Goal: Task Accomplishment & Management: Manage account settings

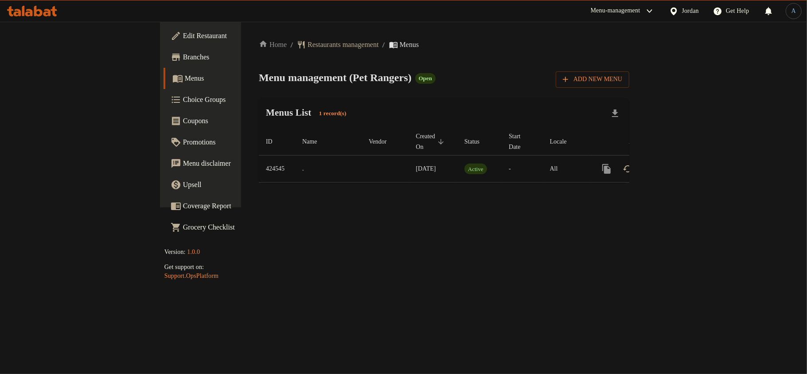
click at [163, 62] on link "Branches" at bounding box center [228, 57] width 131 height 21
click at [676, 163] on icon "enhanced table" at bounding box center [670, 168] width 11 height 11
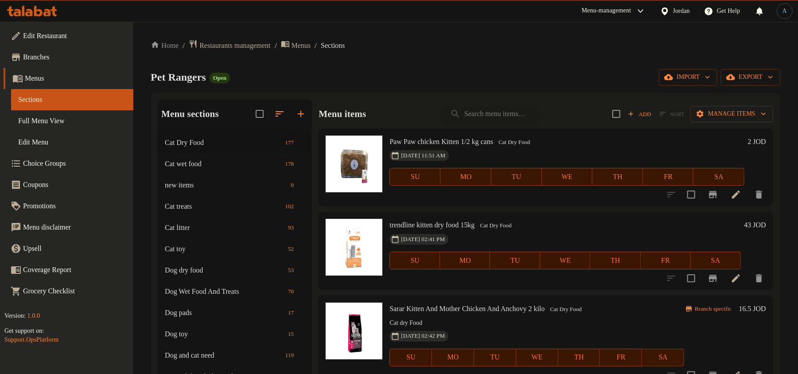
click at [67, 126] on link "Full Menu View" at bounding box center [72, 120] width 122 height 21
click at [89, 125] on span "Full Menu View" at bounding box center [72, 121] width 108 height 11
click at [83, 122] on span "Full Menu View" at bounding box center [72, 121] width 108 height 11
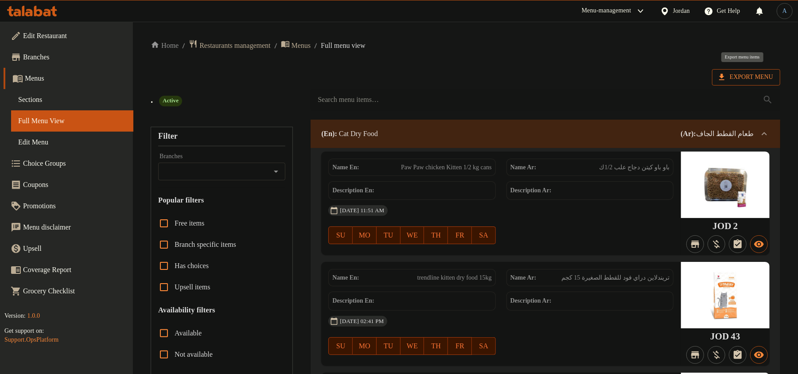
click at [758, 72] on span "Export Menu" at bounding box center [746, 77] width 54 height 11
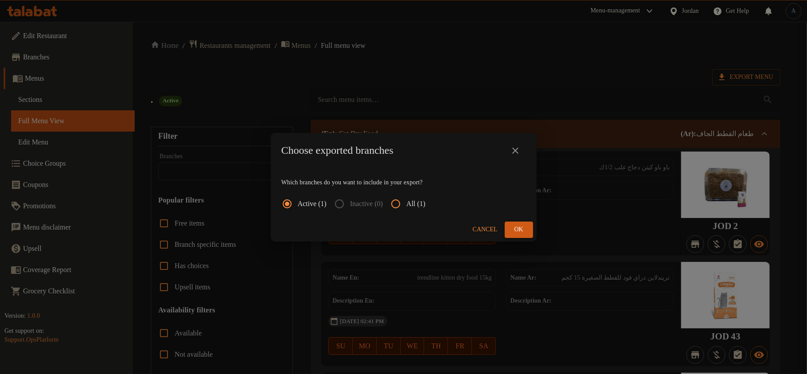
click at [424, 202] on span "All (1)" at bounding box center [415, 203] width 19 height 11
click at [404, 201] on input "All (1)" at bounding box center [395, 203] width 21 height 21
radio input "true"
click at [511, 228] on button "Ok" at bounding box center [519, 229] width 28 height 16
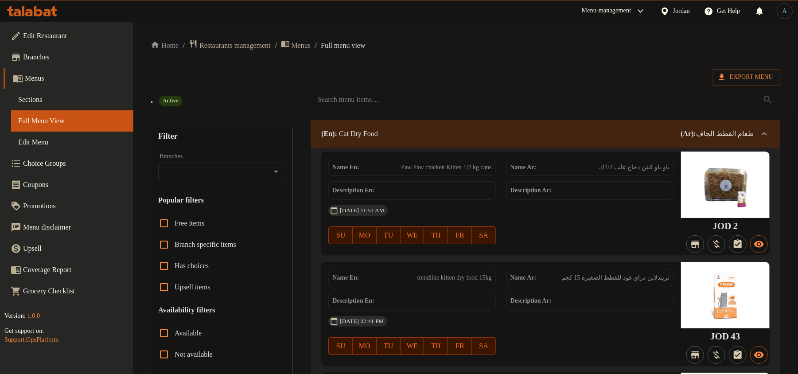
click at [70, 101] on span "Sections" at bounding box center [72, 99] width 108 height 11
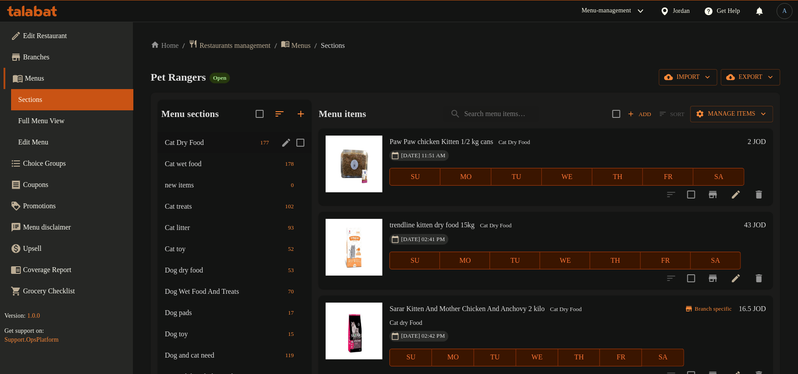
click at [215, 148] on div "Cat Dry Food 177" at bounding box center [235, 142] width 154 height 21
click at [204, 144] on span "Cat Dry Food" at bounding box center [211, 142] width 92 height 11
click at [205, 143] on span "Cat Dry Food" at bounding box center [211, 142] width 92 height 11
click at [626, 120] on button "Add" at bounding box center [640, 114] width 28 height 14
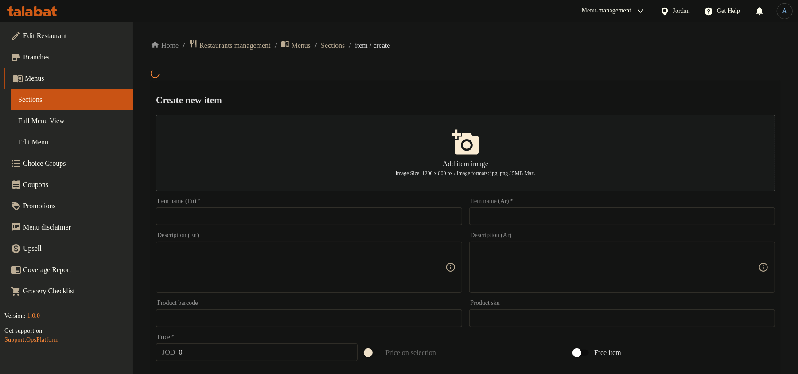
click at [437, 214] on input "text" at bounding box center [309, 216] width 306 height 18
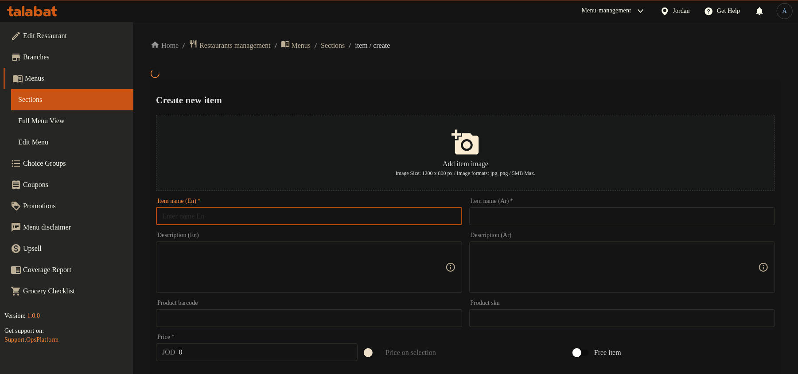
paste input "homie kitten cat with lamb 1.5kg"
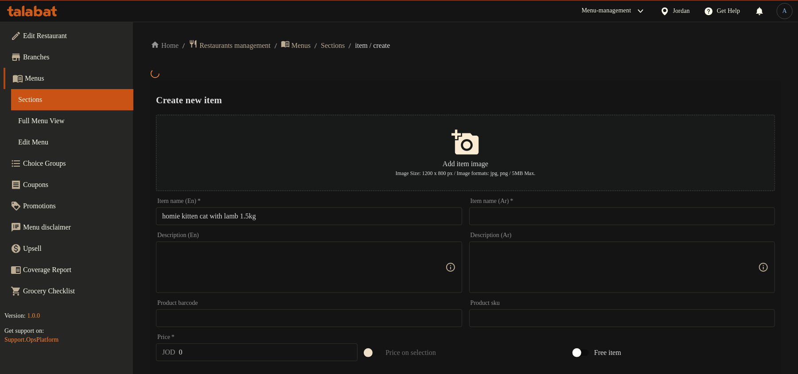
drag, startPoint x: 504, startPoint y: 57, endPoint x: 514, endPoint y: 62, distance: 11.3
click at [511, 62] on div "Home / Restaurants management / Menus / Sections / item / create Create new ite…" at bounding box center [465, 318] width 629 height 559
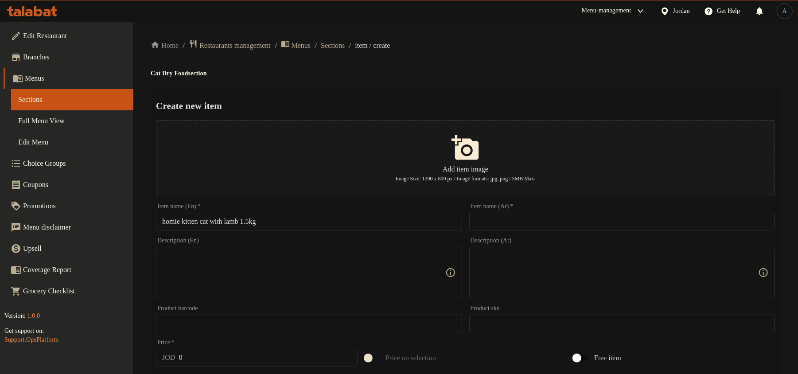
click at [362, 217] on input "homie kitten cat with lamb 1.5kg" at bounding box center [309, 222] width 306 height 18
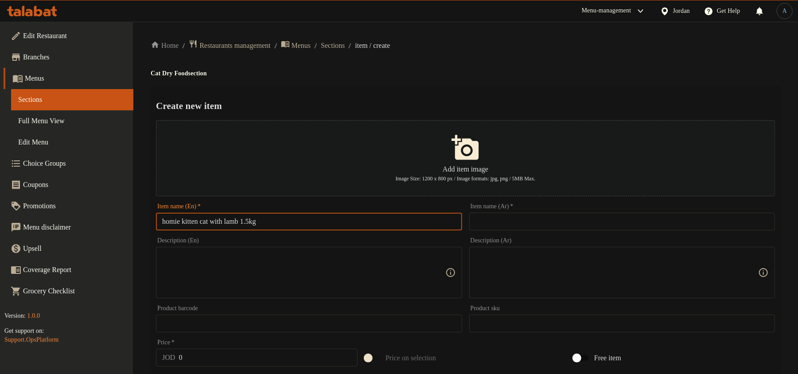
paste input "Homie Kitten Cat With L"
type input "Homie Kitten Cat With Lamb 1.5kg"
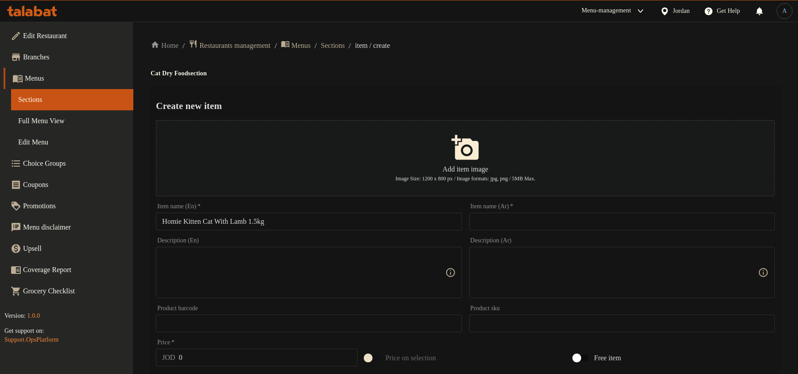
click at [500, 221] on input "text" at bounding box center [622, 222] width 306 height 18
paste input "قطة صغيرة مع لحم ضأن 1.5 كجم"
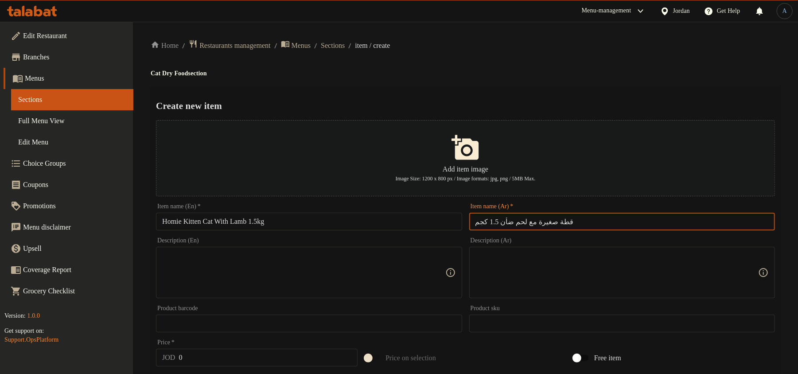
click at [526, 74] on h4 "Cat Dry Food section" at bounding box center [465, 73] width 629 height 9
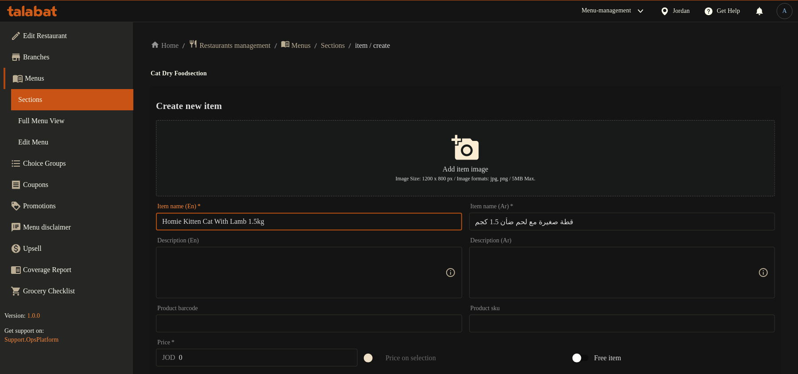
drag, startPoint x: 217, startPoint y: 221, endPoint x: 162, endPoint y: 217, distance: 55.6
click at [162, 217] on input "Homie Kitten Cat With Lamb 1.5kg" at bounding box center [309, 222] width 306 height 18
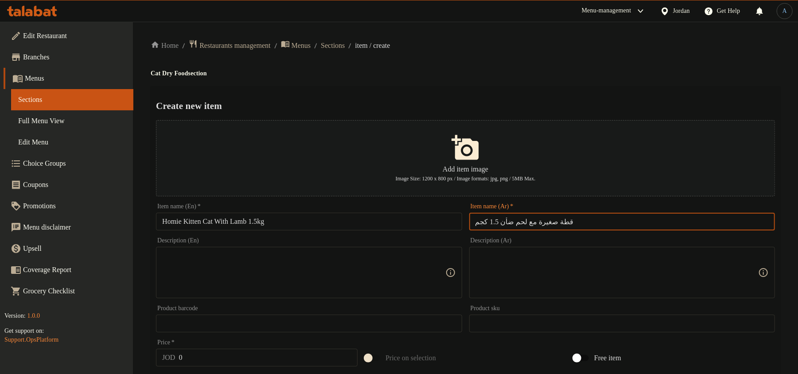
click at [527, 222] on input "قطة صغيرة مع لحم ضأن 1.5 كجم" at bounding box center [622, 222] width 306 height 18
paste input "ومي"
type input "قطة صغيرة هومي مع لحم ضأن 1.5 كجم"
click at [578, 69] on h4 "Cat Dry Food section" at bounding box center [465, 73] width 629 height 9
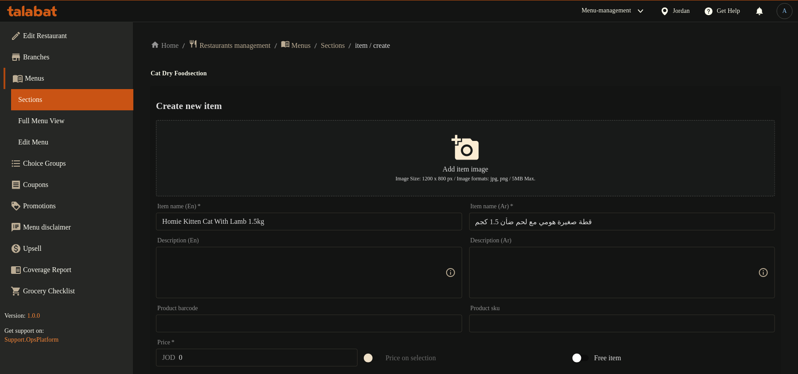
click at [215, 363] on input "0" at bounding box center [268, 358] width 179 height 18
paste input "9"
type input "9"
click at [426, 71] on h4 "Cat Dry Food section" at bounding box center [465, 73] width 629 height 9
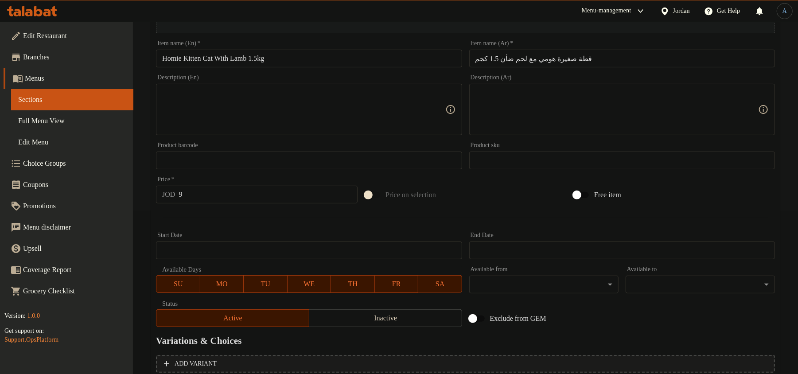
scroll to position [247, 0]
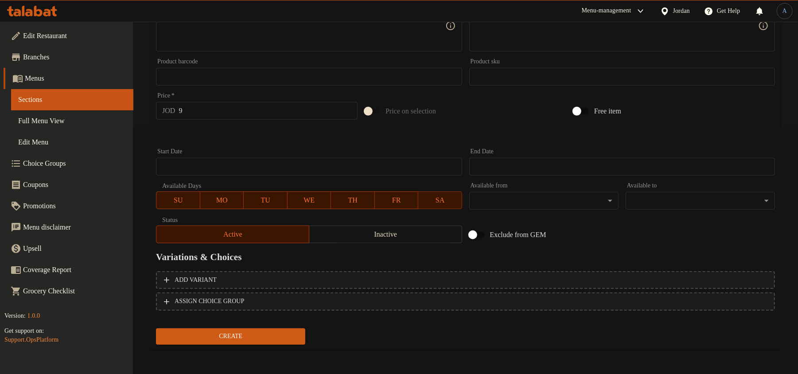
click at [363, 229] on span "Inactive" at bounding box center [386, 234] width 146 height 13
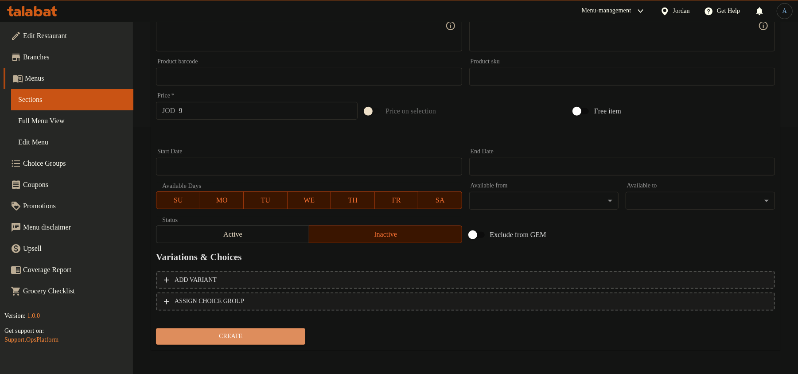
click at [267, 333] on span "Create" at bounding box center [230, 336] width 135 height 11
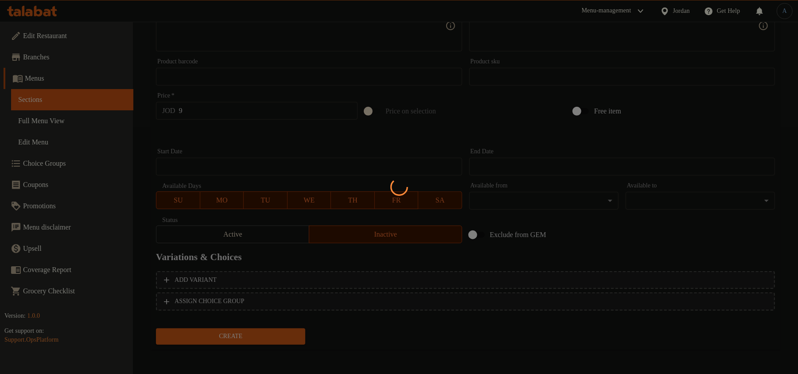
type input "0"
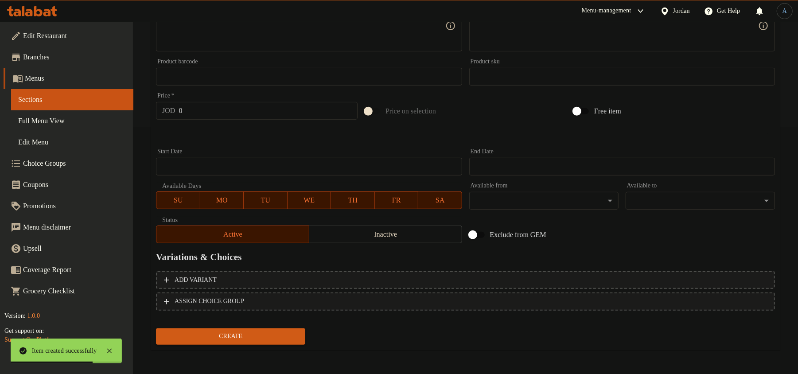
scroll to position [0, 0]
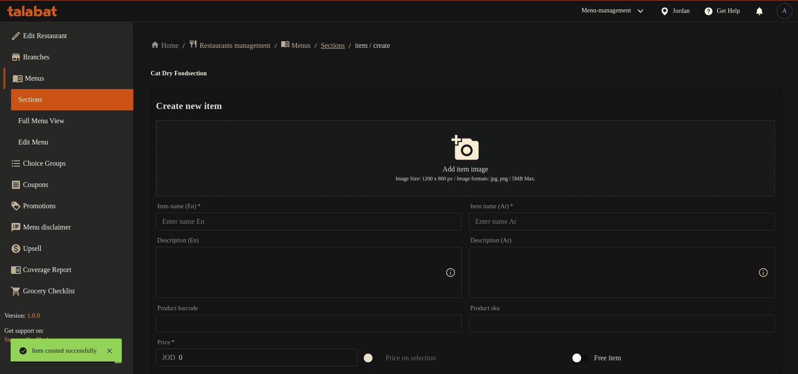
click at [344, 50] on span "Sections" at bounding box center [333, 45] width 24 height 11
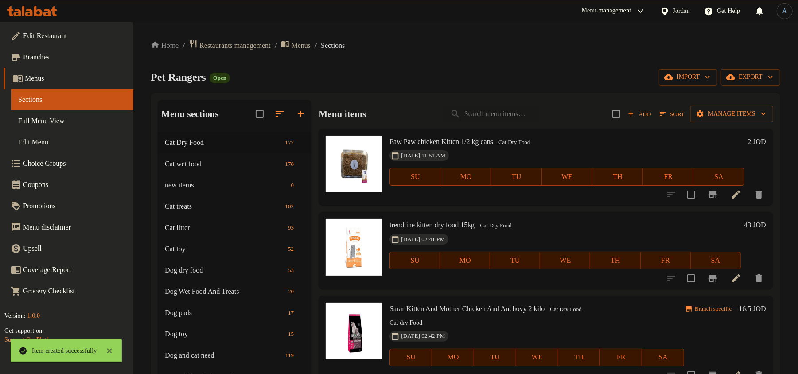
click at [539, 82] on div "Pet Rangers Open import export" at bounding box center [465, 77] width 629 height 16
click at [500, 110] on input "search" at bounding box center [491, 114] width 96 height 16
paste input "homie kitten cat with lamb 1.5kg"
type input "homie kitten cat with lamb 1.5kg"
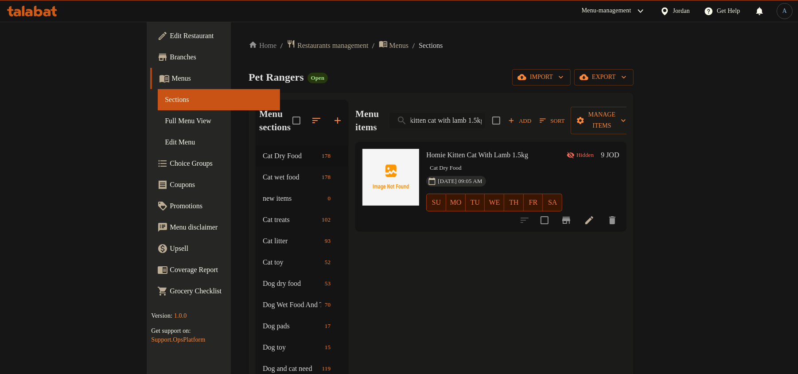
click at [485, 113] on input "homie kitten cat with lamb 1.5kg" at bounding box center [437, 121] width 96 height 16
click at [543, 49] on ol "Home / Restaurants management / Menus / Sections" at bounding box center [441, 45] width 385 height 12
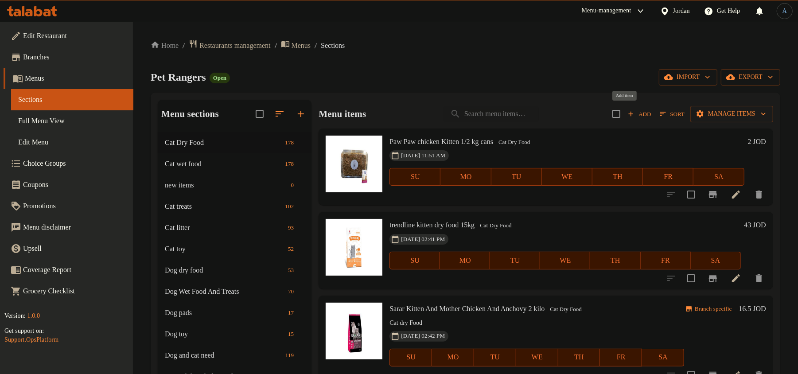
click at [628, 110] on span "Add" at bounding box center [640, 114] width 24 height 10
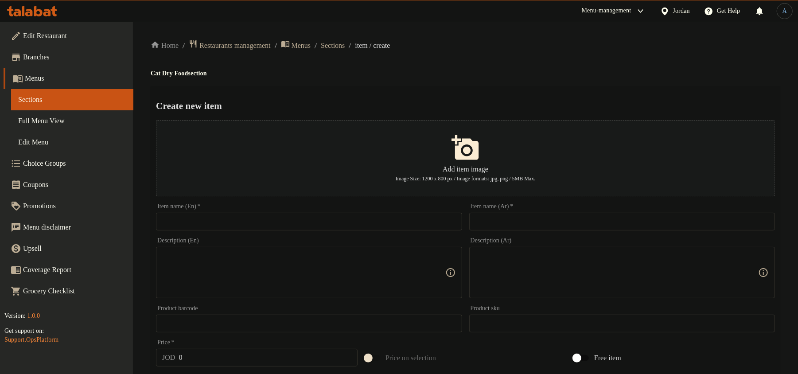
drag, startPoint x: 326, startPoint y: 234, endPoint x: 330, endPoint y: 227, distance: 7.7
click at [326, 234] on div "Description (En) Description (En)" at bounding box center [308, 268] width 313 height 68
paste input "Homie Adult Cat Food With Salmon 1.5kg"
click at [330, 227] on input "text" at bounding box center [309, 222] width 306 height 18
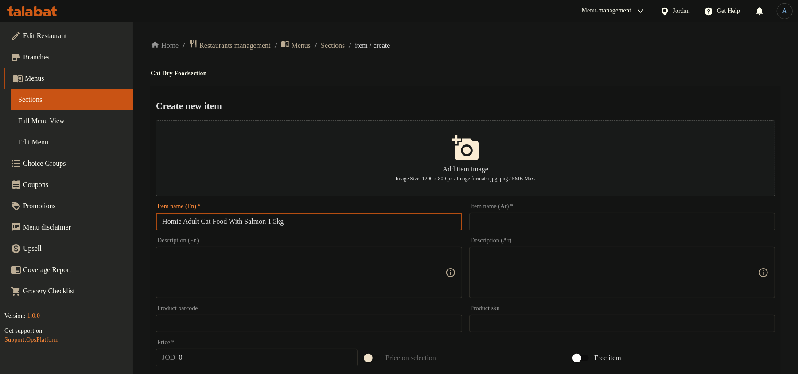
type input "Homie Adult Cat Food With Salmon 1.5kg"
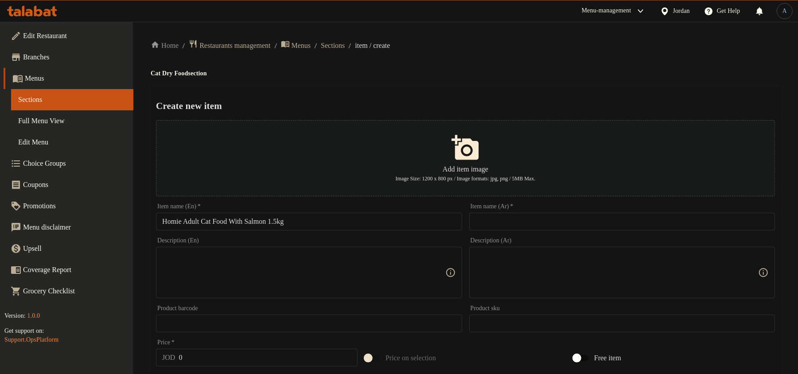
click at [563, 218] on input "text" at bounding box center [622, 222] width 306 height 18
paste input "طعام القطط البالغة هومي مع سمك السلمون 1.5 كجم"
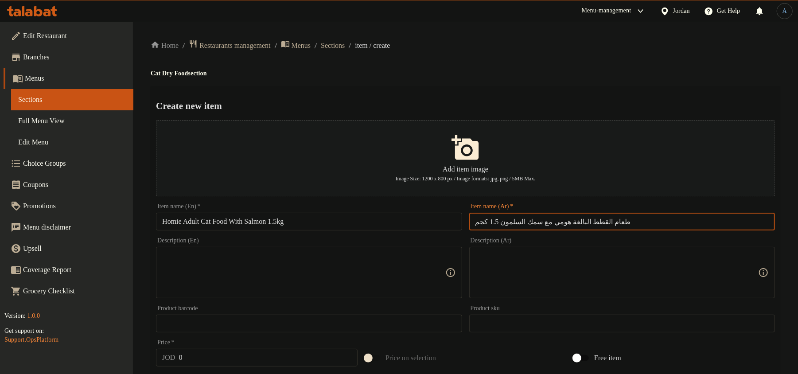
type input "طعام القطط البالغة هومي مع سمك السلمون 1.5 كجم"
click at [603, 77] on div "Home / Restaurants management / Menus / Sections / item / create Cat Dry Food s…" at bounding box center [465, 321] width 629 height 564
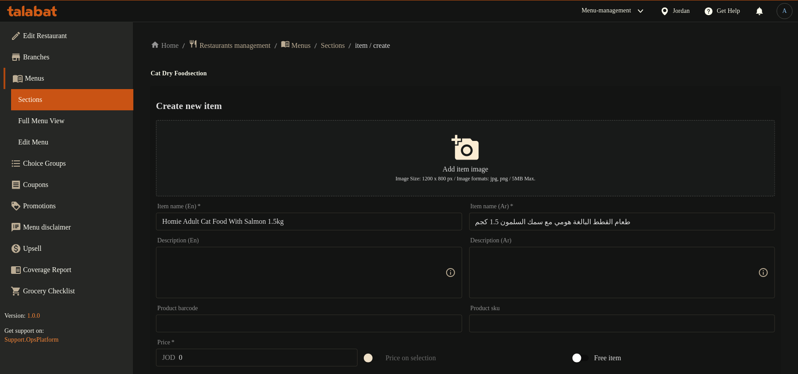
click at [606, 71] on h4 "Cat Dry Food section" at bounding box center [465, 73] width 629 height 9
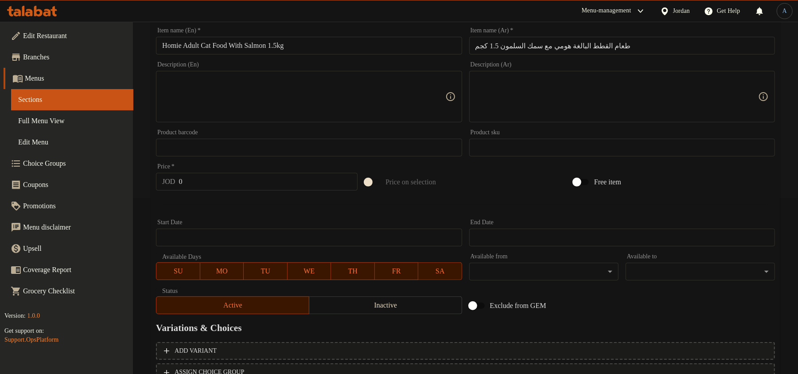
scroll to position [177, 0]
click at [196, 176] on input "0" at bounding box center [268, 180] width 179 height 18
paste input "9"
type input "9"
click at [400, 299] on span "Inactive" at bounding box center [386, 304] width 146 height 13
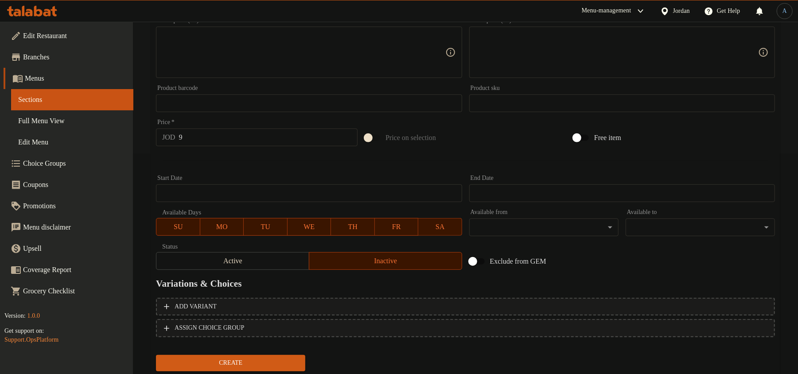
scroll to position [247, 0]
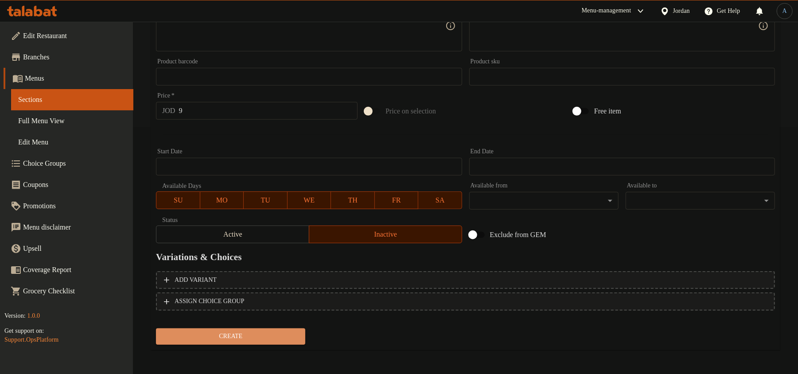
click at [300, 338] on button "Create" at bounding box center [230, 336] width 149 height 16
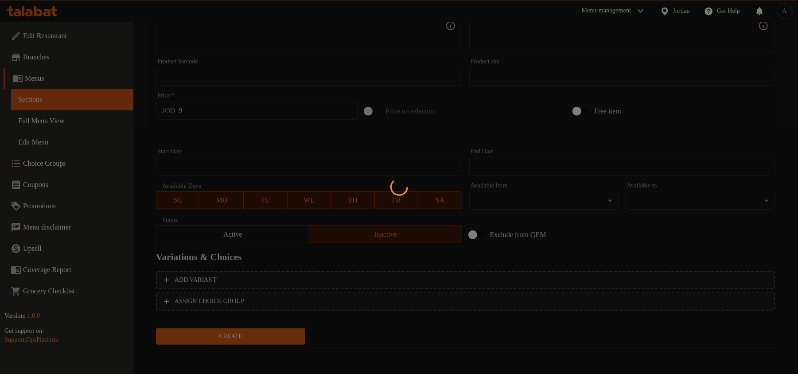
type input "0"
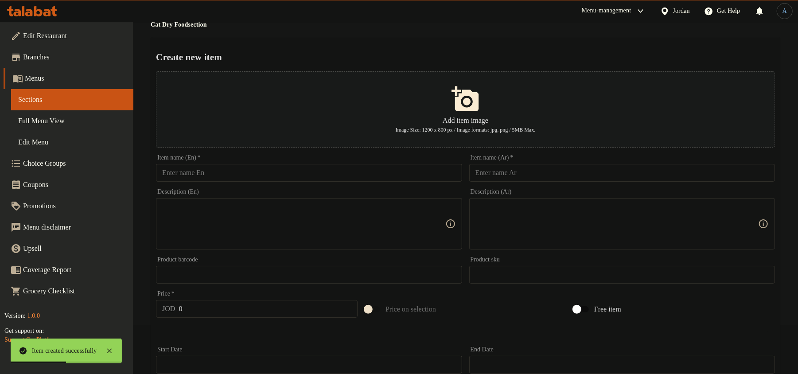
scroll to position [0, 0]
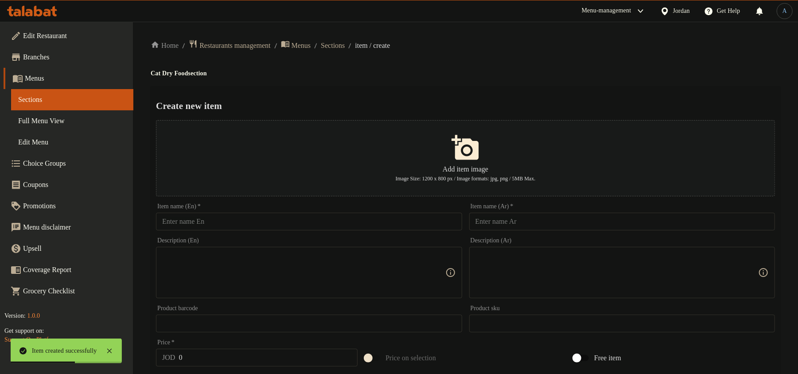
click at [367, 221] on input "text" at bounding box center [309, 222] width 306 height 18
paste input "homie adult sterilised salmon 1.5kg"
click at [317, 215] on input "homie adult sterilised salmon 1.5kg" at bounding box center [309, 222] width 306 height 18
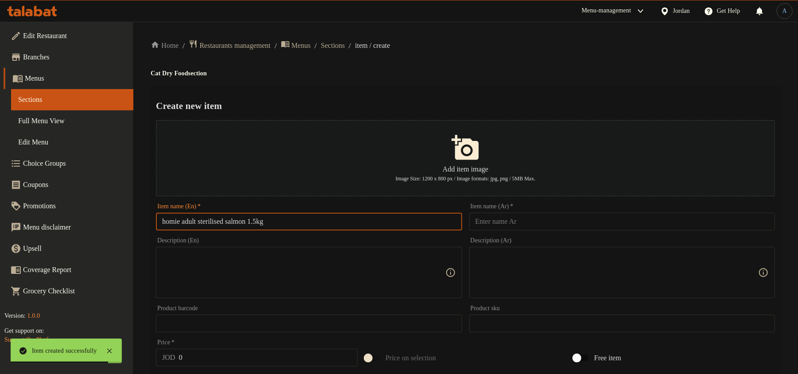
paste input "Homie Adult Sterilised S"
type input "Homie Adult Sterilised Salmon 1.5kg"
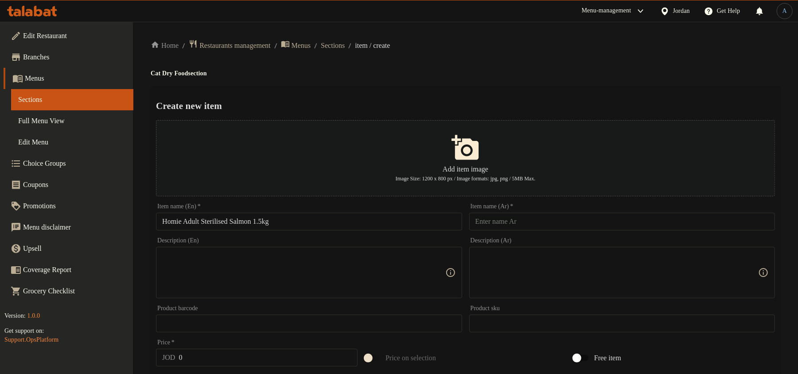
click at [540, 221] on input "text" at bounding box center [622, 222] width 306 height 18
paste input "سمك السلمون المعقم البالغ من هومي 1.5 كجم"
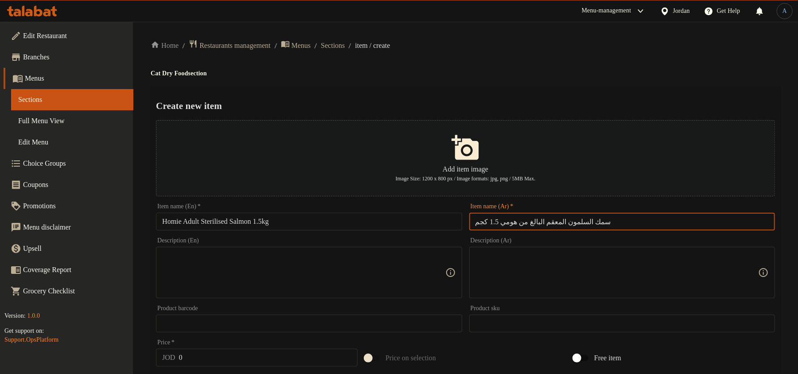
type input "سمك السلمون المعقم البالغ من هومي 1.5 كجم"
click at [563, 23] on div "Home / Restaurants management / Menus / Sections / item / create Cat Dry Food s…" at bounding box center [465, 322] width 665 height 600
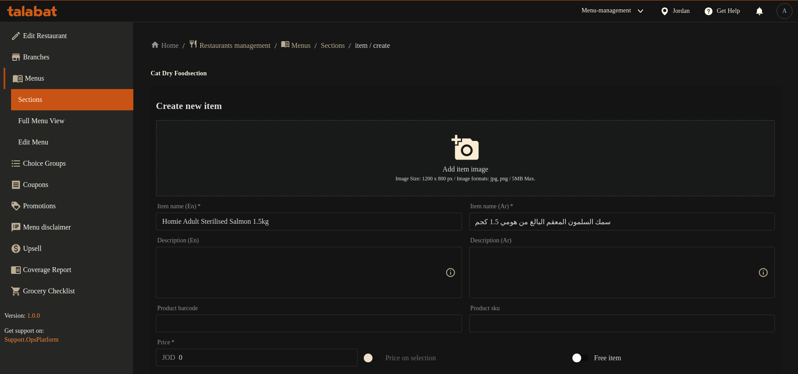
click at [398, 89] on div "Create new item Add item image Image Size: 1200 x 800 px / Image formats: jpg, …" at bounding box center [465, 341] width 629 height 511
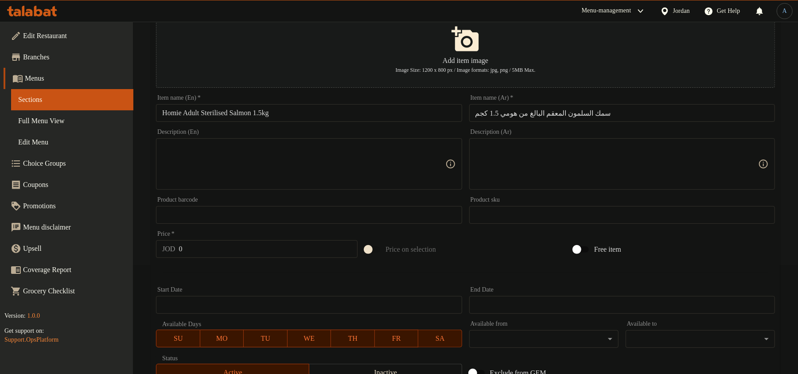
scroll to position [247, 0]
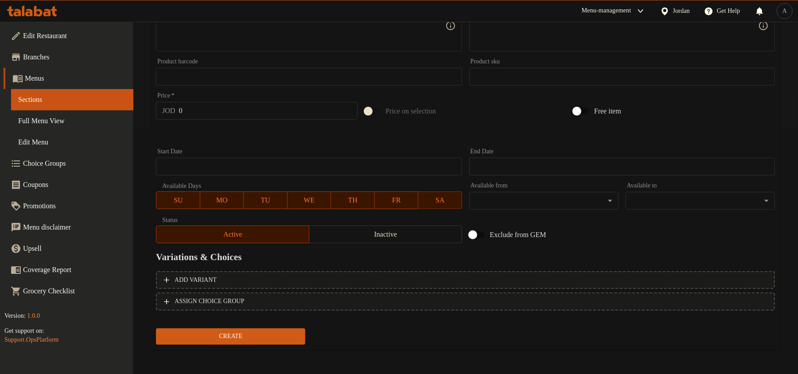
click at [389, 240] on span "Inactive" at bounding box center [386, 234] width 146 height 13
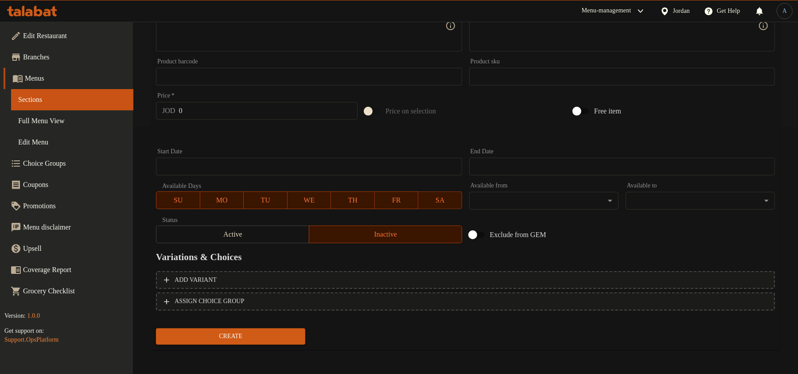
click at [248, 115] on input "0" at bounding box center [268, 111] width 179 height 18
paste input "9"
type input "9"
click at [156, 328] on button "Create" at bounding box center [230, 336] width 149 height 16
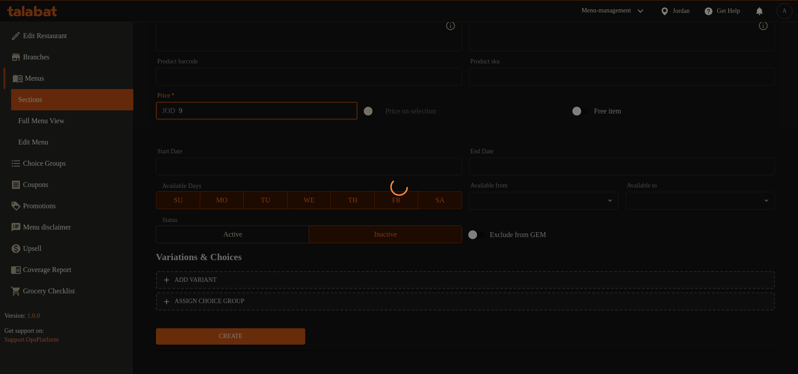
type input "0"
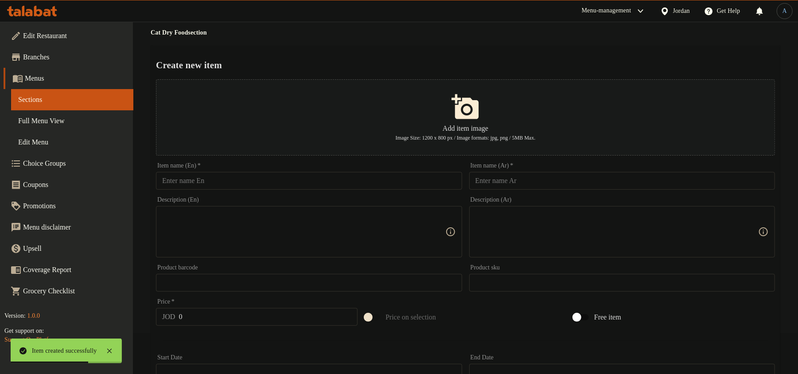
scroll to position [0, 0]
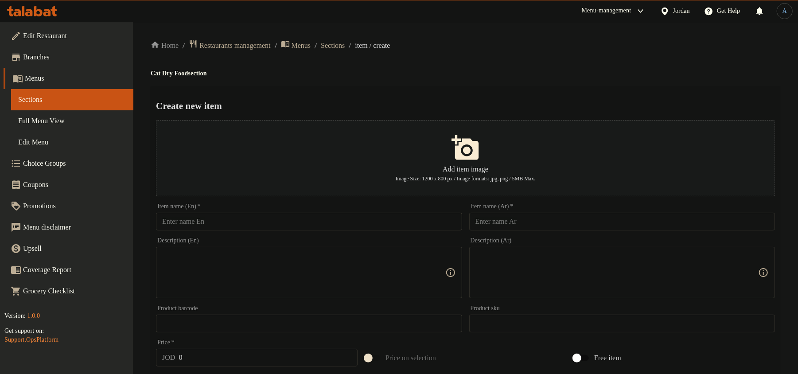
drag, startPoint x: 399, startPoint y: 216, endPoint x: 399, endPoint y: 221, distance: 5.3
click at [399, 220] on input "text" at bounding box center [309, 222] width 306 height 18
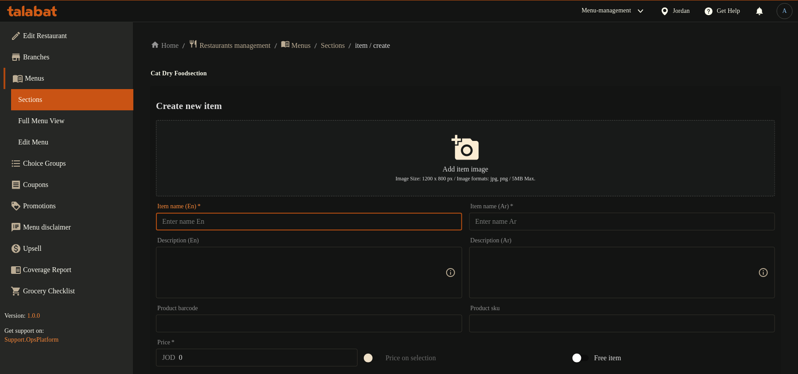
click at [399, 221] on input "text" at bounding box center [309, 222] width 306 height 18
paste input "Homie Adult Cat Food With Lamb 1.5kg"
type input "Homie Adult Cat Food With Lamb 1.5kg"
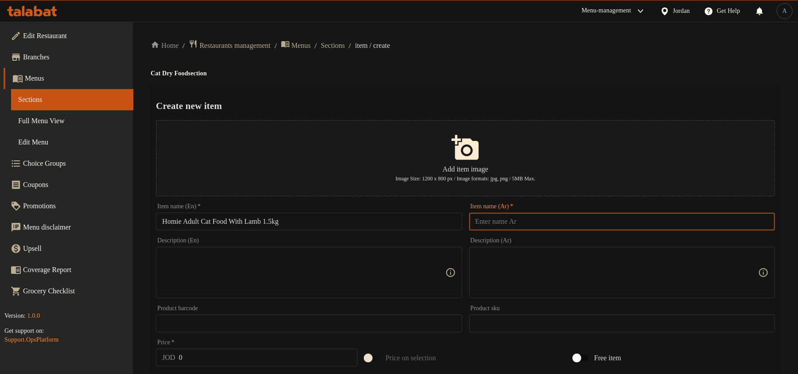
click at [495, 221] on input "text" at bounding box center [622, 222] width 306 height 18
paste input "طعام القطط البالغة هومي مع لحم الضأن 1.5 كجم"
type input "طعام القطط البالغة هومي مع لحم الضأن 1.5 كجم"
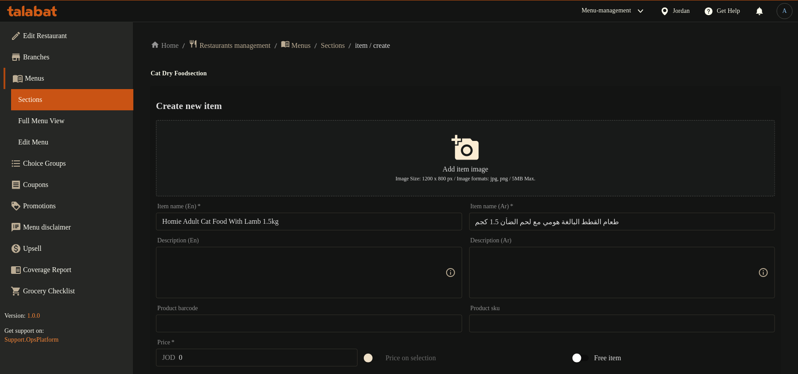
click at [539, 77] on div "Home / Restaurants management / Menus / Sections / item / create Cat Dry Food s…" at bounding box center [465, 321] width 629 height 564
click at [218, 357] on input "0" at bounding box center [268, 358] width 179 height 18
paste input "9"
type input "9"
click at [517, 88] on div "Create new item Add item image Image Size: 1200 x 800 px / Image formats: jpg, …" at bounding box center [465, 341] width 629 height 511
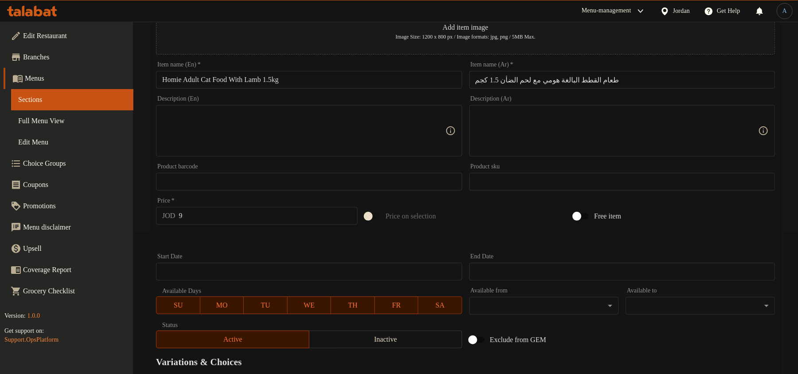
scroll to position [247, 0]
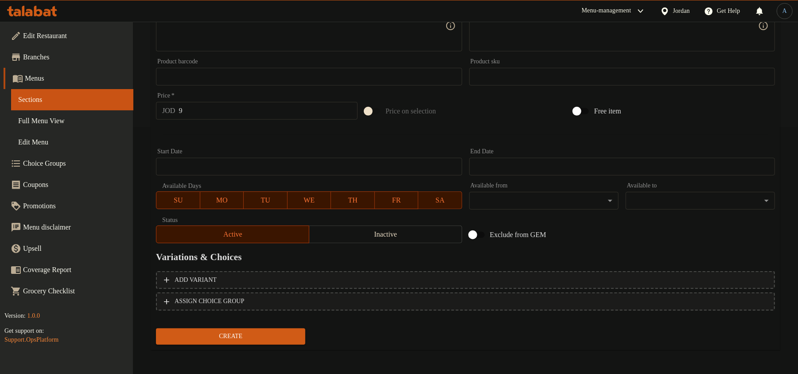
click at [426, 236] on span "Inactive" at bounding box center [386, 234] width 146 height 13
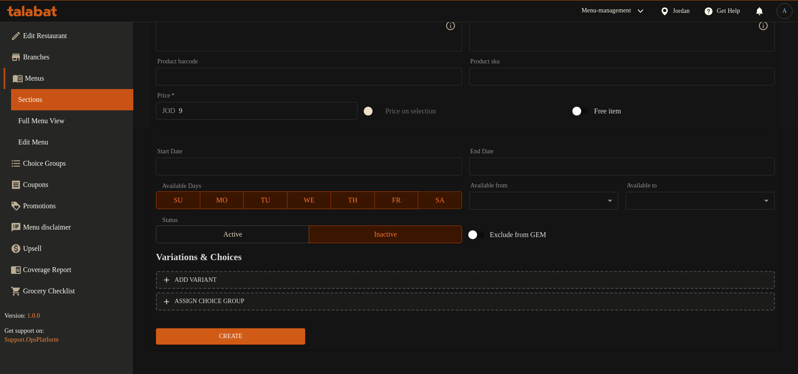
click at [254, 335] on span "Create" at bounding box center [230, 336] width 135 height 11
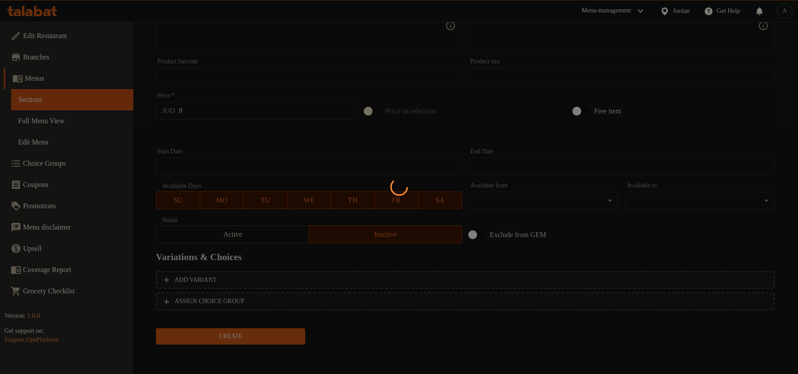
type input "0"
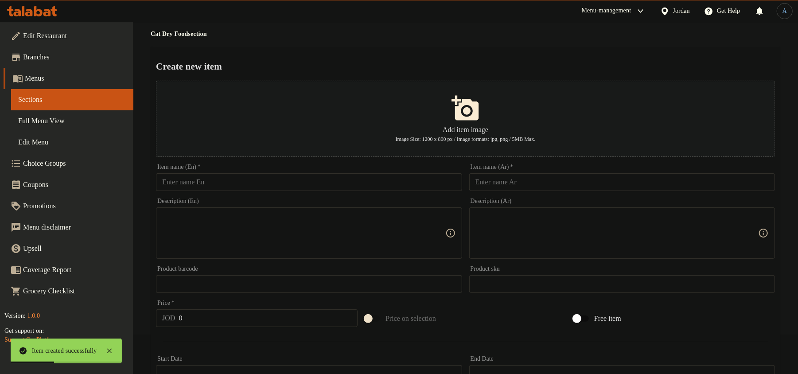
scroll to position [0, 0]
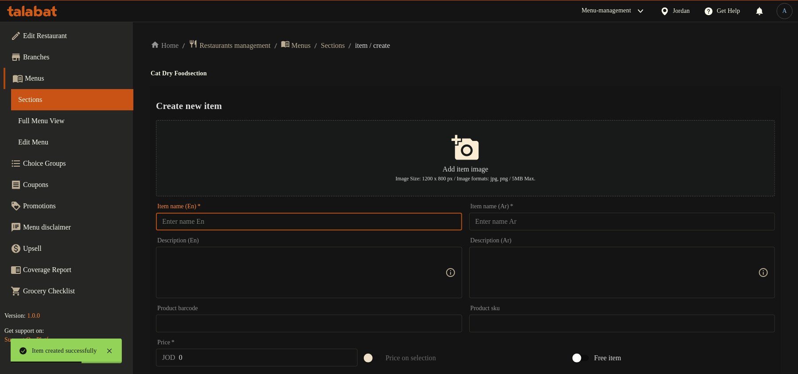
drag, startPoint x: 416, startPoint y: 222, endPoint x: 405, endPoint y: 228, distance: 12.1
click at [416, 222] on input "text" at bounding box center [309, 222] width 306 height 18
paste input "Homie Kitten Cat Food With Salmon 1.5kg"
type input "Homie Kitten Cat Food With Salmon 1.5kg"
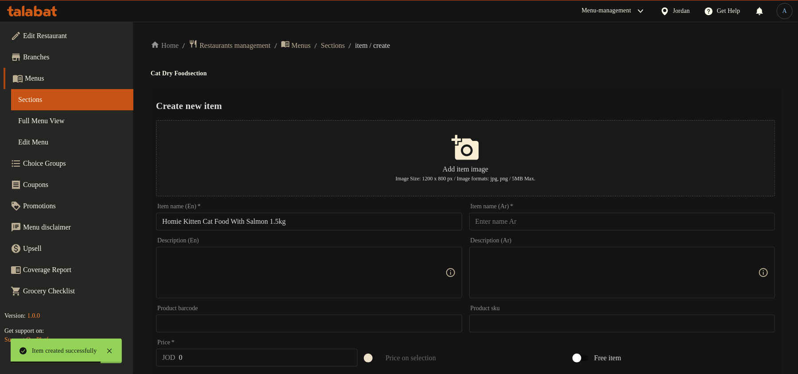
click at [510, 229] on input "text" at bounding box center [622, 222] width 306 height 18
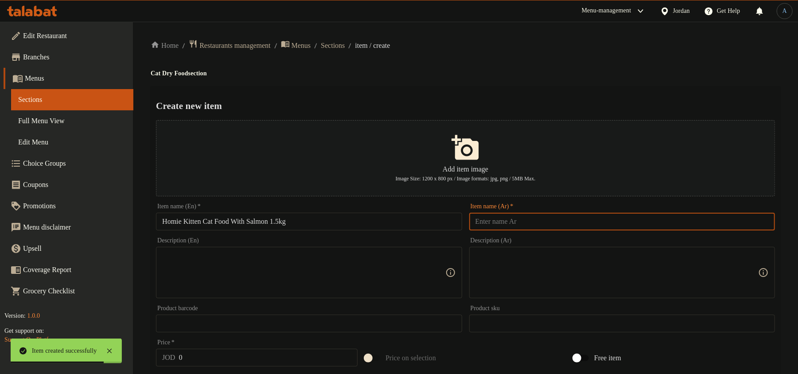
paste input "طعام القطط هومي كيتن مع سمك السلمون 1.5 كجم"
type input "طعام القطط هومي كيتن مع سمك السلمون 1.5 كجم"
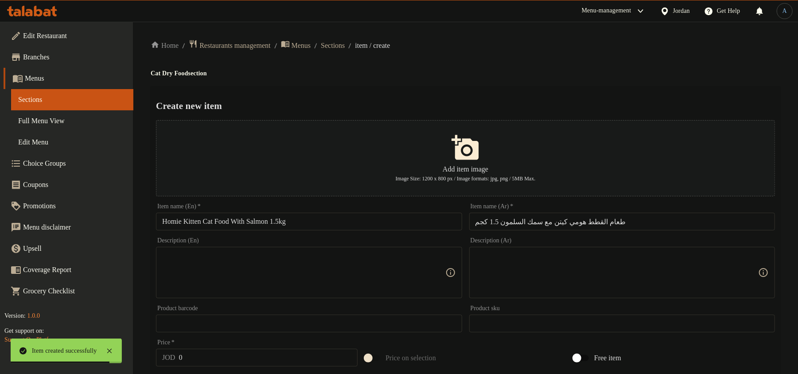
click at [548, 51] on div "Home / Restaurants management / Menus / Sections / item / create Cat Dry Food s…" at bounding box center [465, 321] width 629 height 564
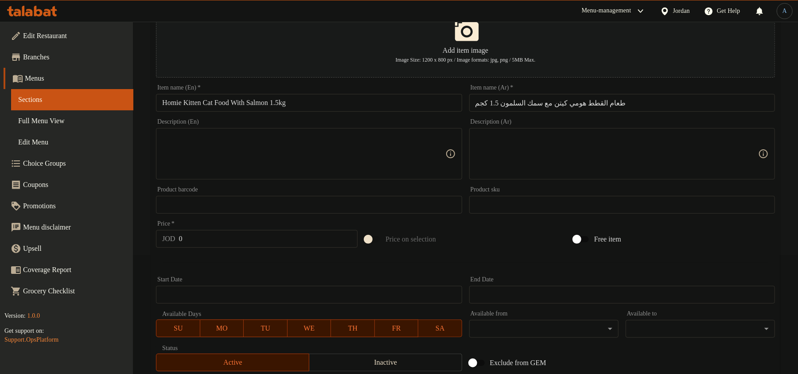
scroll to position [247, 0]
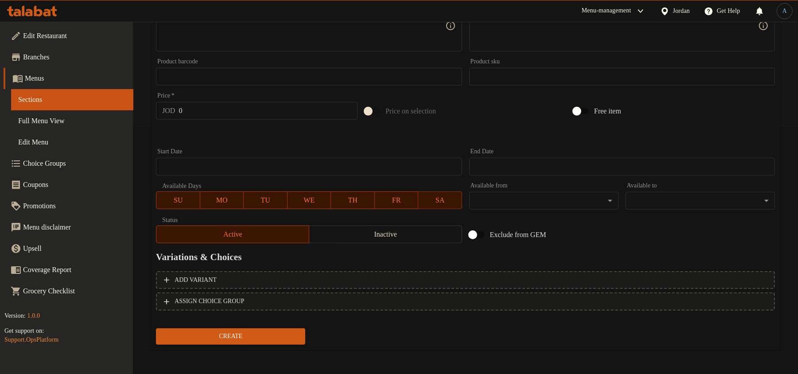
click at [247, 110] on input "0" at bounding box center [268, 111] width 179 height 18
paste input "9"
type input "9"
click at [329, 231] on span "Inactive" at bounding box center [386, 234] width 146 height 13
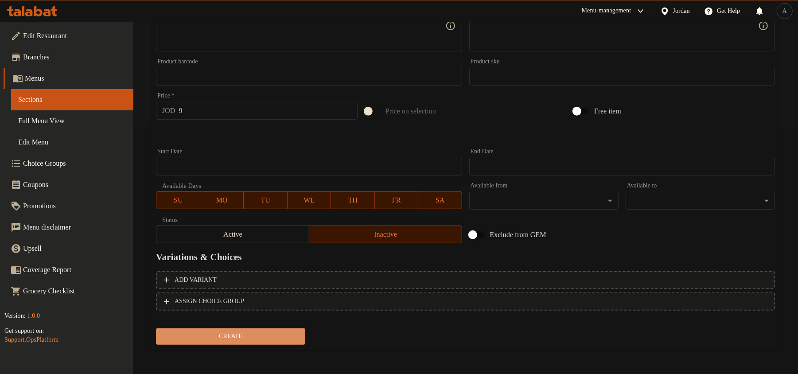
click at [246, 332] on span "Create" at bounding box center [230, 336] width 135 height 11
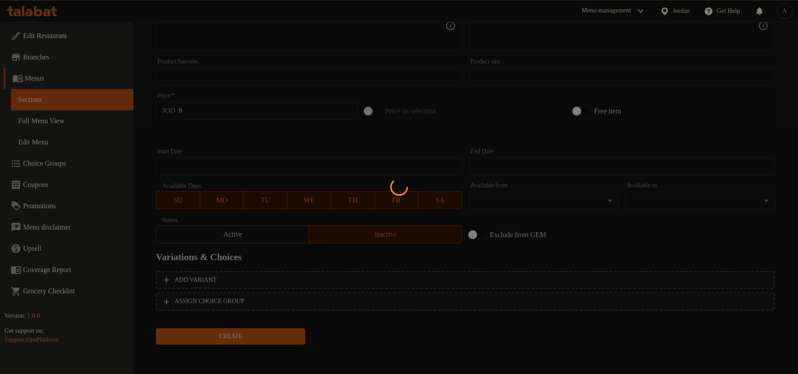
type input "0"
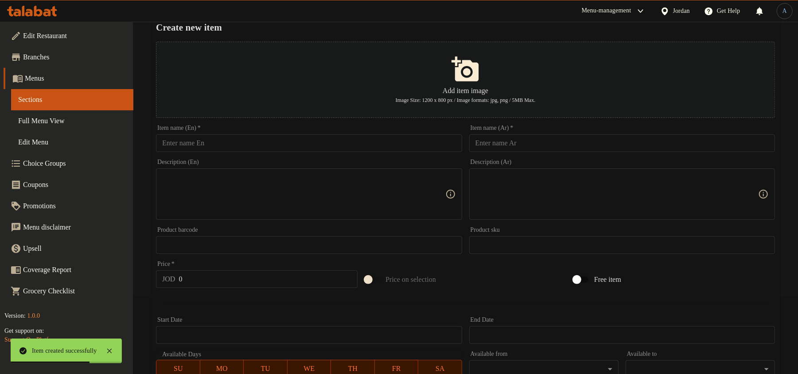
scroll to position [0, 0]
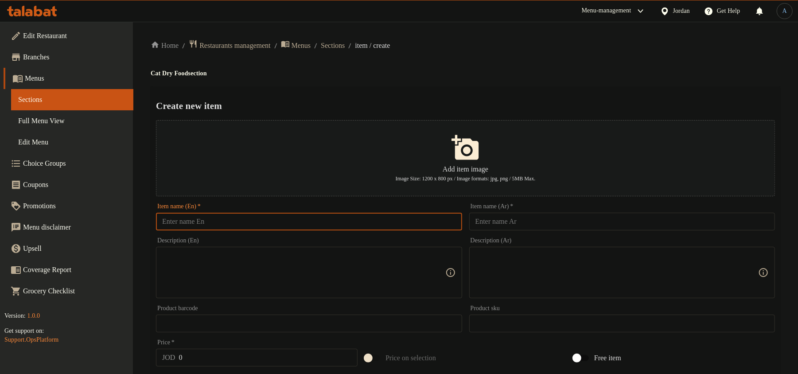
click at [437, 215] on input "text" at bounding box center [309, 222] width 306 height 18
paste input "Homie Adult Cat Food With Chicken 1.5kg"
type input "Homie Adult Cat Food With Chicken 1.5kg"
click at [495, 79] on div "Home / Restaurants management / Menus / Sections / item / create Cat Dry Food s…" at bounding box center [465, 321] width 629 height 564
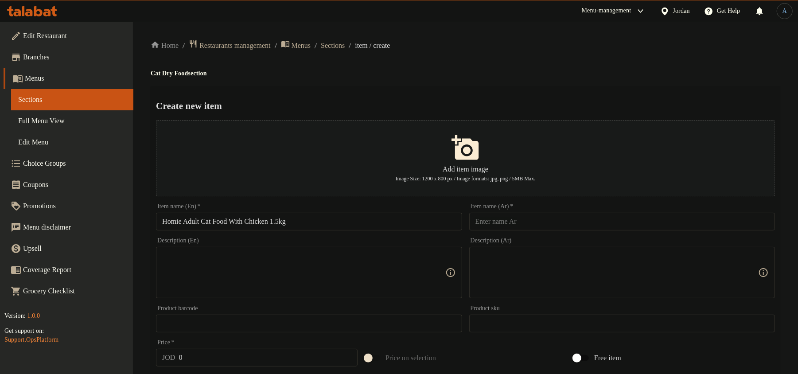
click at [526, 224] on input "text" at bounding box center [622, 222] width 306 height 18
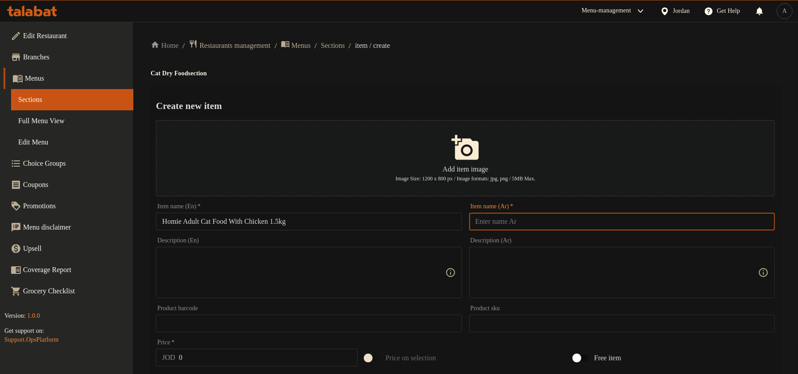
paste input "طعام القطط البالغة هومي بالدجاج 1.5 كجم"
type input "طعام القطط البالغة هومي بالدجاج 1.5 كجم"
click at [521, 54] on div "Home / Restaurants management / Menus / Sections / item / create Cat Dry Food s…" at bounding box center [465, 321] width 629 height 564
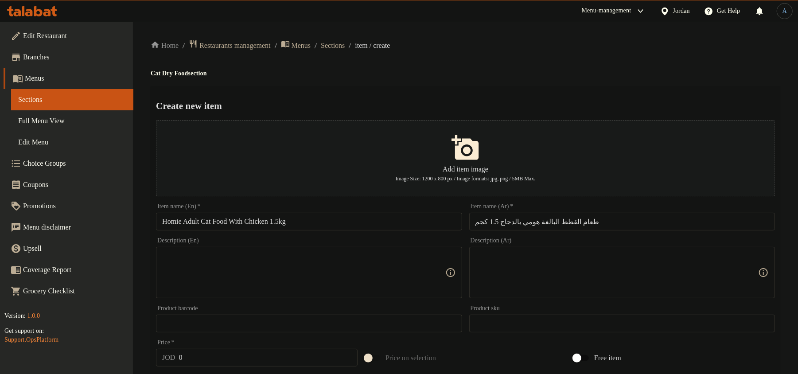
click at [217, 360] on input "0" at bounding box center [268, 358] width 179 height 18
paste input "9"
type input "9"
click at [509, 50] on ol "Home / Restaurants management / Menus / Sections / item / create" at bounding box center [465, 45] width 629 height 12
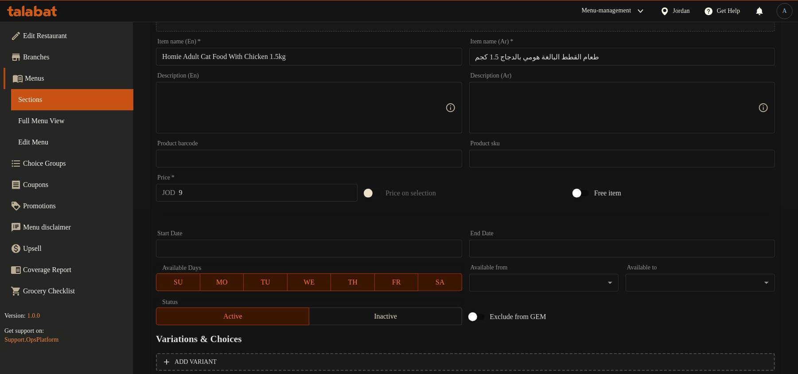
scroll to position [247, 0]
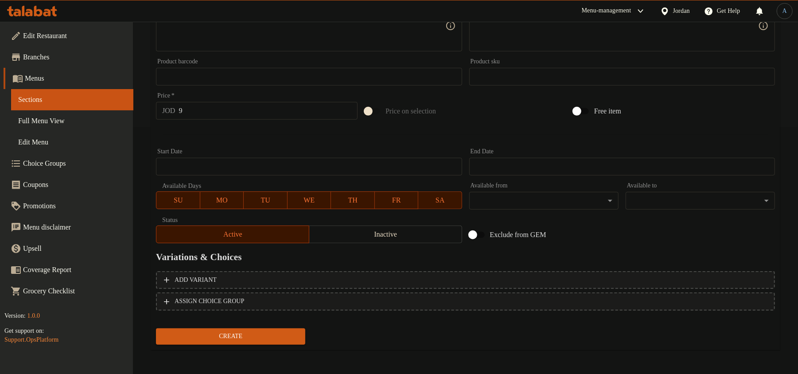
click at [329, 234] on span "Inactive" at bounding box center [386, 234] width 146 height 13
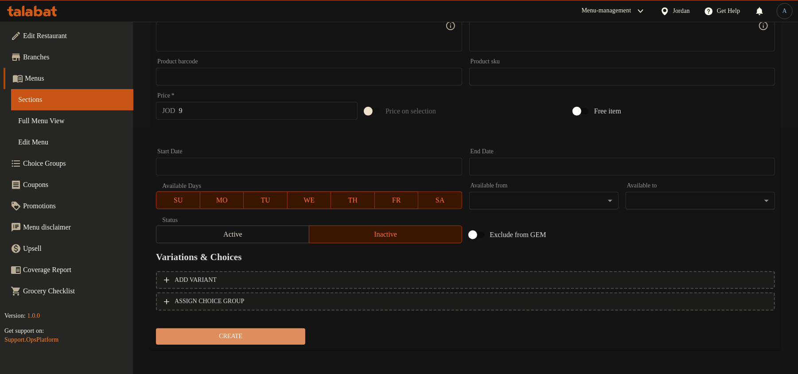
click at [289, 331] on span "Create" at bounding box center [230, 336] width 135 height 11
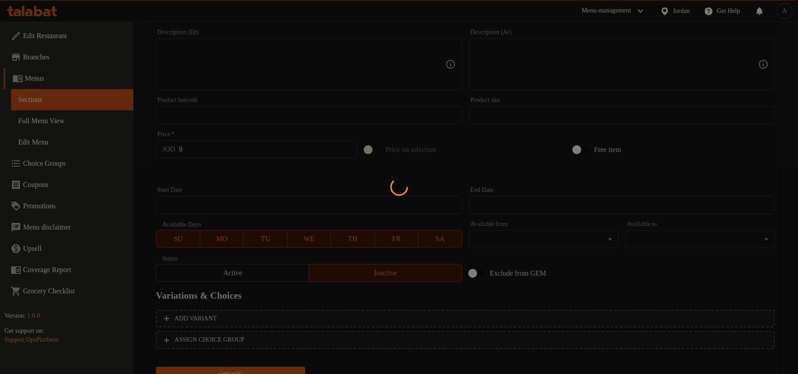
scroll to position [188, 0]
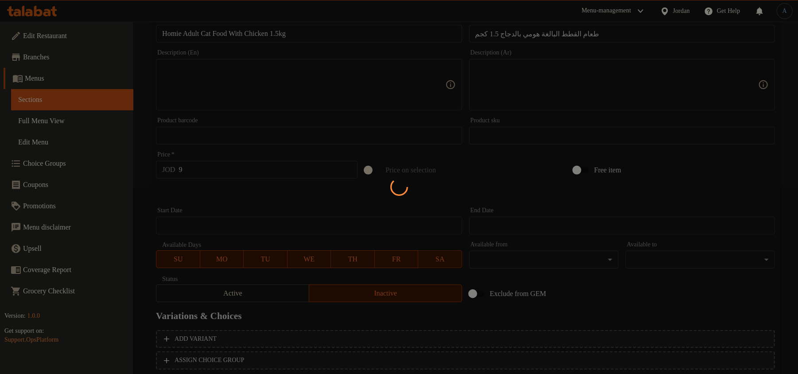
type input "0"
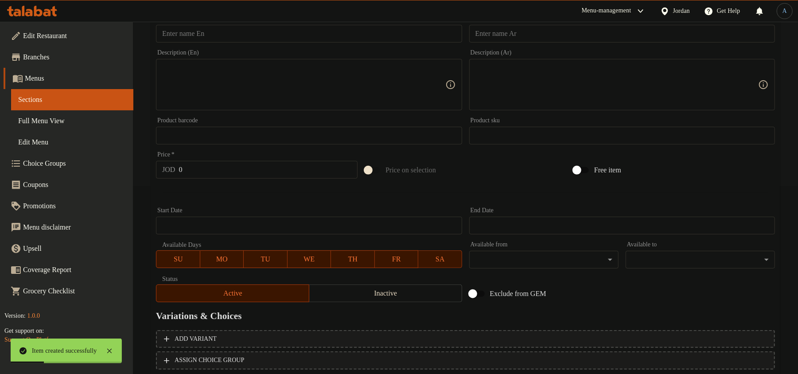
scroll to position [0, 0]
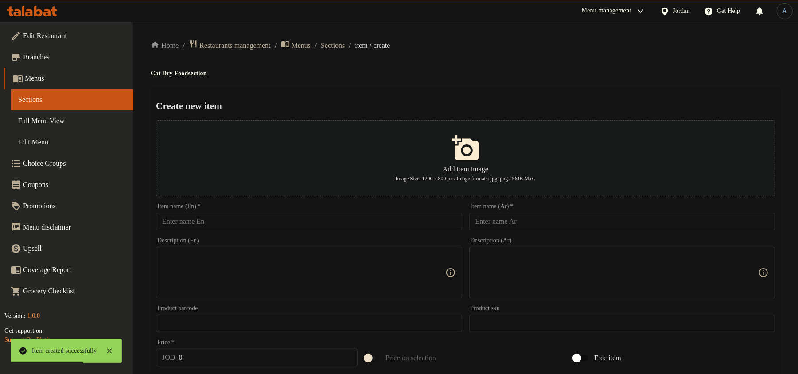
click at [269, 231] on div "Item name (En)   * Item name (En) *" at bounding box center [308, 217] width 313 height 34
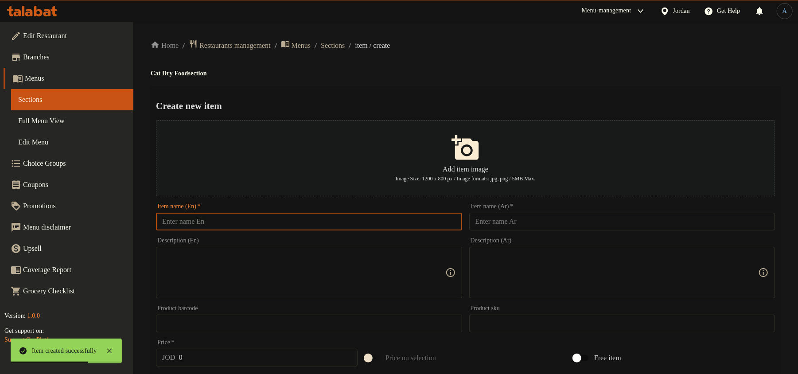
click at [272, 224] on input "text" at bounding box center [309, 222] width 306 height 18
paste input "Homie Kitten Cat Food With Chicken 1.5kg"
type input "Homie Kitten Cat Food With Chicken 1.5kg"
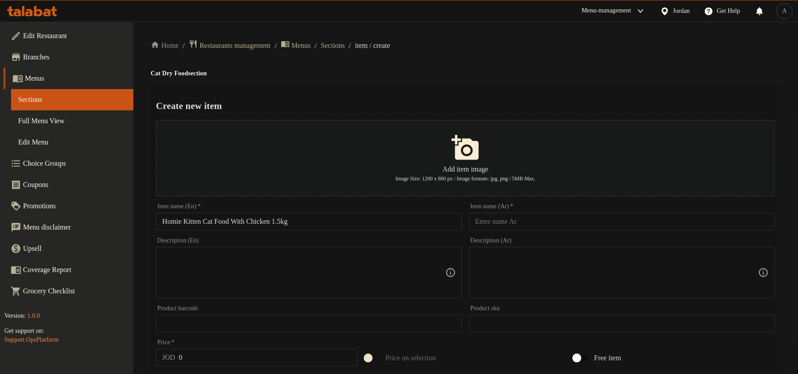
click at [440, 74] on h4 "Cat Dry Food section" at bounding box center [465, 73] width 629 height 9
click at [587, 213] on input "text" at bounding box center [622, 222] width 306 height 18
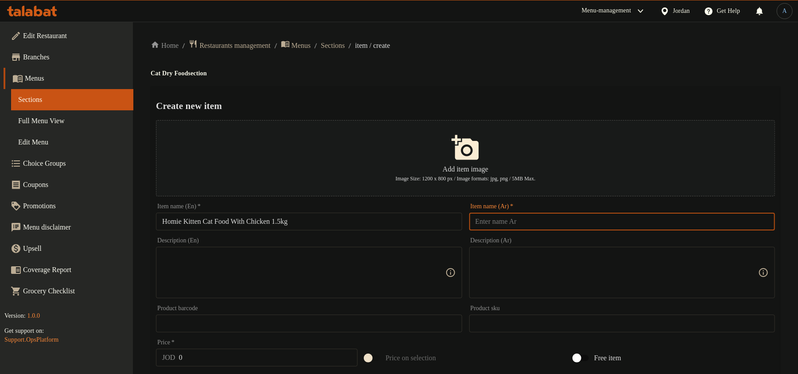
paste input "طعام القطط هومي كيتن بالدجاج 1.5 كجم"
type input "طعام القطط هومي كيتن بالدجاج 1.5 كجم"
click at [513, 86] on div "Create new item Add item image Image Size: 1200 x 800 px / Image formats: jpg, …" at bounding box center [465, 341] width 629 height 511
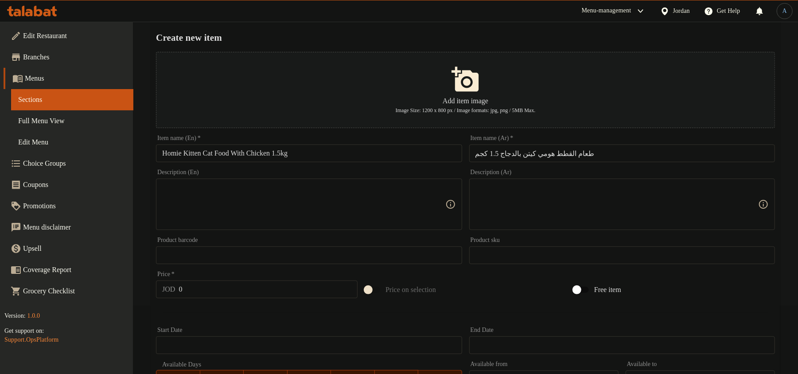
scroll to position [177, 0]
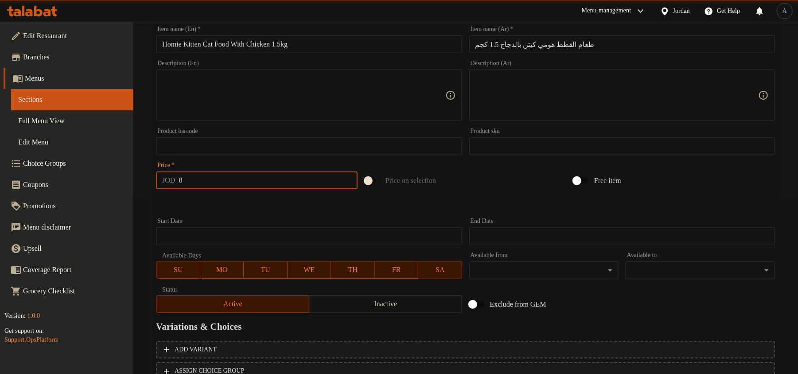
click at [229, 181] on input "0" at bounding box center [268, 180] width 179 height 18
paste input "9"
type input "9"
click at [244, 215] on div "Start Date Start Date" at bounding box center [308, 231] width 313 height 34
click at [435, 298] on span "Inactive" at bounding box center [386, 304] width 146 height 13
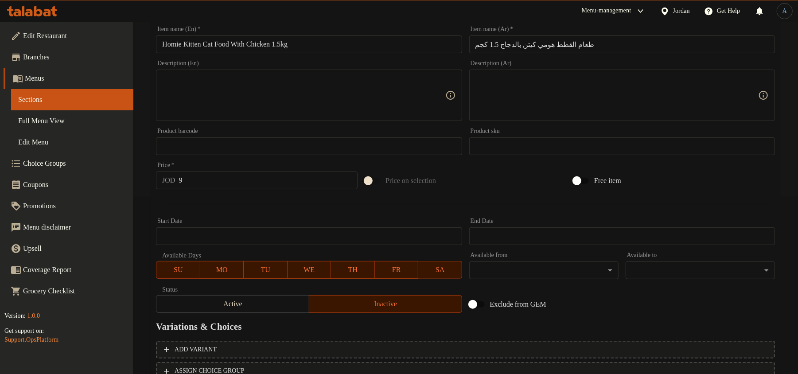
click at [397, 332] on h2 "Variations & Choices" at bounding box center [465, 326] width 619 height 13
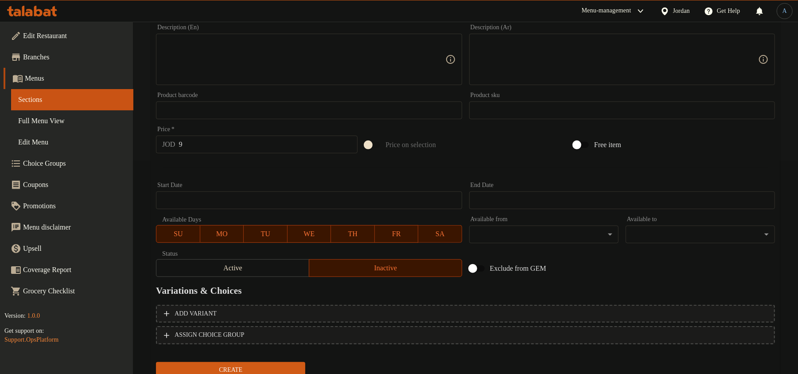
scroll to position [247, 0]
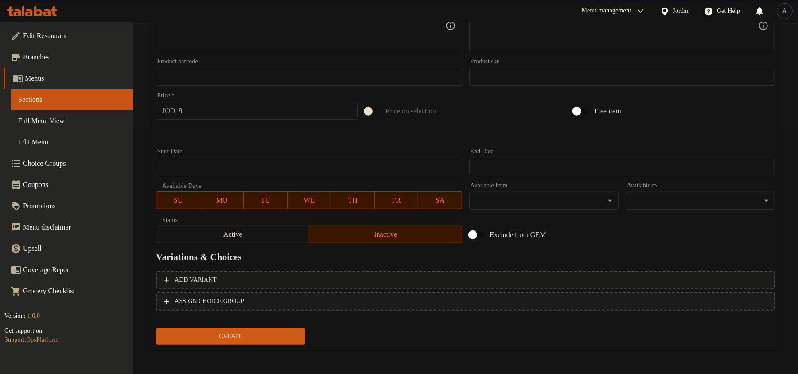
click at [259, 332] on span "Create" at bounding box center [230, 336] width 135 height 11
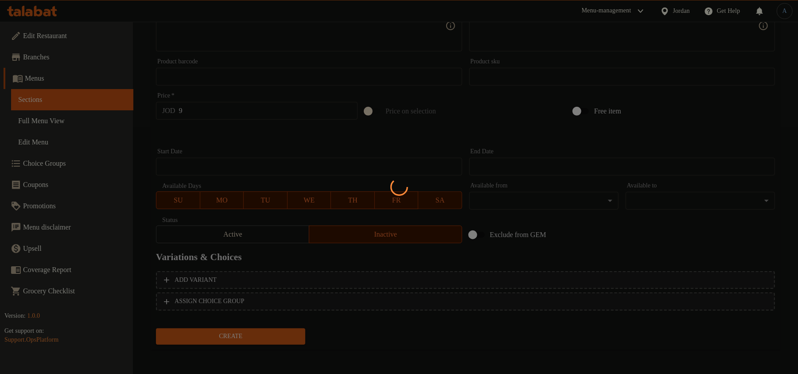
type input "0"
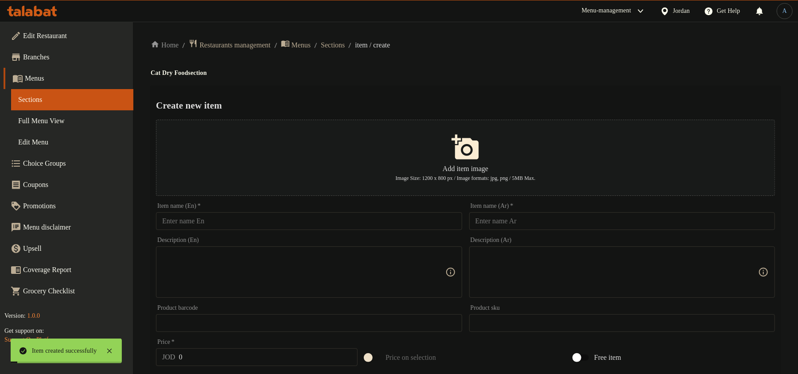
scroll to position [0, 0]
click at [420, 233] on div "Item name (En)   * Item name (En) *" at bounding box center [308, 217] width 313 height 34
click at [425, 225] on input "text" at bounding box center [309, 222] width 306 height 18
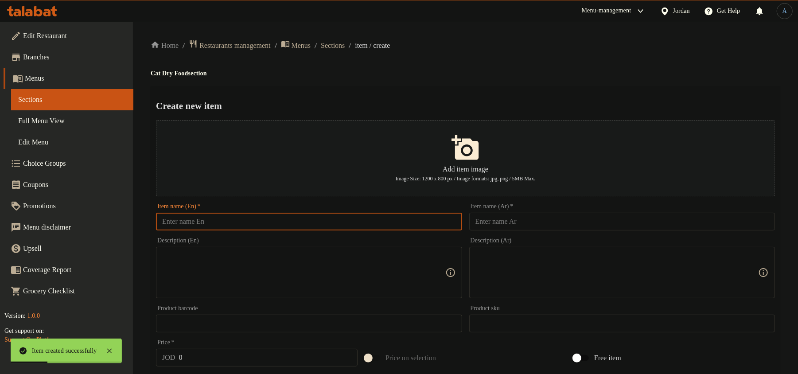
paste input "Homie Adult Dog With Lamb 3.75kg"
type input "Homie Adult Dog With Lamb 3.75kg"
click at [508, 82] on div "Home / Restaurants management / Menus / Sections / item / create Cat Dry Food s…" at bounding box center [465, 321] width 629 height 564
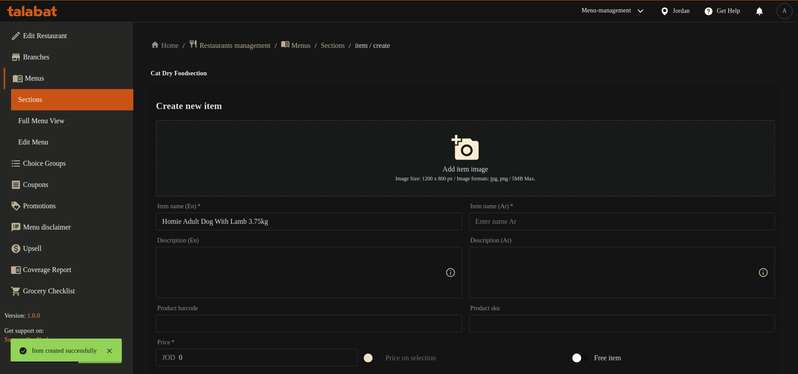
click at [566, 217] on input "text" at bounding box center [622, 222] width 306 height 18
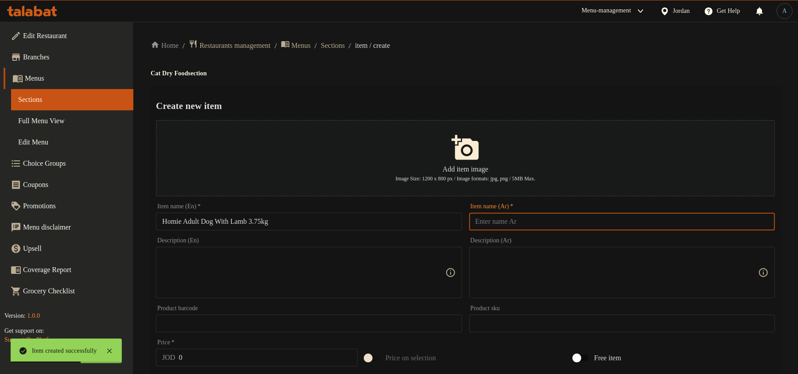
paste input "كلب بالغ مع لحم ضأن 3.75 كجم"
click at [573, 76] on h4 "Cat Dry Food section" at bounding box center [465, 73] width 629 height 9
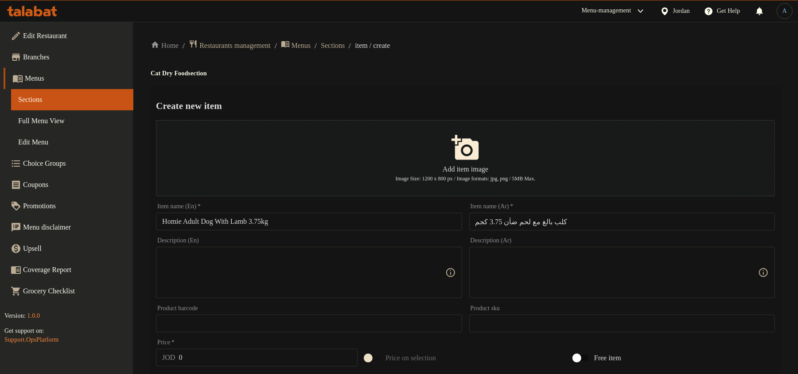
click at [172, 226] on input "Homie Adult Dog With Lamb 3.75kg" at bounding box center [309, 222] width 306 height 18
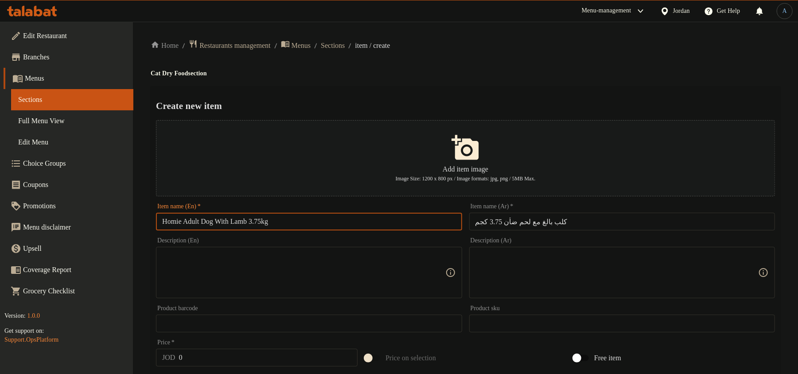
click at [172, 226] on input "Homie Adult Dog With Lamb 3.75kg" at bounding box center [309, 222] width 306 height 18
drag, startPoint x: 217, startPoint y: 222, endPoint x: 154, endPoint y: 213, distance: 63.2
click at [154, 213] on div "Item name (En)   * Homie Adult Dog With Lamb 3.75kg Item name (En) *" at bounding box center [308, 217] width 313 height 34
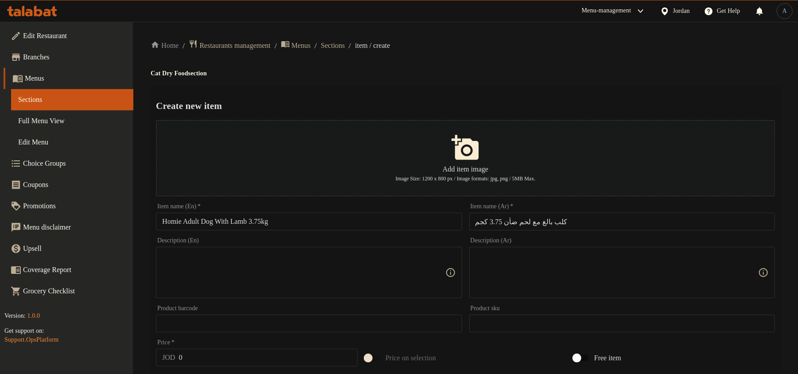
click at [575, 221] on input "كلب بالغ مع لحم ضأن 3.75 كجم" at bounding box center [622, 222] width 306 height 18
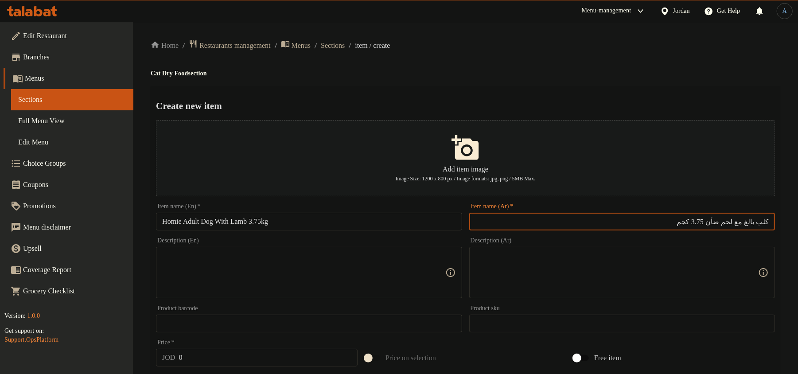
click at [747, 223] on input "كلب بالغ مع لحم ضأن 3.75 كجم" at bounding box center [622, 222] width 306 height 18
paste input "ومي"
type input "كلب بالغ هومي مع لحم ضأن 3.75 كجم"
click at [684, 89] on div "Create new item Add item image Image Size: 1200 x 800 px / Image formats: jpg, …" at bounding box center [465, 341] width 629 height 511
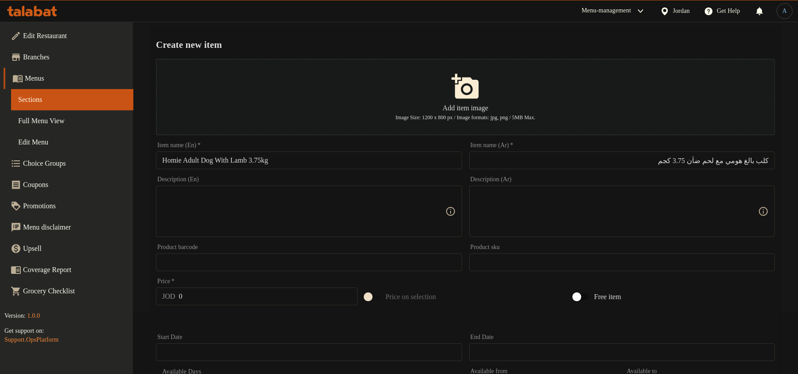
scroll to position [118, 0]
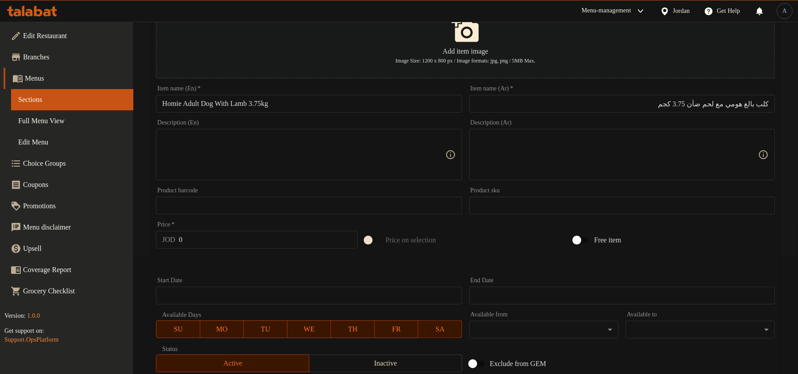
click at [213, 236] on input "0" at bounding box center [268, 240] width 179 height 18
paste input "14"
paste input "number"
type input "14"
click at [337, 362] on span "Inactive" at bounding box center [386, 363] width 146 height 13
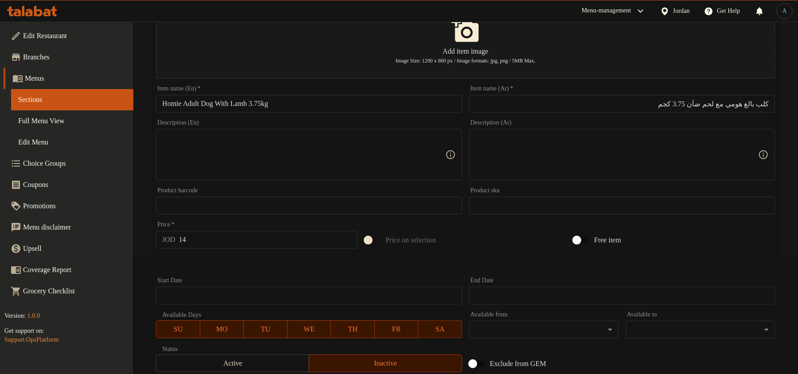
type button "1"
click at [309, 354] on button "Inactive" at bounding box center [385, 363] width 153 height 18
click at [423, 354] on button "Inactive" at bounding box center [385, 363] width 153 height 18
click at [457, 256] on div at bounding box center [465, 263] width 626 height 22
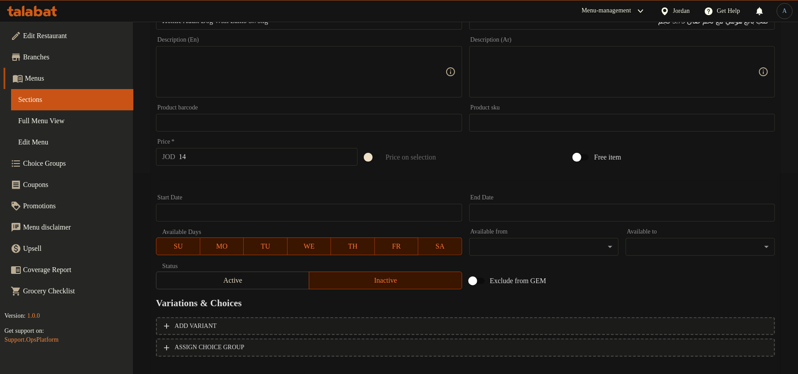
scroll to position [247, 0]
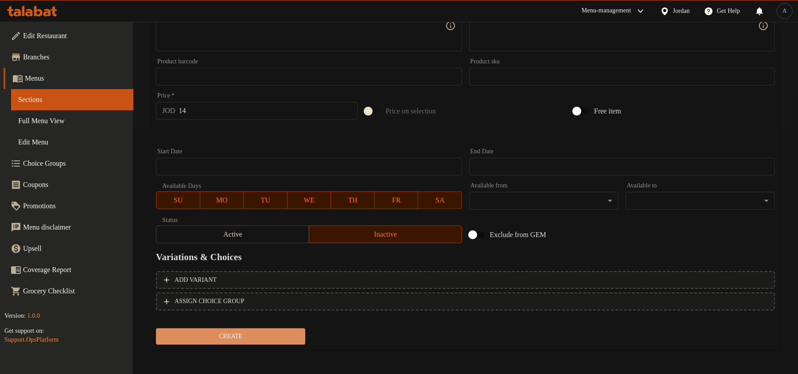
click at [263, 342] on button "Create" at bounding box center [230, 336] width 149 height 16
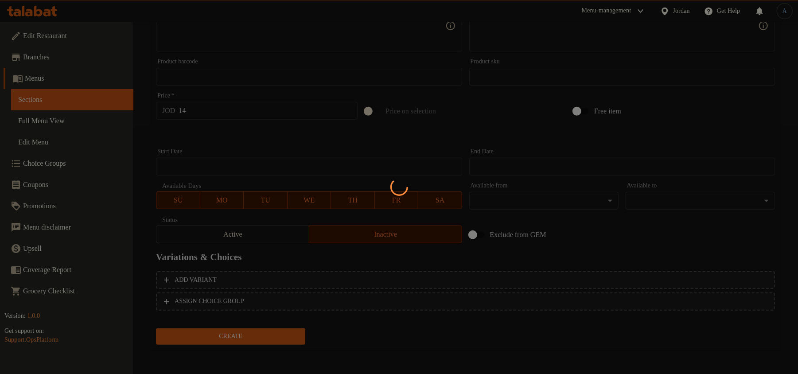
type input "0"
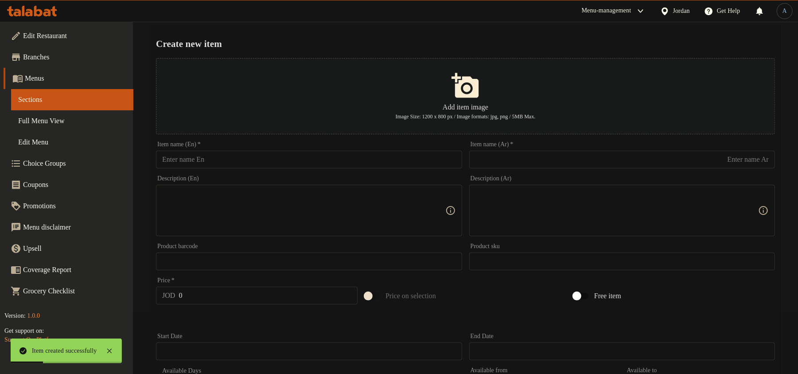
scroll to position [0, 0]
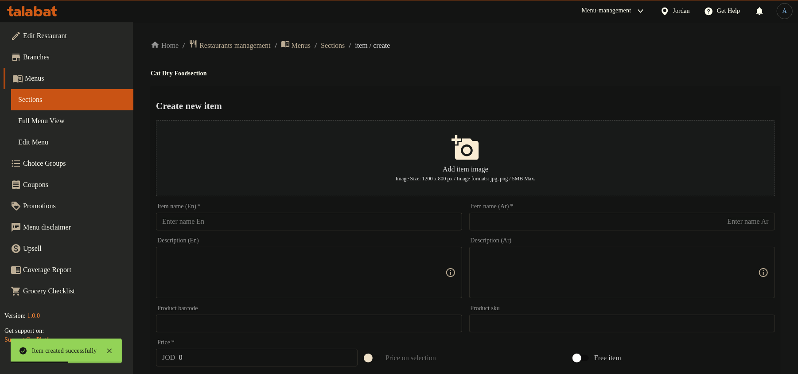
click at [408, 212] on div "Item name (En)   * Item name (En) *" at bounding box center [309, 216] width 306 height 27
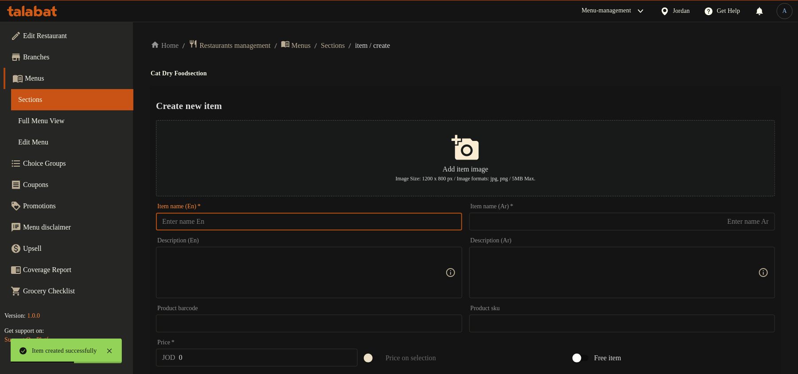
click at [398, 222] on input "text" at bounding box center [309, 222] width 306 height 18
paste input "Homie Adult Dog Food High Energy 3.75kg"
type input "Homie Adult Dog Food High Energy 3.75kg"
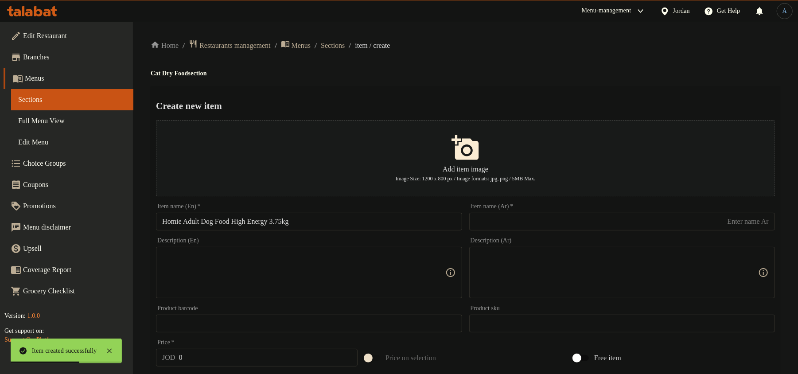
click at [493, 71] on h4 "Cat Dry Food section" at bounding box center [465, 73] width 629 height 9
click at [564, 229] on input "text" at bounding box center [622, 222] width 306 height 18
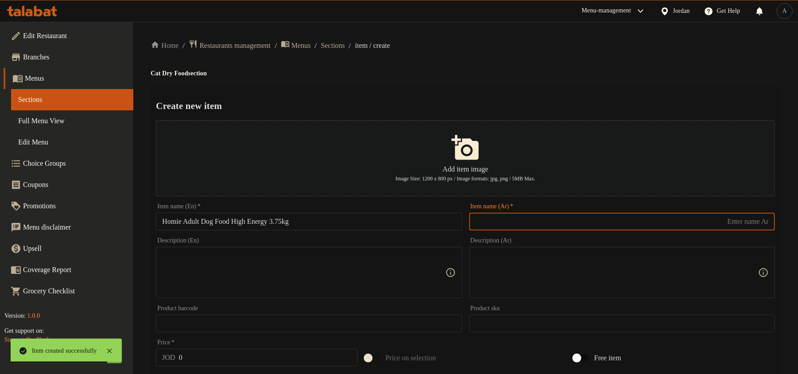
paste input "طعام هومي للكلاب البالغة عالي الطاقة 3.75 كجم"
type input "طعام هومي للكلاب البالغة عالي الطاقة 3.75 كجم"
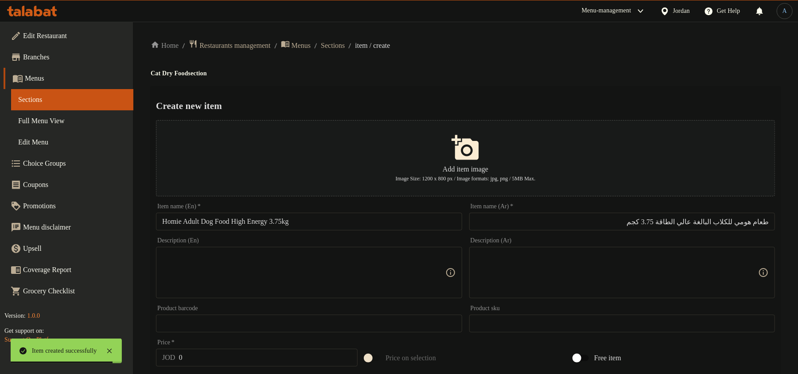
click at [521, 74] on h4 "Cat Dry Food section" at bounding box center [465, 73] width 629 height 9
click at [530, 75] on h4 "Cat Dry Food section" at bounding box center [465, 73] width 629 height 9
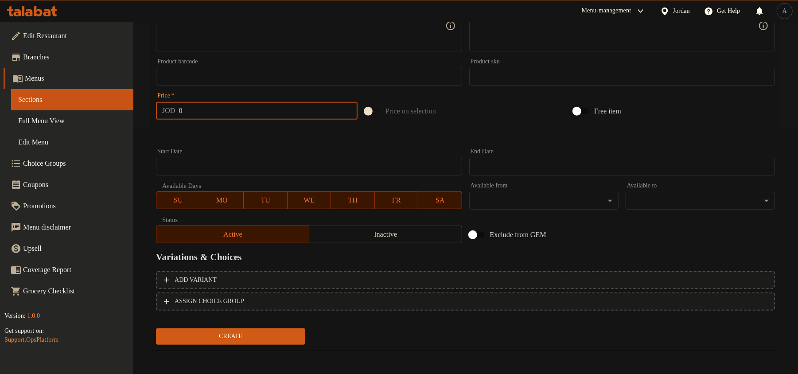
click at [231, 110] on input "0" at bounding box center [268, 111] width 179 height 18
paste input "14"
type input "14"
click at [337, 228] on span "Inactive" at bounding box center [386, 234] width 146 height 13
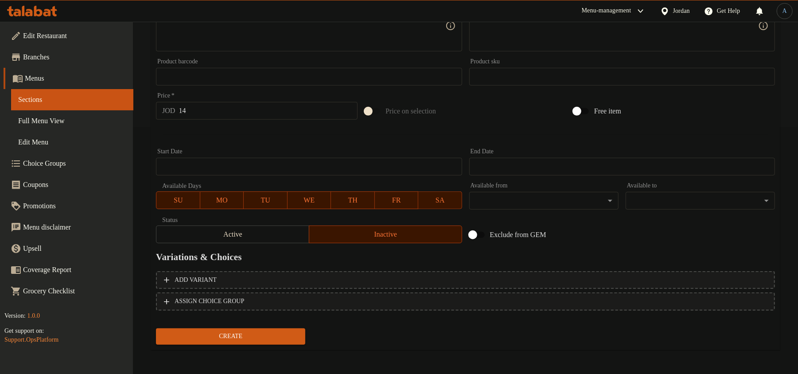
click at [270, 337] on span "Create" at bounding box center [230, 336] width 135 height 11
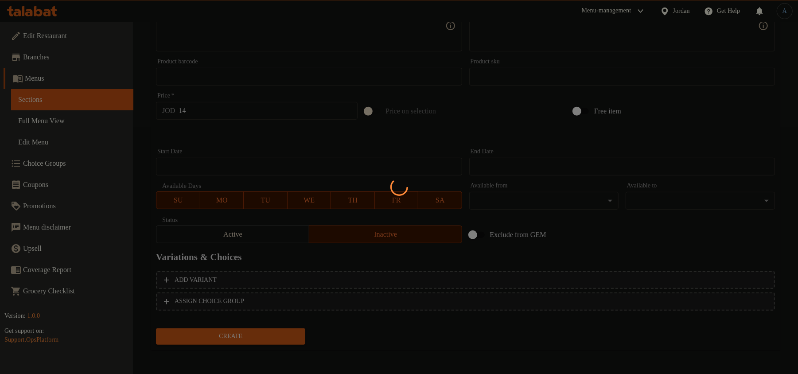
type input "0"
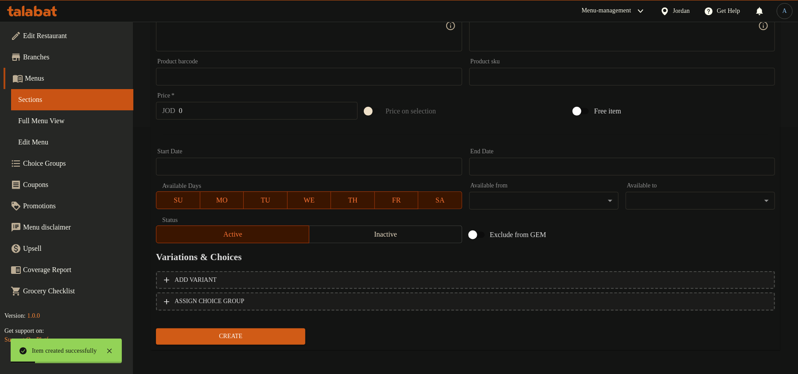
scroll to position [0, 0]
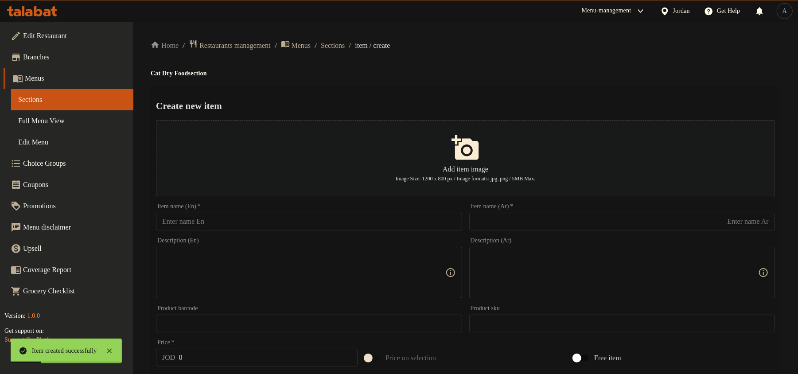
click at [373, 217] on input "text" at bounding box center [309, 222] width 306 height 18
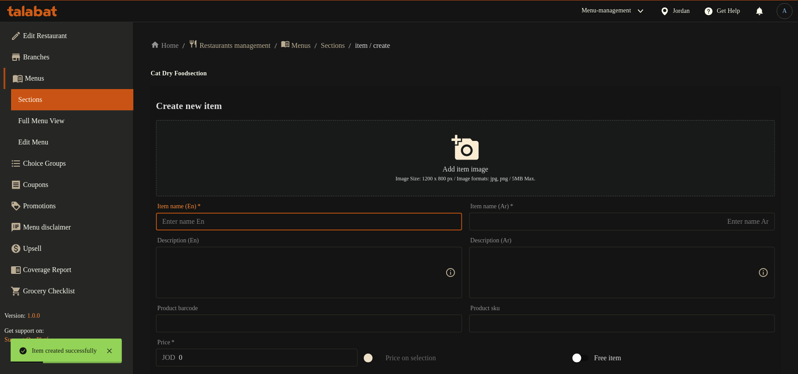
paste input "homie puppy food with chicken 2.75kg"
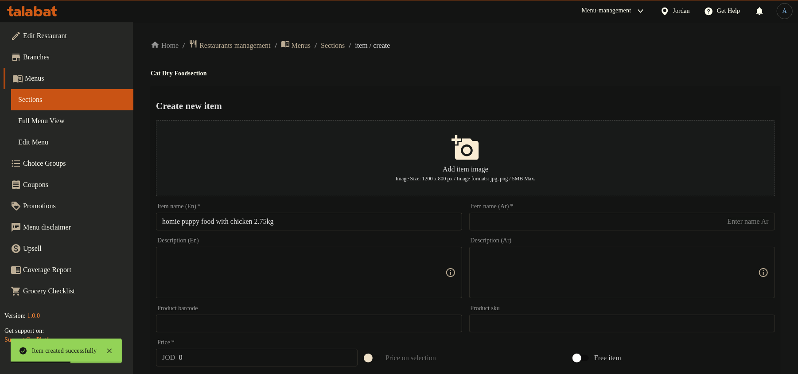
click at [415, 215] on input "homie puppy food with chicken 2.75kg" at bounding box center [309, 222] width 306 height 18
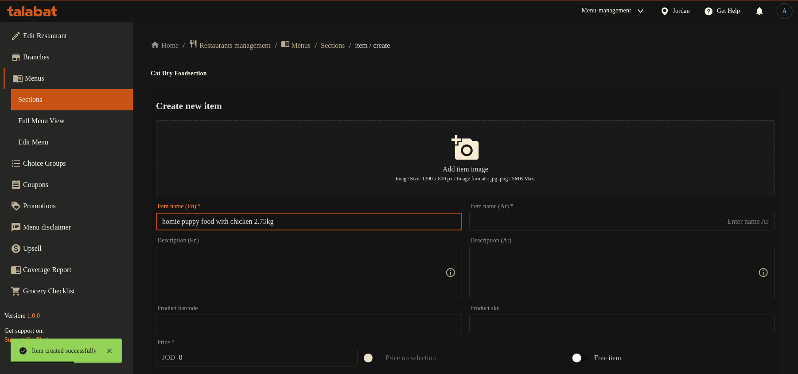
paste input "Homie Puppy Food With C"
type input "Homie Puppy Food With Chicken 2.75kg"
click at [500, 80] on div "Home / Restaurants management / Menus / Sections / item / create Cat Dry Food s…" at bounding box center [465, 321] width 629 height 564
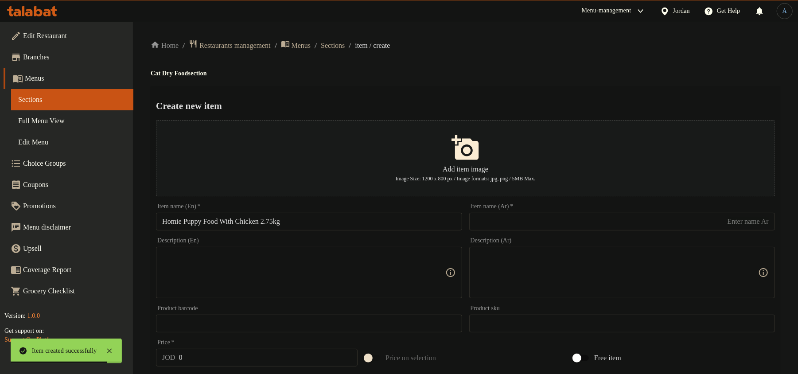
click at [496, 221] on input "text" at bounding box center [622, 222] width 306 height 18
paste input "طعام جرو هومي بالدجاج 2.75 كجم"
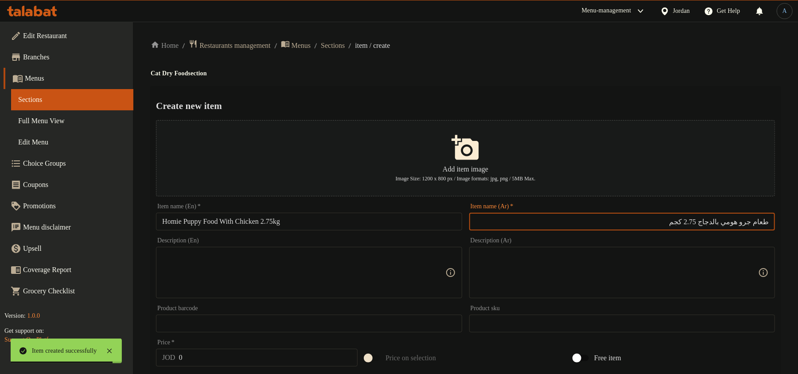
type input "طعام جرو هومي بالدجاج 2.75 كجم"
click at [557, 61] on div "Home / Restaurants management / Menus / Sections / item / create Cat Dry Food s…" at bounding box center [465, 321] width 629 height 564
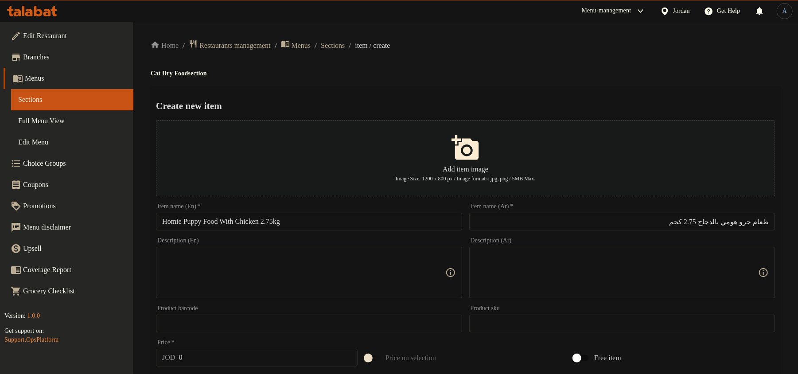
click at [257, 350] on input "0" at bounding box center [268, 358] width 179 height 18
paste input "14"
type input "14"
click at [497, 82] on div "Home / Restaurants management / Menus / Sections / item / create Cat Dry Food s…" at bounding box center [465, 321] width 629 height 564
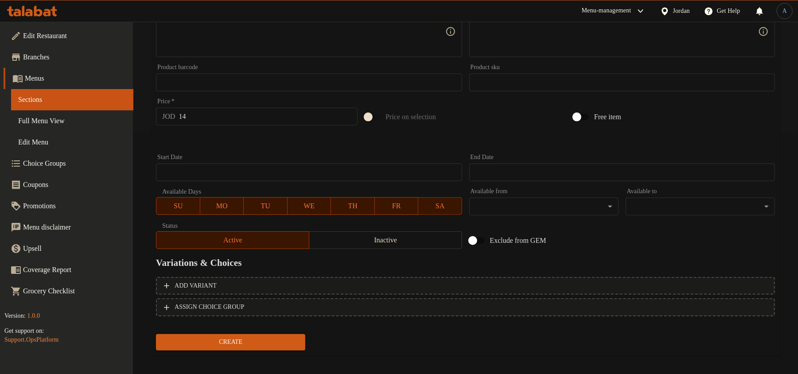
scroll to position [247, 0]
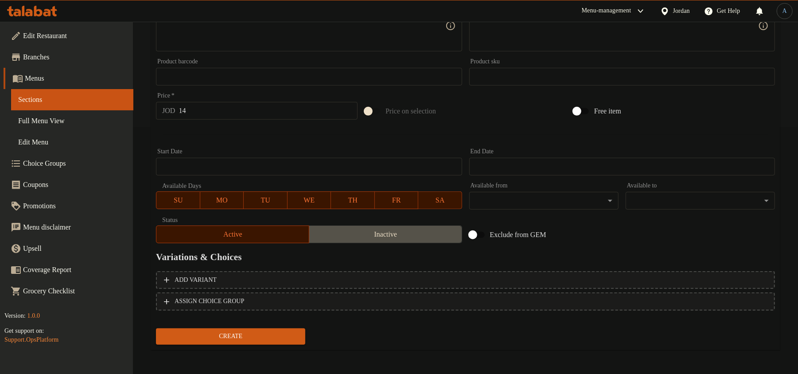
click at [396, 242] on button "Inactive" at bounding box center [385, 234] width 153 height 18
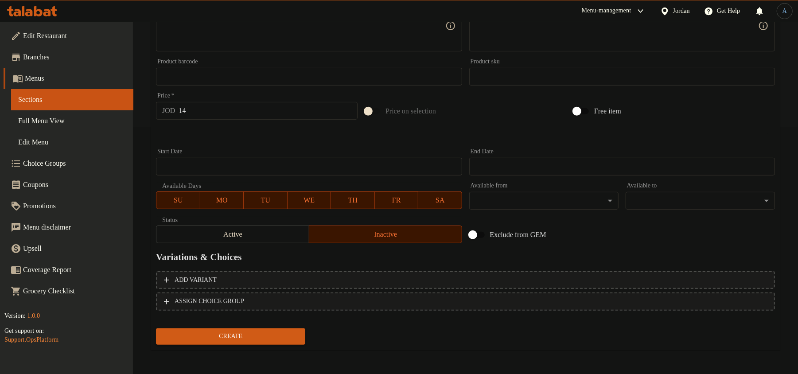
click at [282, 338] on span "Create" at bounding box center [230, 336] width 135 height 11
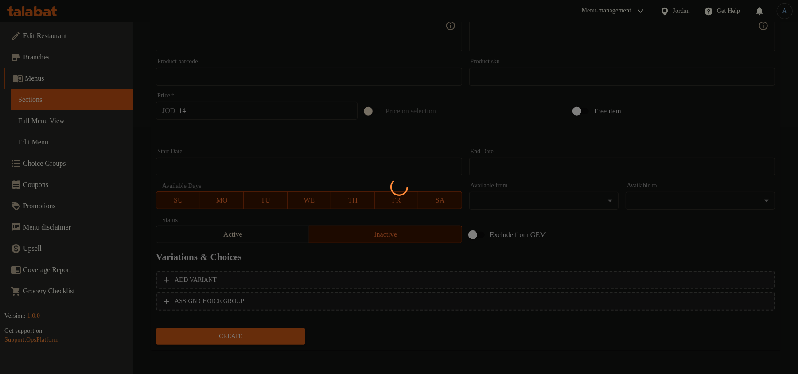
type input "0"
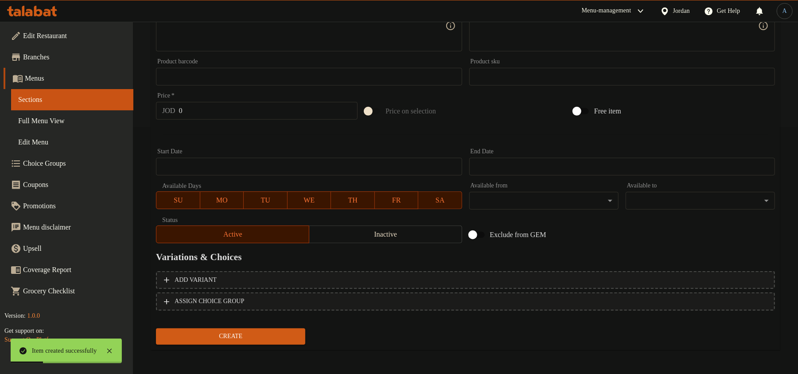
scroll to position [11, 0]
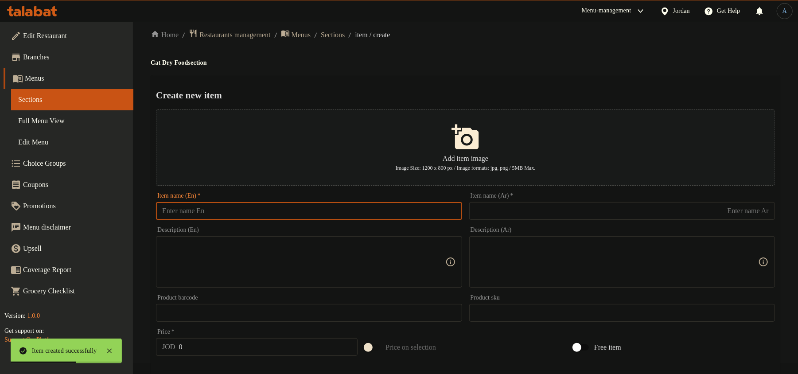
click at [390, 212] on input "text" at bounding box center [309, 211] width 306 height 18
paste input "Homie Puppy Food High Energy 2.75kg"
type input "Homie Puppy Food High Energy 2.75kg"
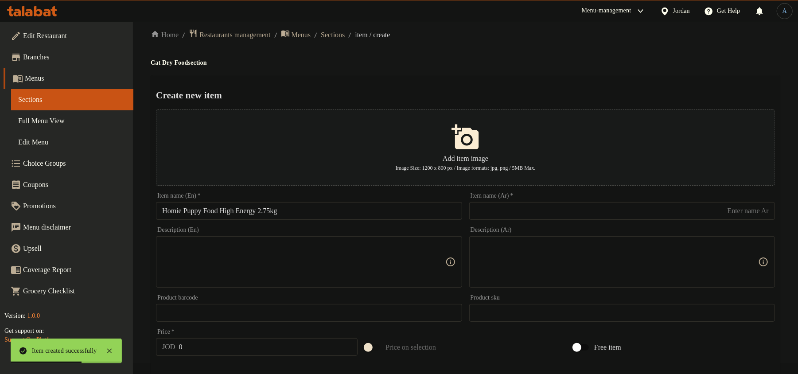
click at [500, 55] on div "Home / Restaurants management / Menus / Sections / item / create Cat Dry Food s…" at bounding box center [465, 311] width 629 height 564
click at [593, 210] on input "text" at bounding box center [622, 211] width 306 height 18
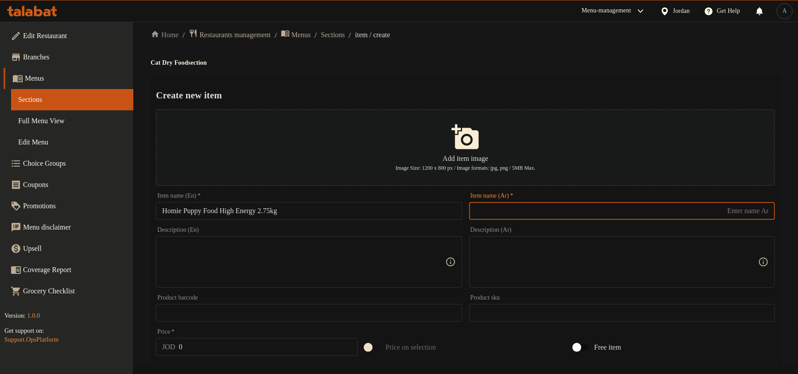
paste input "طعام جرو هومي عالي الطاقة 2.75 كجم"
type input "طعام جرو هومي عالي الطاقة 2.75 كجم"
click at [621, 56] on div "Home / Restaurants management / Menus / Sections / item / create Cat Dry Food s…" at bounding box center [465, 311] width 629 height 564
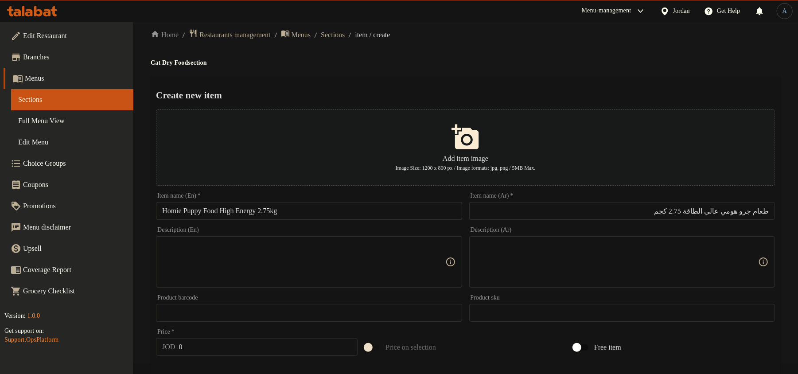
click at [668, 83] on div "Create new item Add item image Image Size: 1200 x 800 px / Image formats: jpg, …" at bounding box center [465, 331] width 629 height 511
click at [668, 71] on div "Home / Restaurants management / Menus / Sections / item / create Cat Dry Food s…" at bounding box center [465, 311] width 629 height 564
click at [225, 346] on input "0" at bounding box center [268, 347] width 179 height 18
paste input "14"
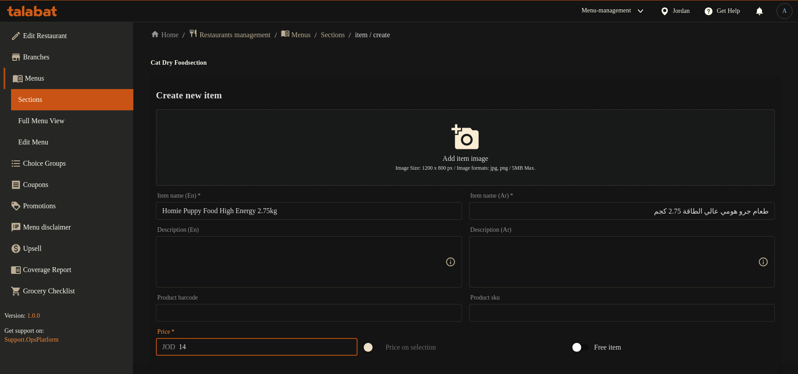
type input "14"
click at [520, 5] on div "Menu-management Jordan Get Help A" at bounding box center [399, 10] width 798 height 21
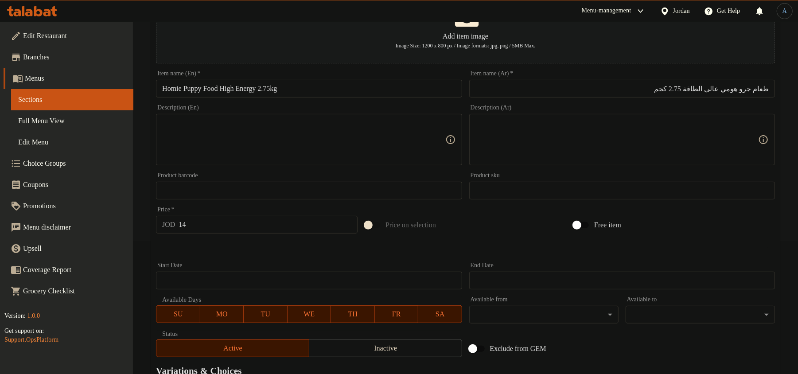
scroll to position [247, 0]
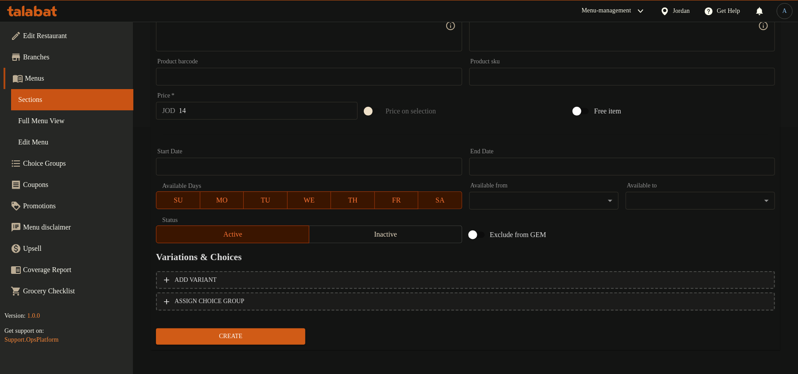
click at [346, 235] on span "Inactive" at bounding box center [386, 234] width 146 height 13
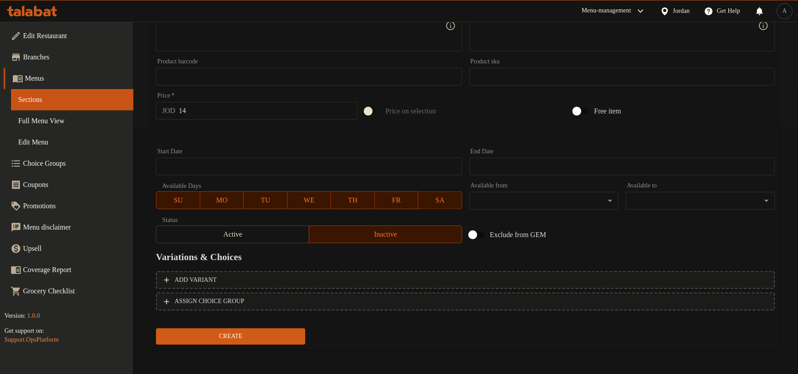
click at [675, 250] on h2 "Variations & Choices" at bounding box center [465, 256] width 619 height 13
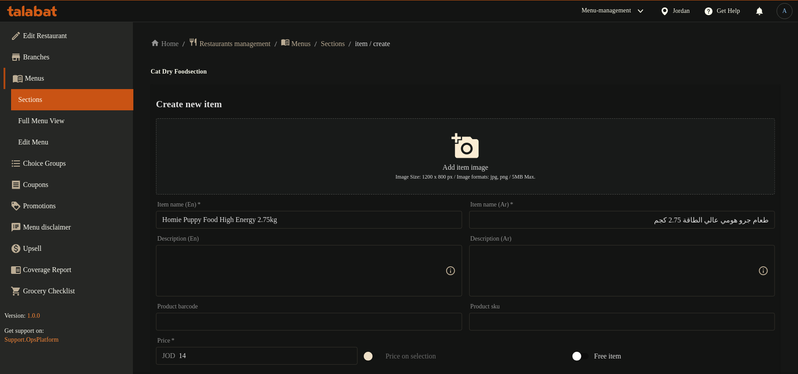
scroll to position [0, 0]
click at [656, 75] on h4 "Cat Dry Food section" at bounding box center [465, 73] width 629 height 9
click at [357, 216] on input "Homie Puppy Food High Energy 2.75kg" at bounding box center [309, 222] width 306 height 18
click at [222, 357] on input "14" at bounding box center [268, 358] width 179 height 18
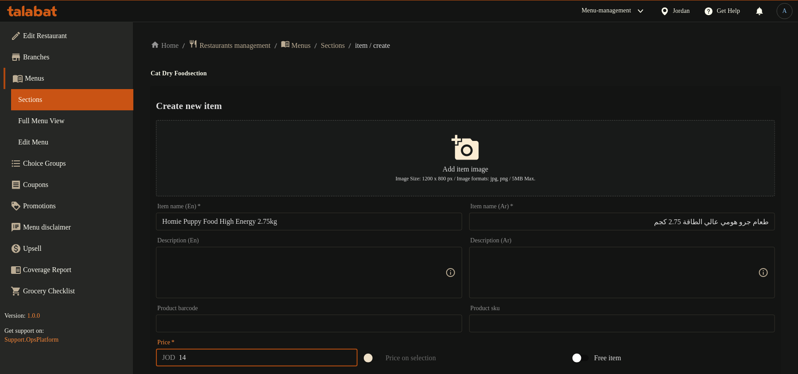
click at [440, 51] on div "Home / Restaurants management / Menus / Sections / item / create Cat Dry Food s…" at bounding box center [465, 321] width 629 height 564
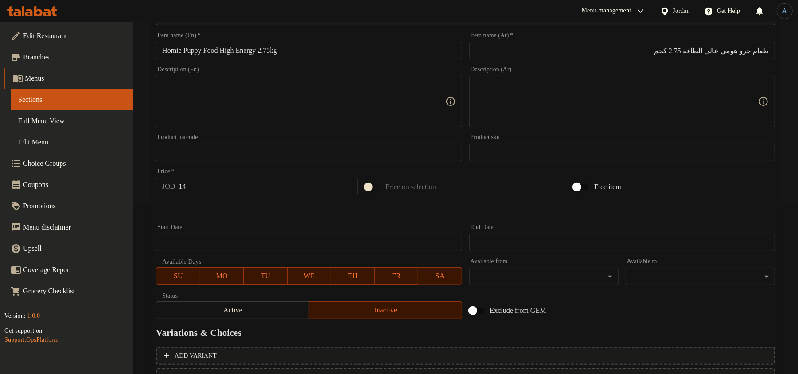
scroll to position [247, 0]
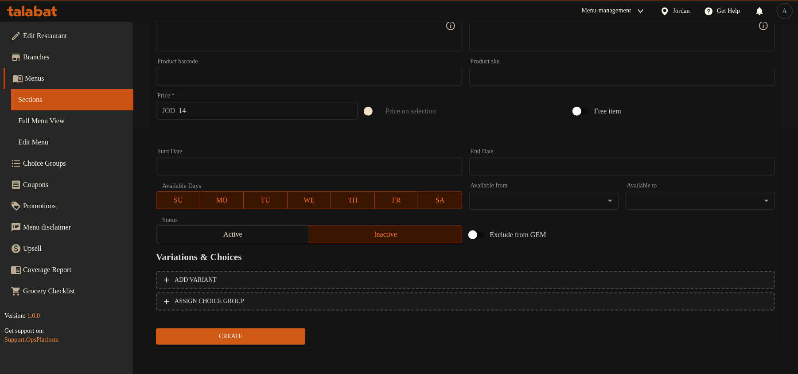
click at [289, 335] on span "Create" at bounding box center [230, 336] width 135 height 11
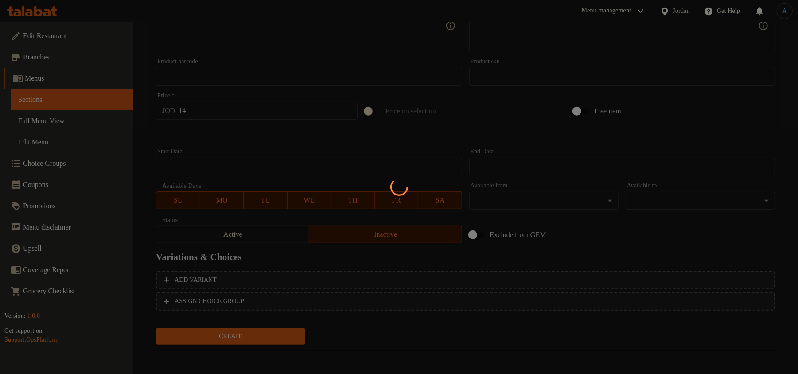
type input "0"
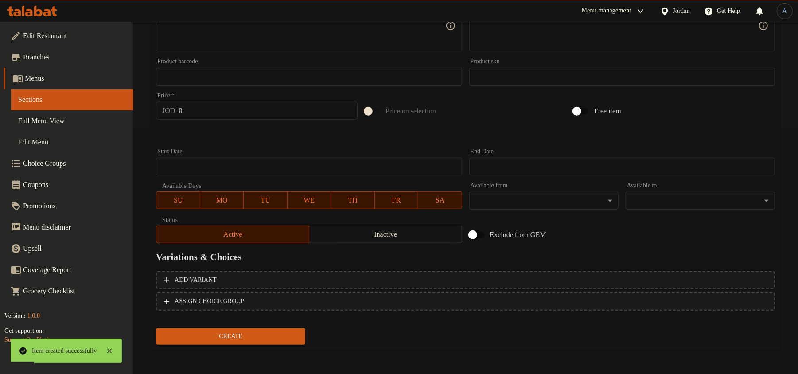
scroll to position [0, 0]
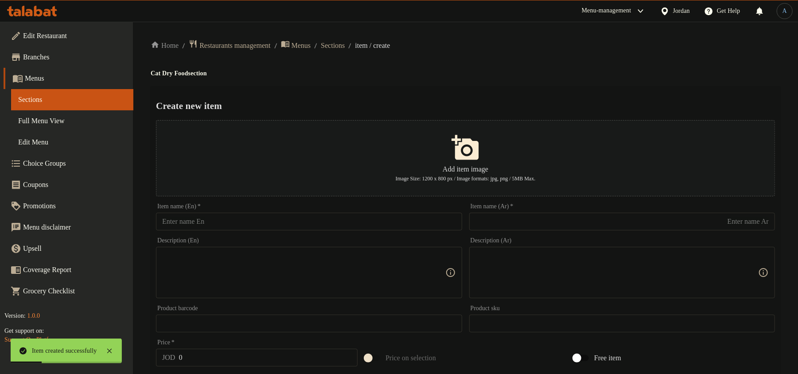
click at [344, 224] on input "text" at bounding box center [309, 222] width 306 height 18
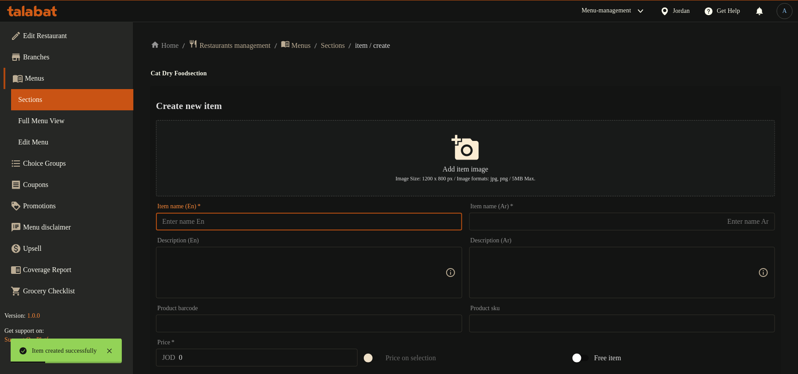
paste input "homie adult cat food with chicken 1kg"
click at [465, 82] on div "Home / Restaurants management / Menus / Sections / item / create Cat Dry Food s…" at bounding box center [465, 321] width 629 height 564
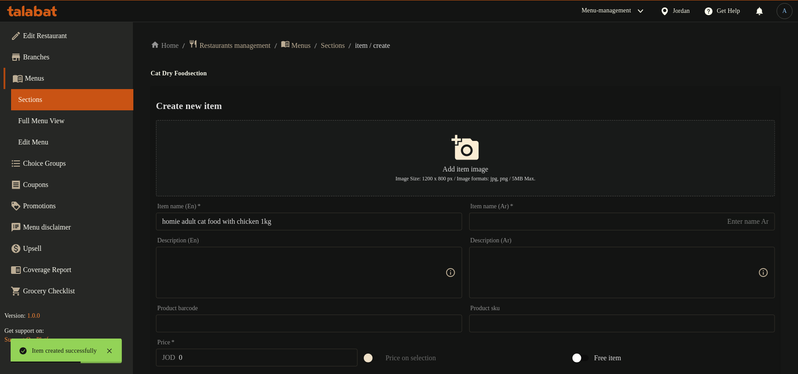
click at [436, 224] on input "homie adult cat food with chicken 1kg" at bounding box center [309, 222] width 306 height 18
paste input "Homie Adult Cat Food With C"
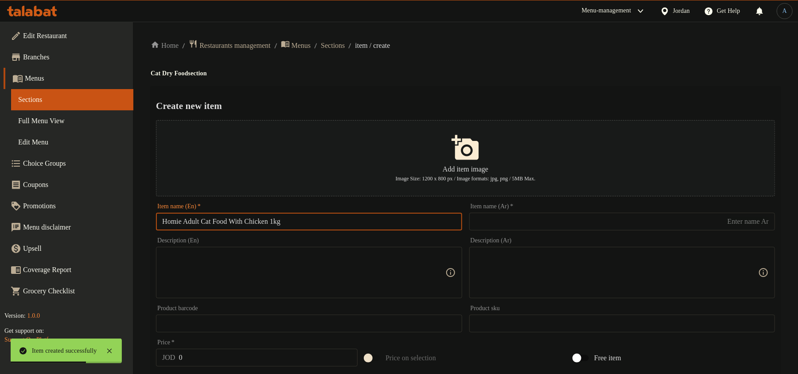
type input "Homie Adult Cat Food With Chicken 1kg"
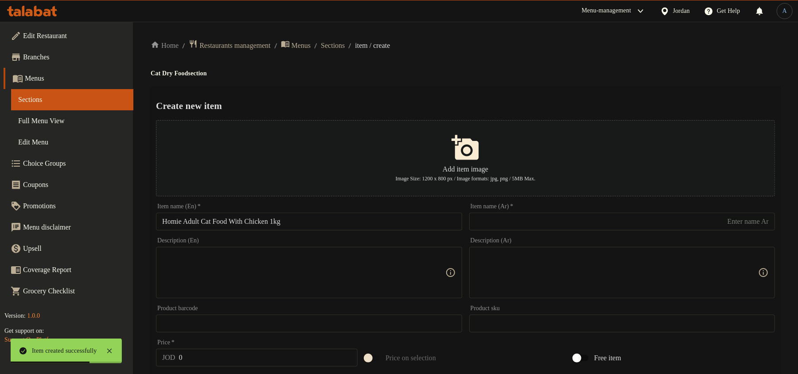
click at [479, 91] on div "Create new item Add item image Image Size: 1200 x 800 px / Image formats: jpg, …" at bounding box center [465, 341] width 629 height 511
click at [541, 218] on input "text" at bounding box center [622, 222] width 306 height 18
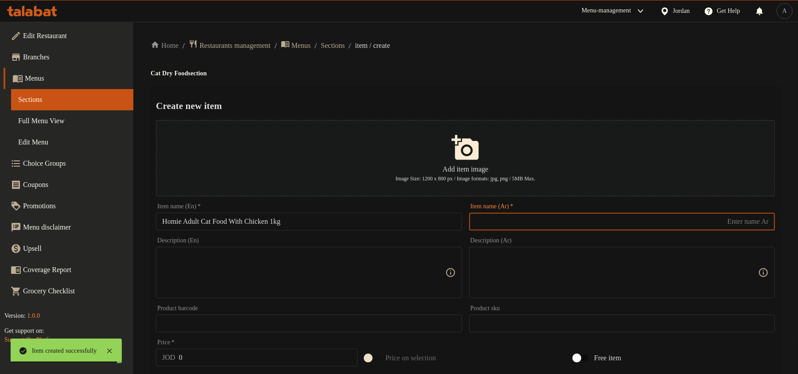
paste input "طعام القطط البالغة هومي بالدجاج 1 كجم"
type input "طعام القطط البالغة هومي بالدجاج 1 كجم"
click at [574, 117] on div "Add item image Image Size: 1200 x 800 px / Image formats: jpg, png / 5MB Max." at bounding box center [465, 158] width 626 height 83
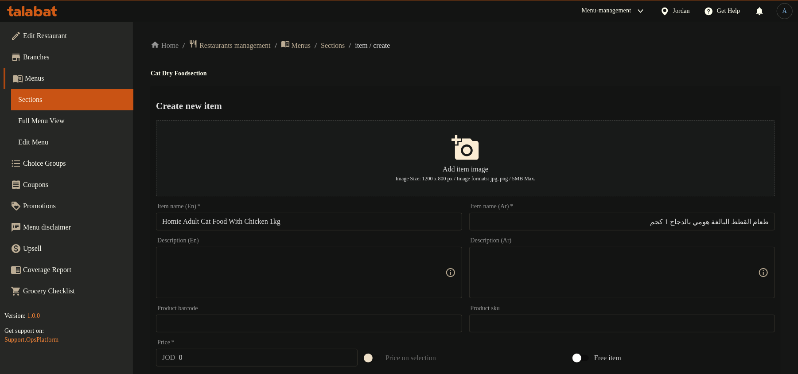
scroll to position [247, 0]
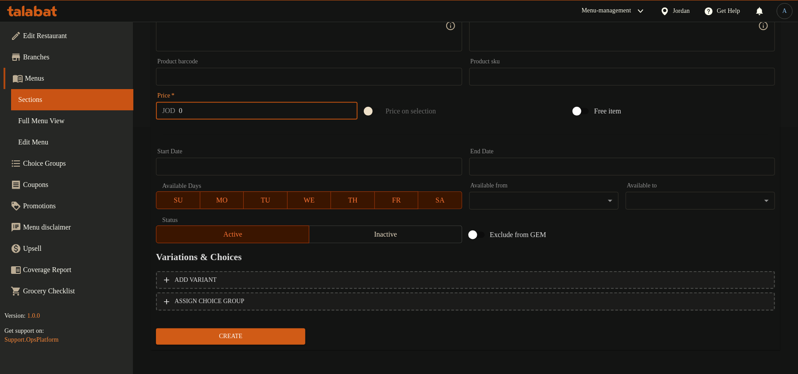
click at [282, 116] on input "0" at bounding box center [268, 111] width 179 height 18
paste input "4.5"
type input "4.5"
click at [156, 328] on button "Create" at bounding box center [230, 336] width 149 height 16
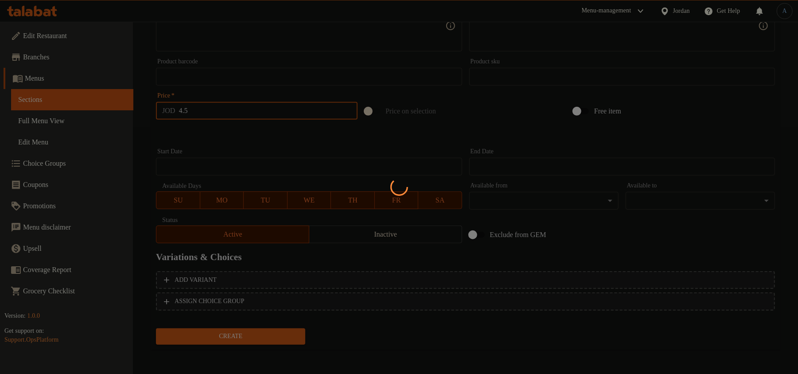
type input "0"
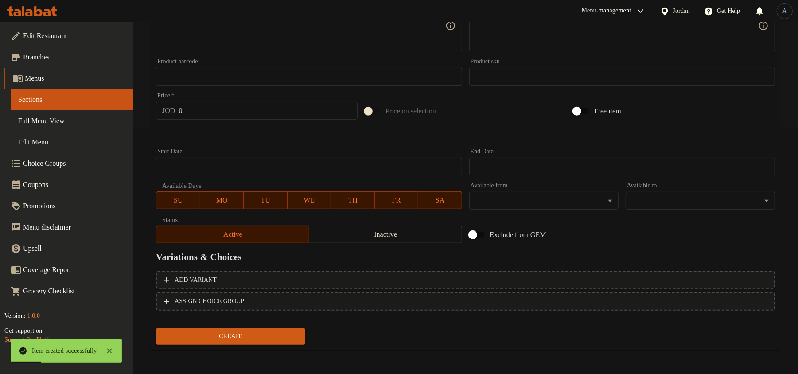
scroll to position [0, 0]
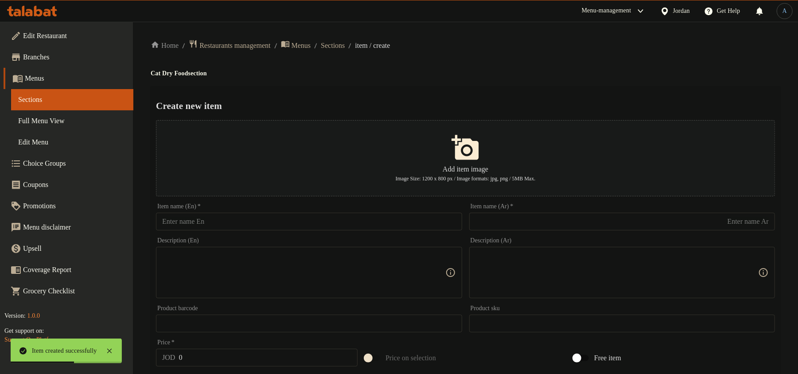
click at [353, 216] on input "text" at bounding box center [309, 222] width 306 height 18
paste input "Homie Adult Cat Food With Chicken Multi Colore 1kg"
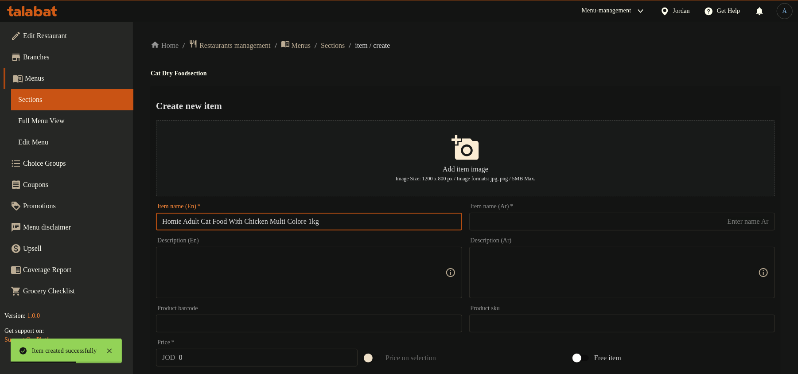
type input "Homie Adult Cat Food With Chicken Multi Colore 1kg"
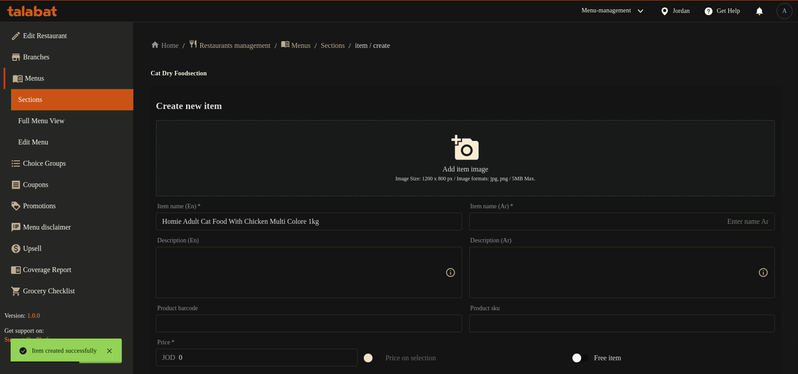
click at [452, 115] on div "Create new item Add item image Image Size: 1200 x 800 px / Image formats: jpg, …" at bounding box center [465, 341] width 629 height 511
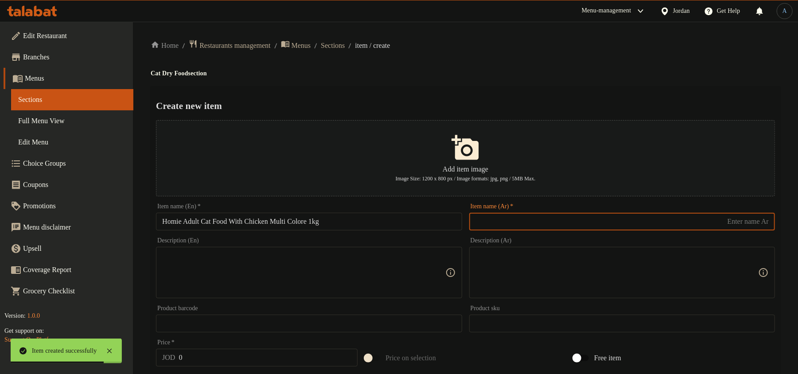
click at [594, 226] on input "text" at bounding box center [622, 222] width 306 height 18
paste input "طعام القطط البالغة هومي بالدجاج متعدد الألوان 1 كجم"
type input "طعام القطط البالغة هومي بالدجاج متعدد الألوان 1 كجم"
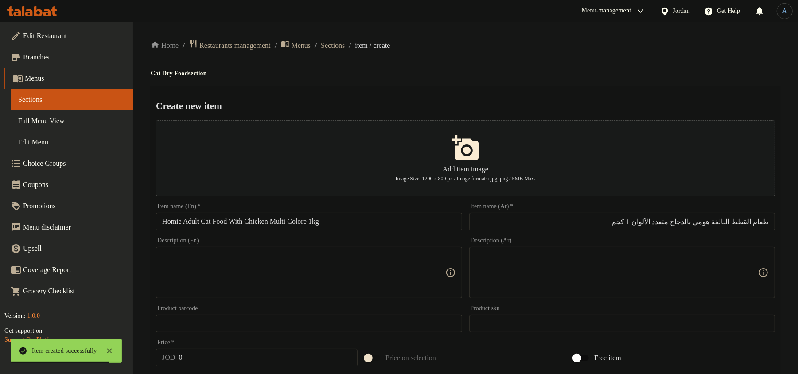
click at [590, 75] on h4 "Cat Dry Food section" at bounding box center [465, 73] width 629 height 9
click at [225, 356] on input "0" at bounding box center [268, 358] width 179 height 18
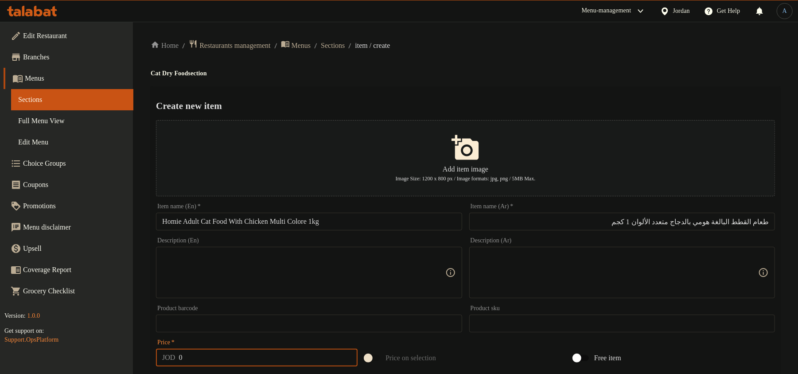
paste input "4.5"
type input "4.5"
click at [478, 66] on div "Home / Restaurants management / Menus / Sections / item / create Cat Dry Food s…" at bounding box center [465, 321] width 629 height 564
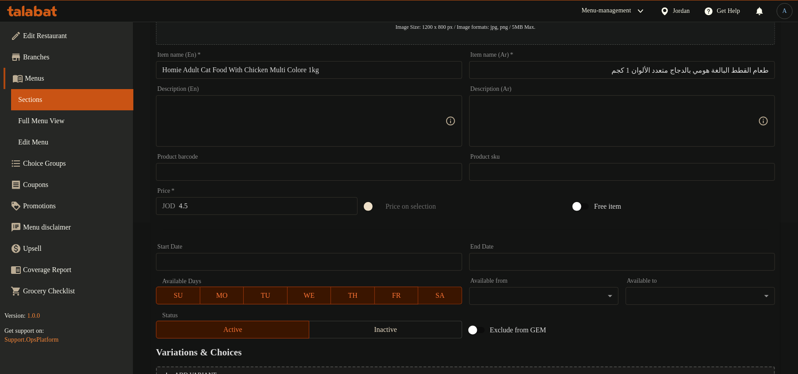
scroll to position [247, 0]
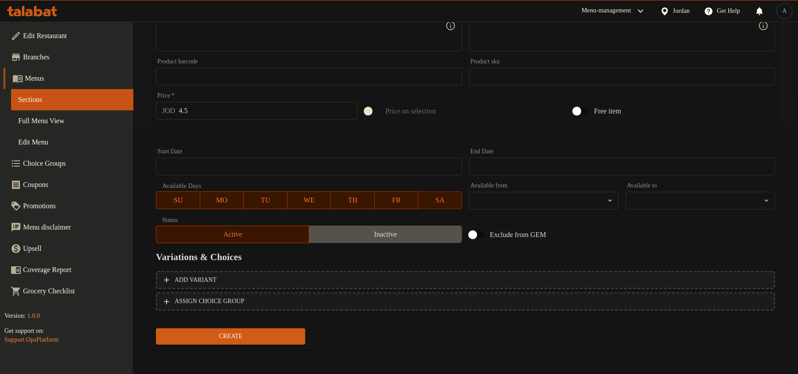
click at [410, 235] on span "Inactive" at bounding box center [386, 234] width 146 height 13
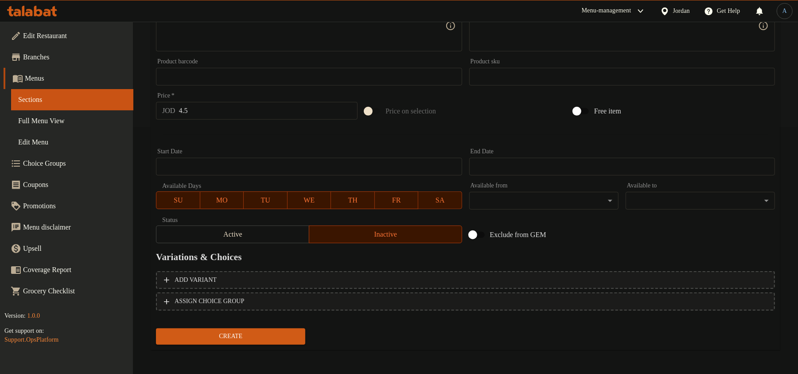
click at [432, 261] on h2 "Variations & Choices" at bounding box center [465, 256] width 619 height 13
click at [262, 343] on button "Create" at bounding box center [230, 336] width 149 height 16
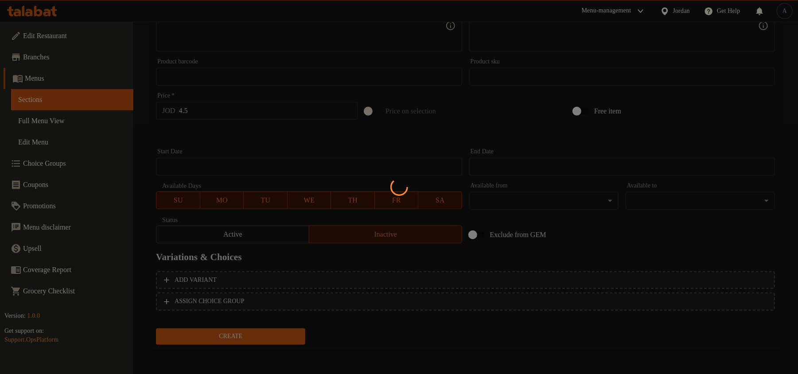
type input "0"
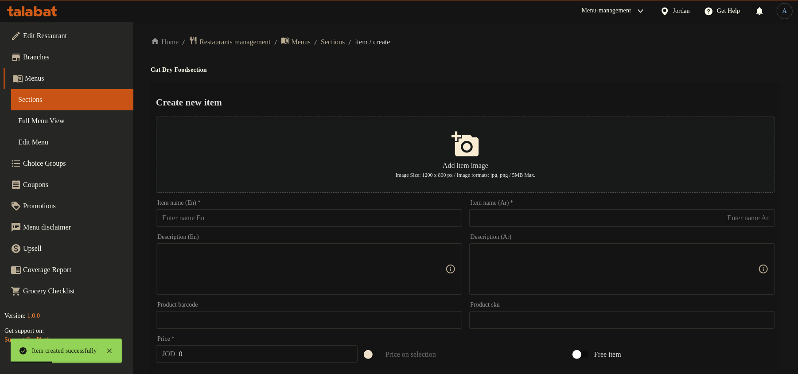
scroll to position [0, 0]
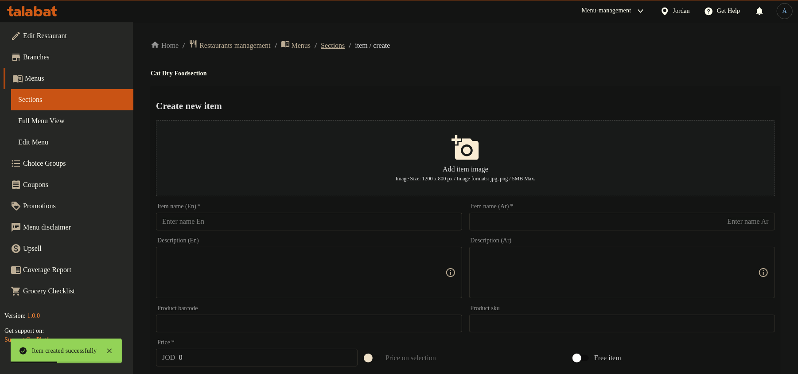
click at [345, 46] on span "Sections" at bounding box center [333, 45] width 24 height 11
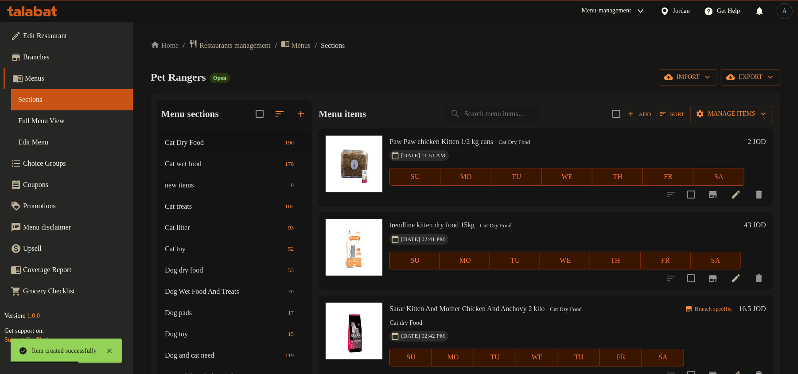
click at [516, 115] on input "search" at bounding box center [491, 114] width 96 height 16
paste input "homie adult cat food with chicken multi colore 1kg"
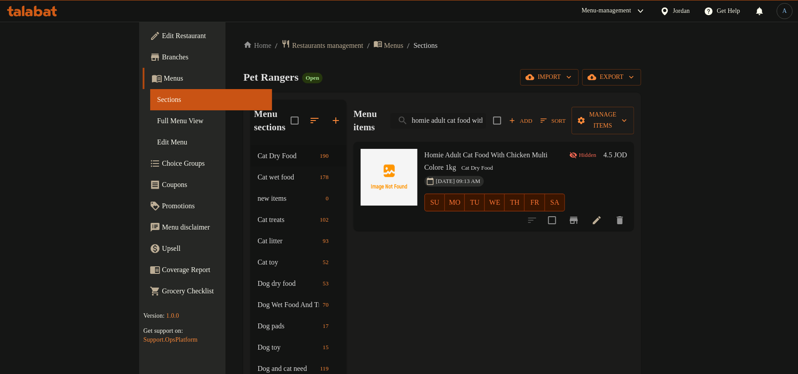
click at [486, 113] on input "homie adult cat food with chicken multi colore 1kg" at bounding box center [438, 121] width 96 height 16
paste input "kitten cat with lamb 1.5"
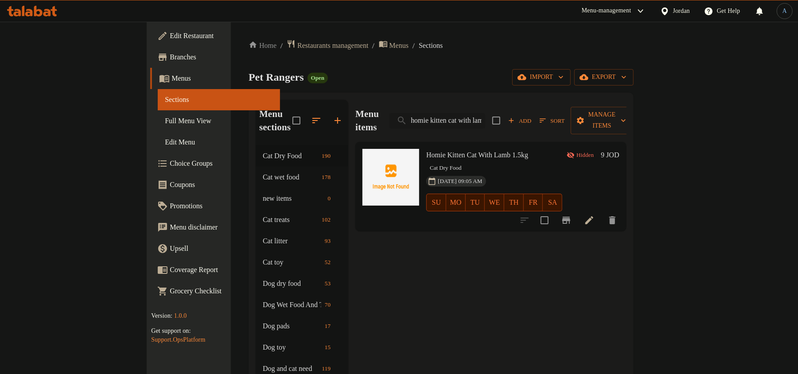
click at [485, 113] on input "homie kitten cat with lamb 1.5kg" at bounding box center [437, 121] width 96 height 16
paste input "adult cat food with salmon"
click at [485, 117] on input "homie adult cat food with salmon 1.5kg" at bounding box center [437, 121] width 96 height 16
paste input "sterilised"
click at [485, 117] on input "homie adult sterilised salmon 1.5kg" at bounding box center [437, 121] width 96 height 16
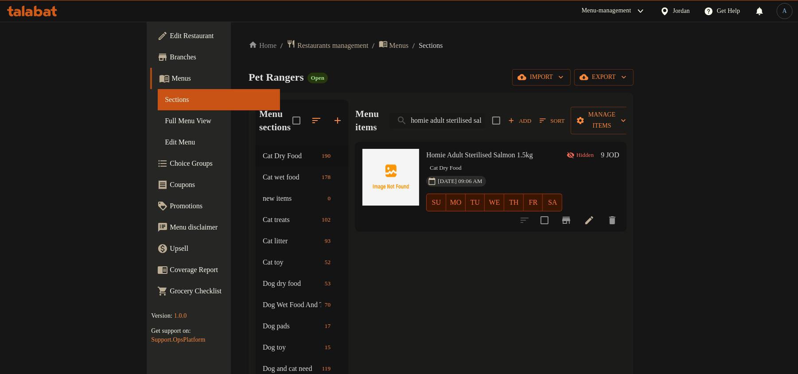
paste input "cat food with lamb"
click at [485, 115] on input "homie adult cat food with lamb 1.5kg" at bounding box center [437, 121] width 96 height 16
paste input "kitten cat food with salmon"
click at [485, 119] on input "homie kitten cat food with salmon 1.5kg" at bounding box center [437, 121] width 96 height 16
paste input "adult cat food with chicke"
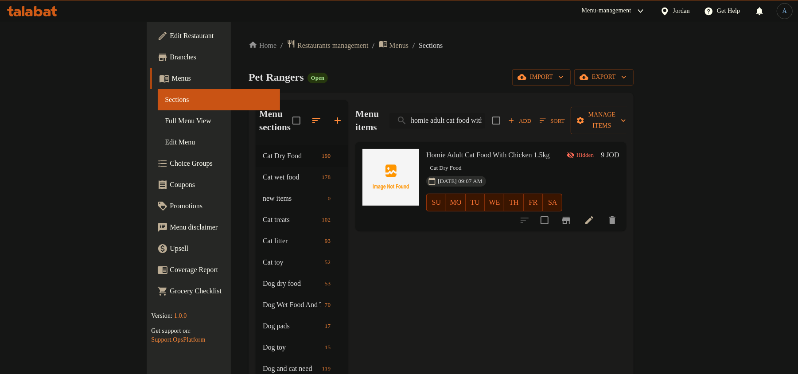
click at [485, 113] on input "homie adult cat food with chicken 1.5kg" at bounding box center [437, 121] width 96 height 16
paste input "kitten"
click at [485, 113] on input "homie kitten cat food with chicken 1.5kg" at bounding box center [437, 121] width 96 height 16
paste input "adult dog with lamb 3.7"
click at [485, 117] on input "homie adult dog with lamb 3.75kg" at bounding box center [437, 121] width 96 height 16
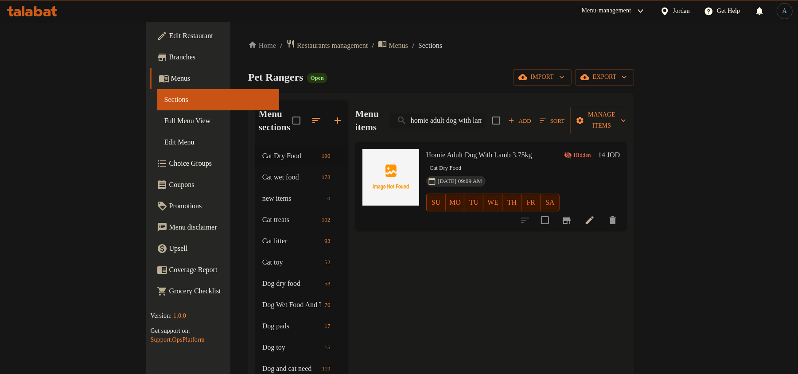
paste input "food high energy"
click at [485, 118] on input "homie adult dog food high energy 3.75kg" at bounding box center [437, 121] width 96 height 16
paste input "puppy food with chicken 2"
click at [485, 117] on input "homie puppy food with chicken 2.75kg" at bounding box center [437, 121] width 96 height 16
paste input "high energy"
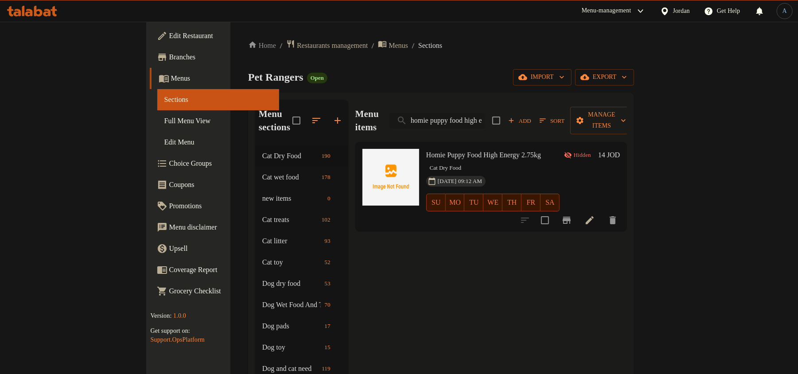
click at [485, 113] on input "homie puppy food high energy 2.75kg" at bounding box center [437, 121] width 96 height 16
paste input "adult cat food with chicken 1"
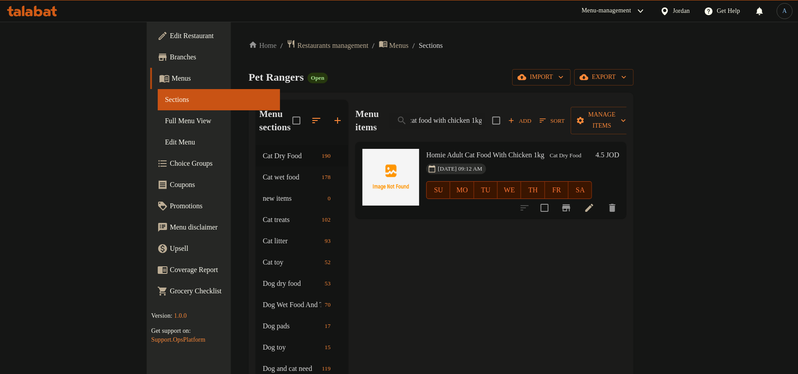
type input "homie adult cat food with chicken 1kg"
click at [593, 204] on icon at bounding box center [589, 208] width 8 height 8
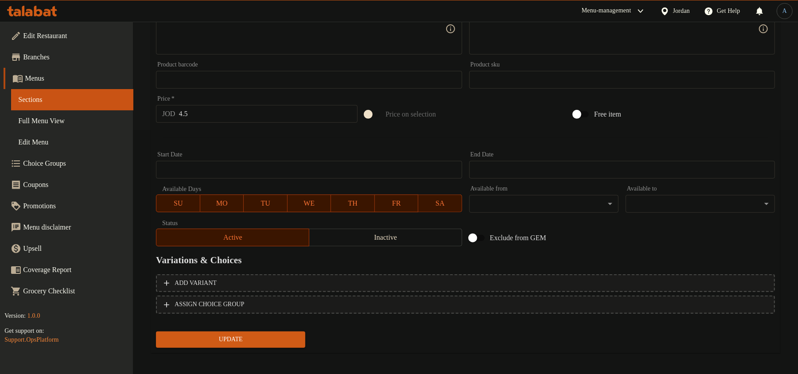
scroll to position [247, 0]
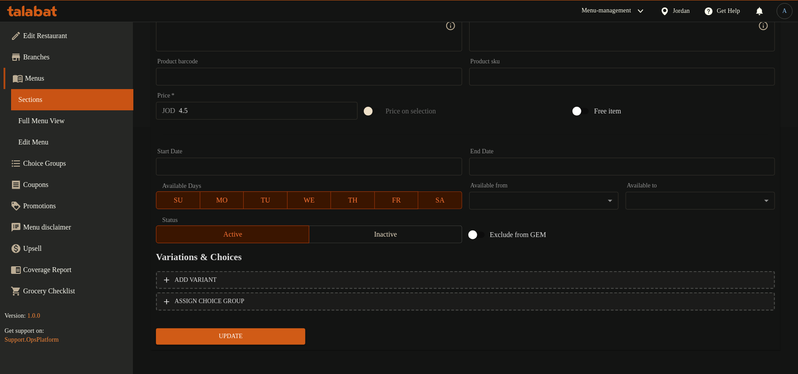
click at [403, 233] on span "Inactive" at bounding box center [386, 234] width 146 height 13
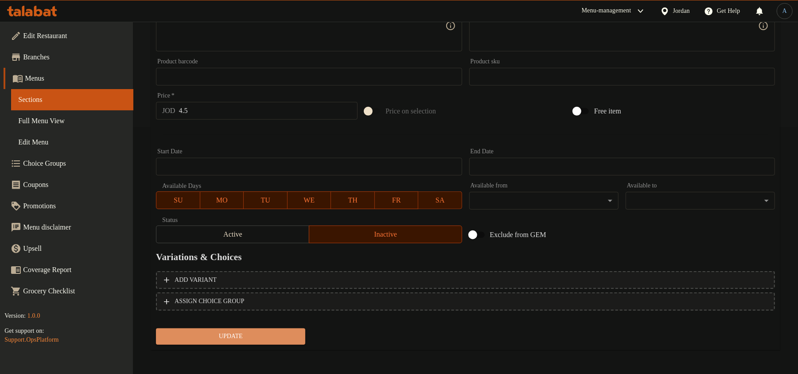
click at [282, 338] on span "Update" at bounding box center [230, 336] width 135 height 11
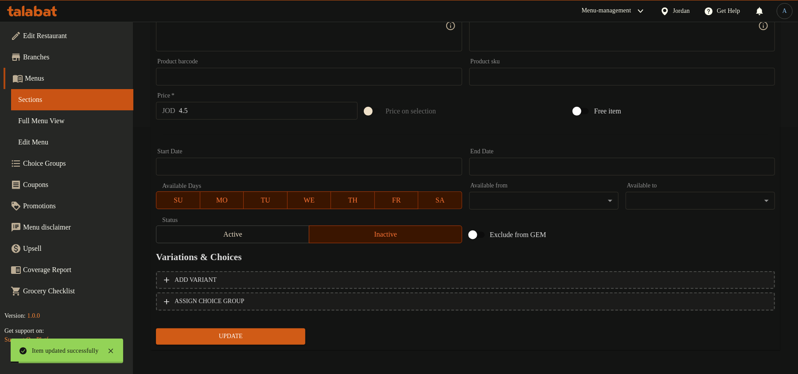
scroll to position [0, 0]
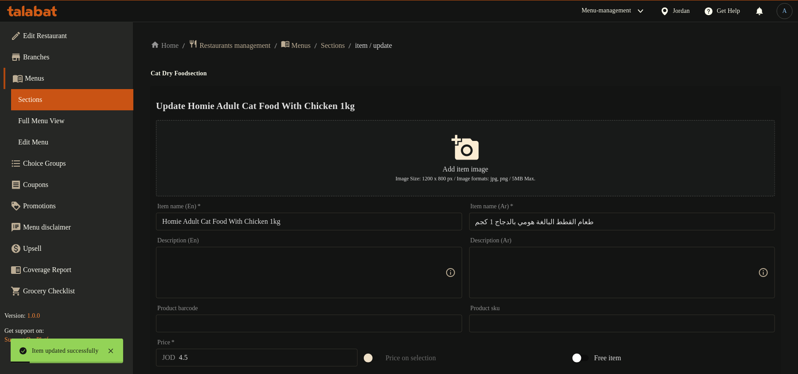
click at [345, 47] on span "Sections" at bounding box center [333, 45] width 24 height 11
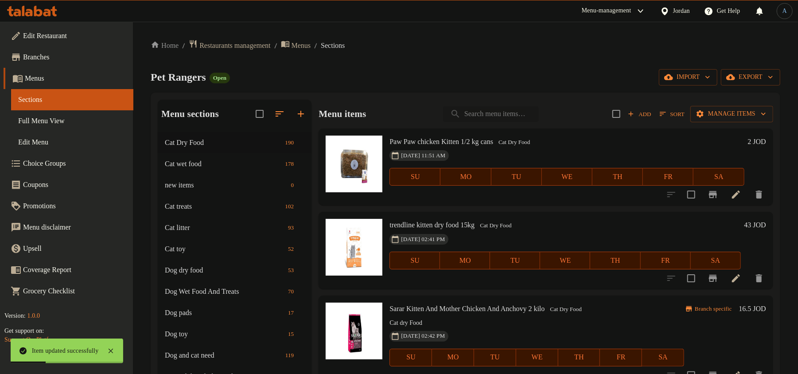
click at [492, 106] on input "search" at bounding box center [491, 114] width 96 height 16
paste input "homie adult cat food with chicken 1kg"
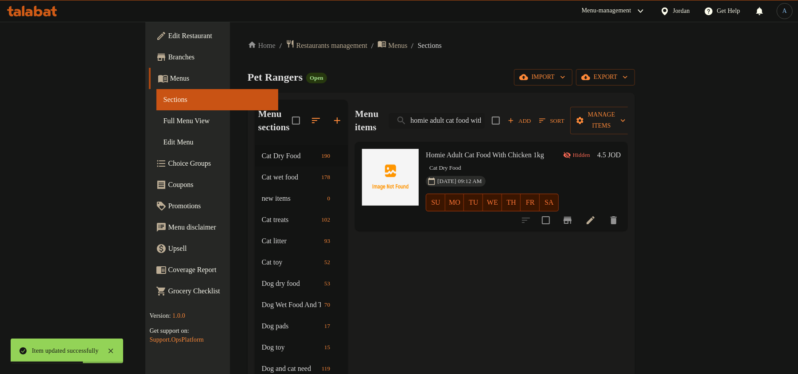
click at [485, 113] on input "homie adult cat food with chicken 1kg" at bounding box center [437, 121] width 96 height 16
paste input "multi colore"
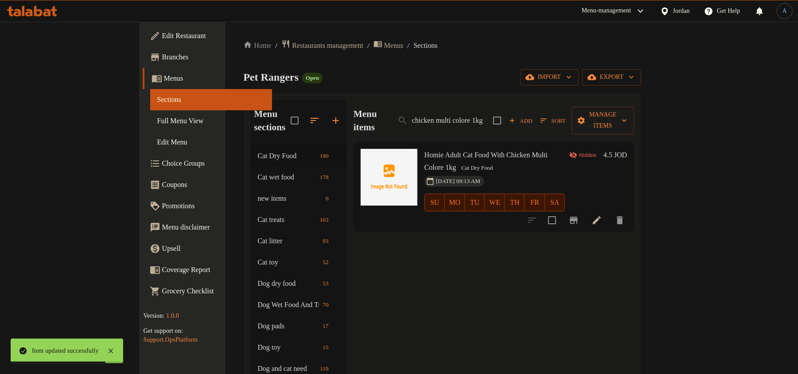
type input "homie adult cat food with chicken multi colore 1kg"
click at [486, 113] on input "homie adult cat food with chicken multi colore 1kg" at bounding box center [438, 121] width 96 height 16
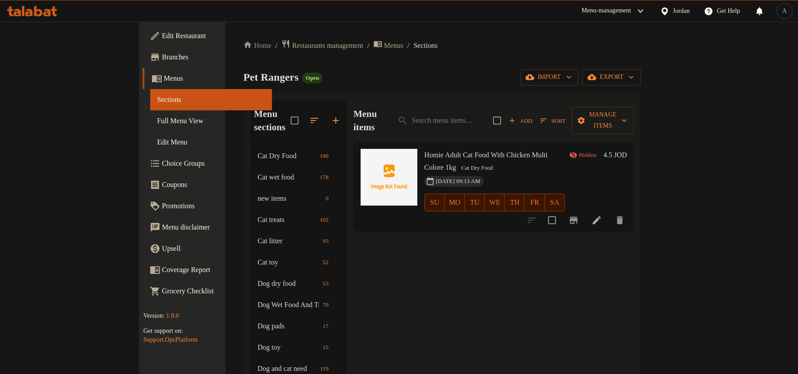
click at [504, 66] on div "Home / Restaurants management / Menus / Sections Pet Rangers Open import export…" at bounding box center [442, 267] width 398 height 457
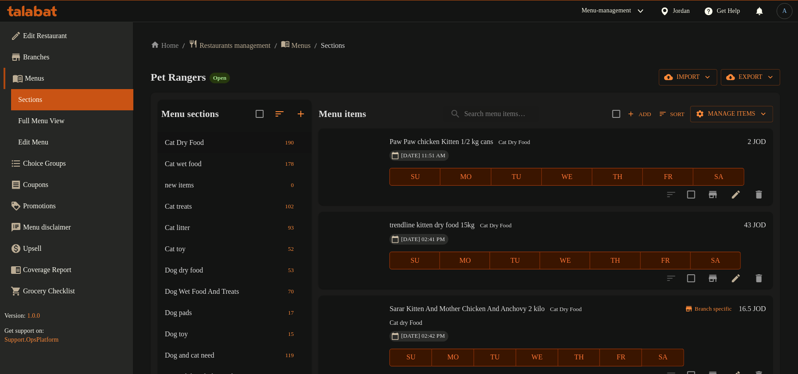
click at [654, 113] on span "Sort" at bounding box center [672, 114] width 36 height 14
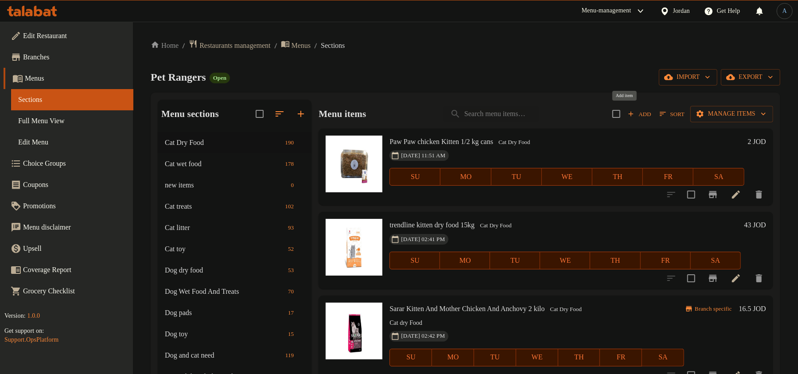
click at [628, 113] on span "Add" at bounding box center [640, 114] width 24 height 10
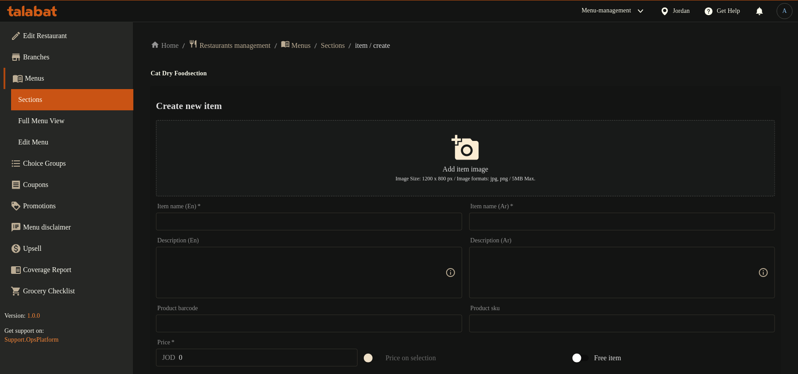
click at [388, 226] on input "text" at bounding box center [309, 222] width 306 height 18
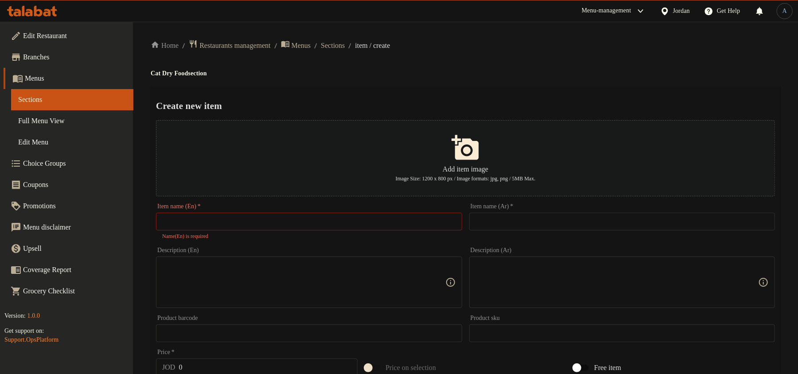
click at [431, 225] on input "text" at bounding box center [309, 222] width 306 height 18
paste input "Homie Adult Chicken 15kg"
type input "Homie Adult Chicken 15kg"
click at [502, 39] on ol "Home / Restaurants management / Menus / Sections / item / create" at bounding box center [465, 45] width 629 height 12
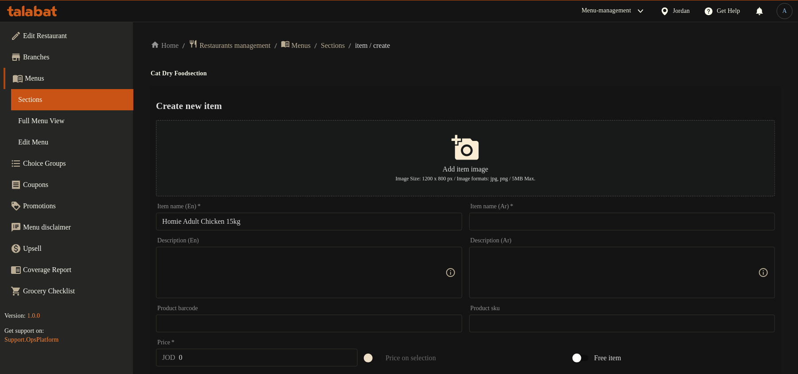
drag, startPoint x: 597, startPoint y: 211, endPoint x: 584, endPoint y: 233, distance: 25.5
click at [597, 211] on div "Item name (Ar)   * Item name (Ar) *" at bounding box center [622, 216] width 306 height 27
click at [580, 221] on input "text" at bounding box center [622, 222] width 306 height 18
paste input "دجاج بالغ من هومي 15 كجم"
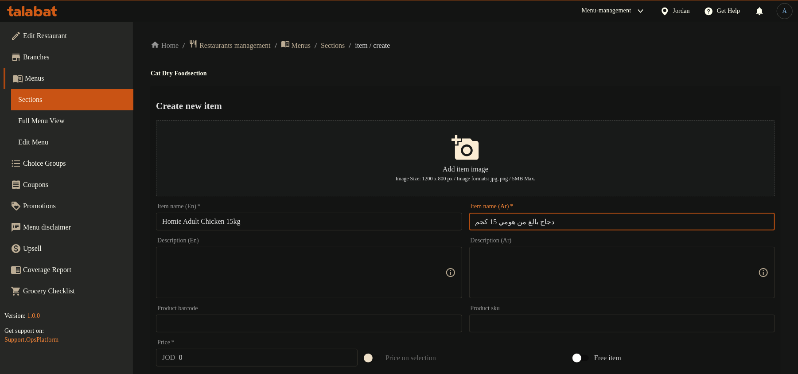
type input "دجاج بالغ من هومي 15 كجم"
click at [543, 69] on h4 "Cat Dry Food section" at bounding box center [465, 73] width 629 height 9
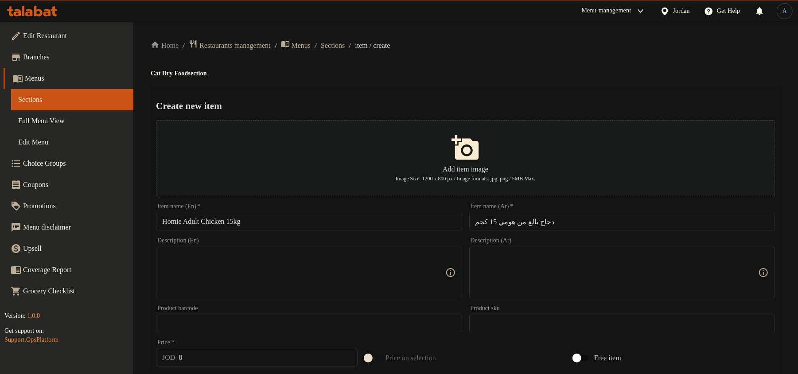
click at [224, 363] on input "0" at bounding box center [268, 358] width 179 height 18
paste input "4"
type input "40"
click at [466, 96] on div "Create new item Add item image Image Size: 1200 x 800 px / Image formats: jpg, …" at bounding box center [465, 341] width 629 height 511
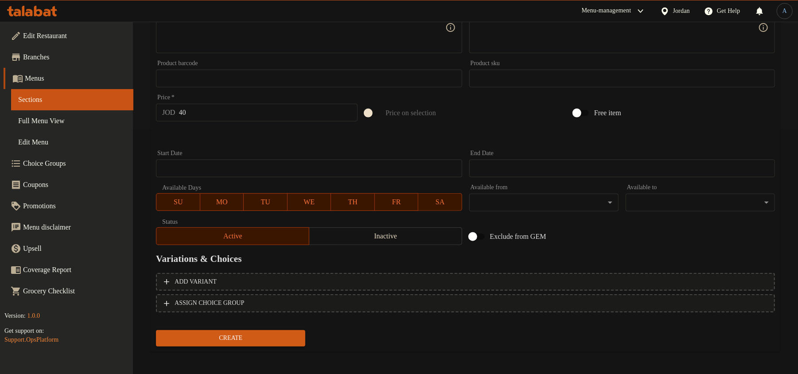
scroll to position [247, 0]
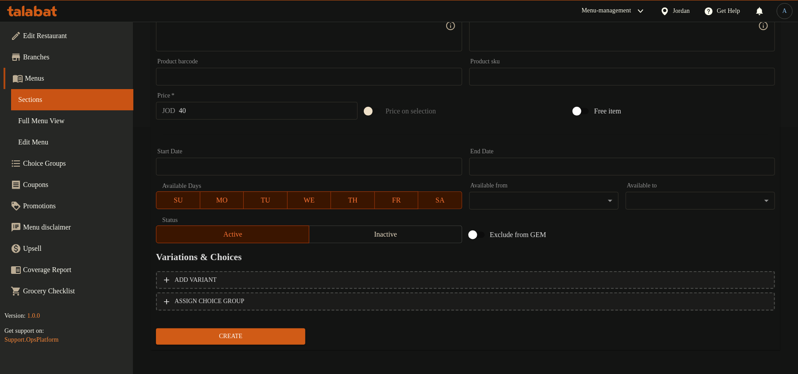
click at [369, 230] on span "Inactive" at bounding box center [386, 234] width 146 height 13
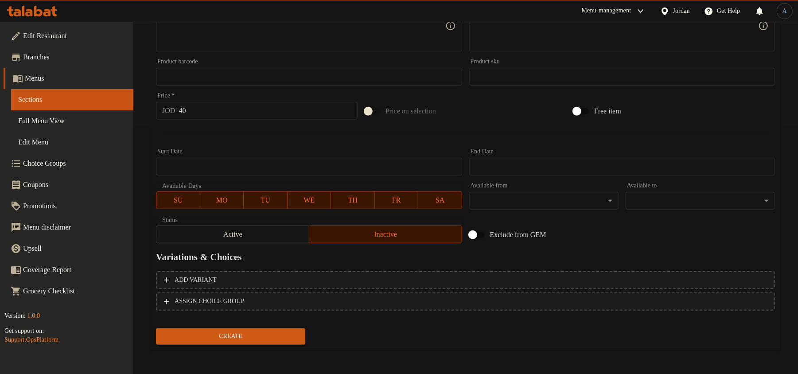
click at [284, 326] on div "Create" at bounding box center [230, 336] width 156 height 23
click at [276, 338] on span "Create" at bounding box center [230, 336] width 135 height 11
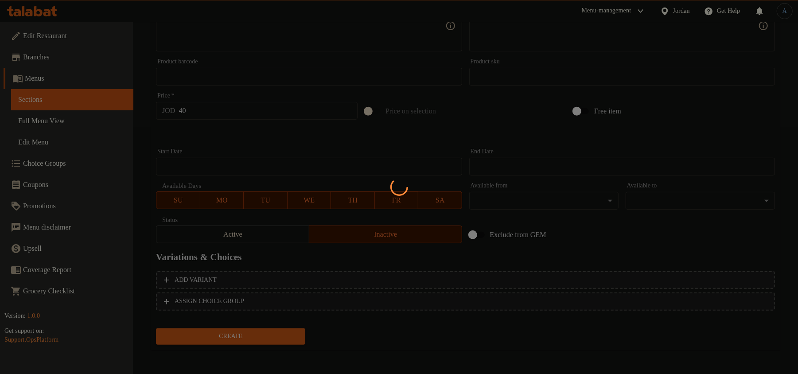
scroll to position [89, 0]
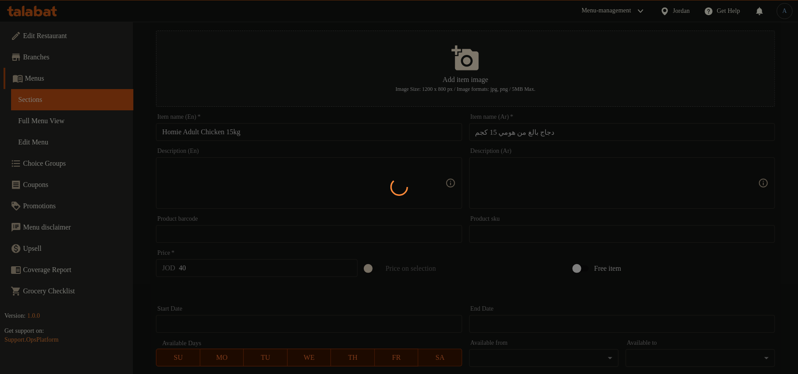
type input "0"
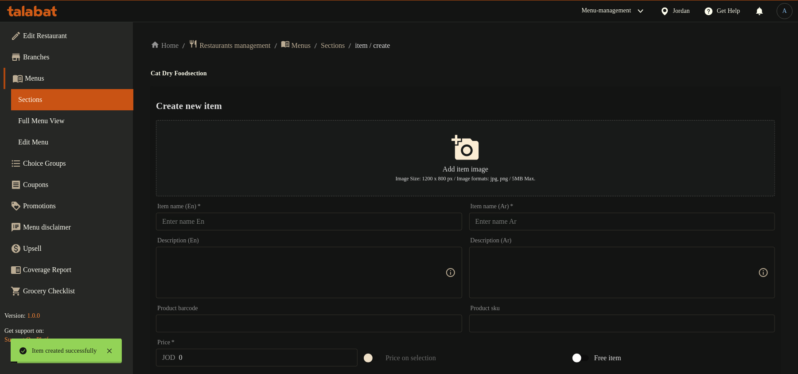
click at [345, 48] on span "Sections" at bounding box center [333, 45] width 24 height 11
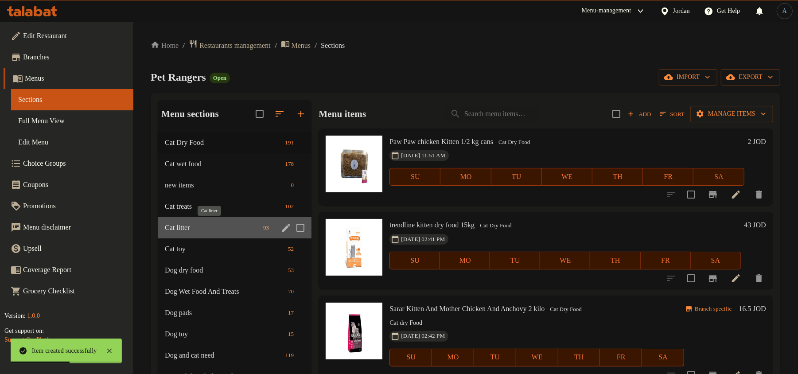
click at [204, 231] on span "Cat litter" at bounding box center [212, 227] width 95 height 11
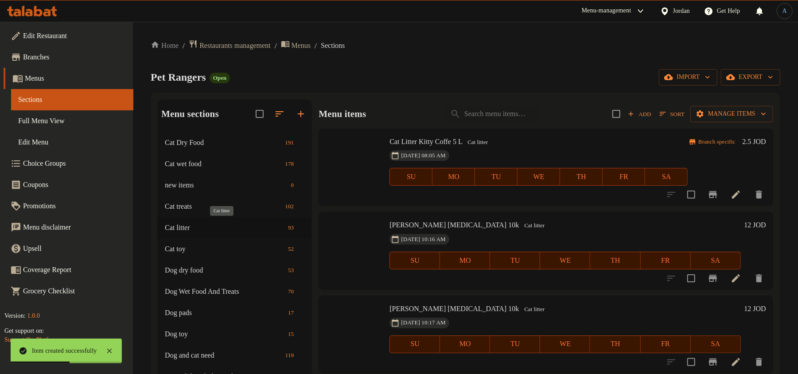
click at [458, 56] on div "Home / Restaurants management / Menus / Sections Pet Rangers Open import export…" at bounding box center [465, 293] width 629 height 508
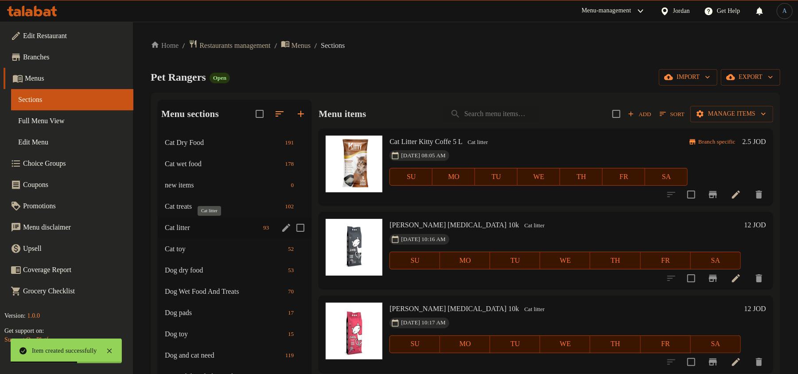
click at [218, 225] on span "Cat litter" at bounding box center [212, 227] width 95 height 11
click at [628, 110] on span "Add" at bounding box center [640, 114] width 24 height 10
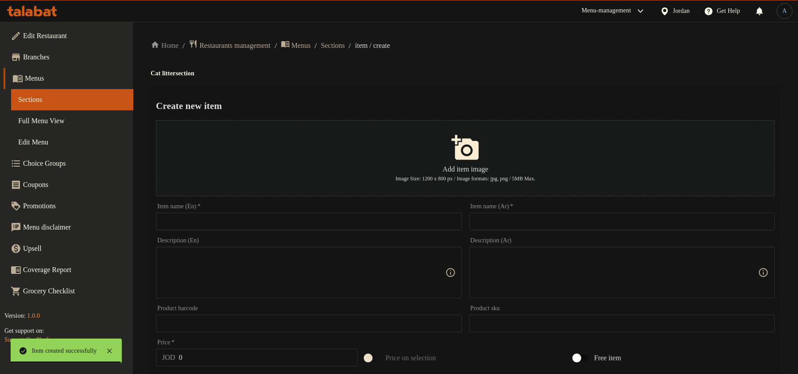
click at [326, 218] on input "text" at bounding box center [309, 222] width 306 height 18
paste input "sonic big lettiera italy"
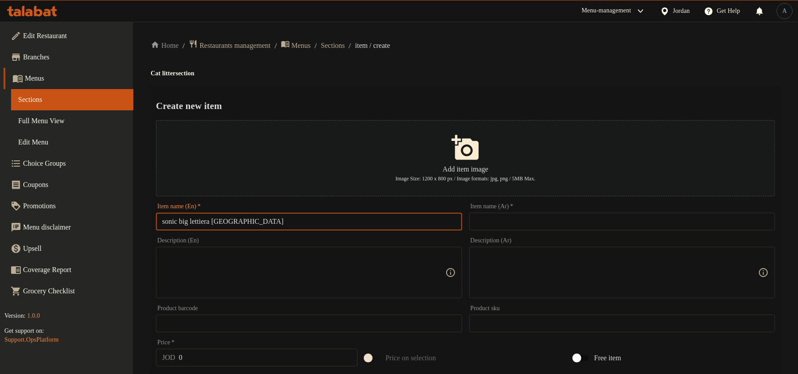
click at [408, 223] on input "sonic big lettiera italy" at bounding box center [309, 222] width 306 height 18
paste input "Sonic Big Lettiera I"
type input "Sonic Big Lettiera [GEOGRAPHIC_DATA]"
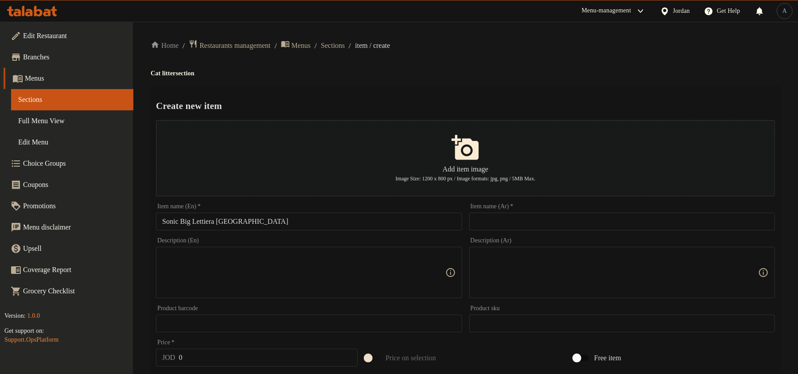
click at [532, 69] on h4 "Cat litter section" at bounding box center [465, 73] width 629 height 9
click at [545, 220] on input "text" at bounding box center [622, 222] width 306 height 18
paste input "سونيك بيج ليتيرا [GEOGRAPHIC_DATA]"
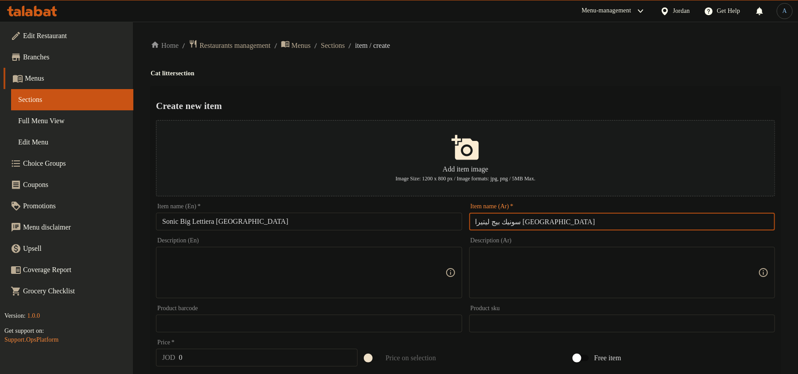
type input "سونيك بيج ليتيرا [GEOGRAPHIC_DATA]"
click at [583, 79] on div "Home / Restaurants management / Menus / Sections / item / create Cat litter sec…" at bounding box center [465, 321] width 629 height 564
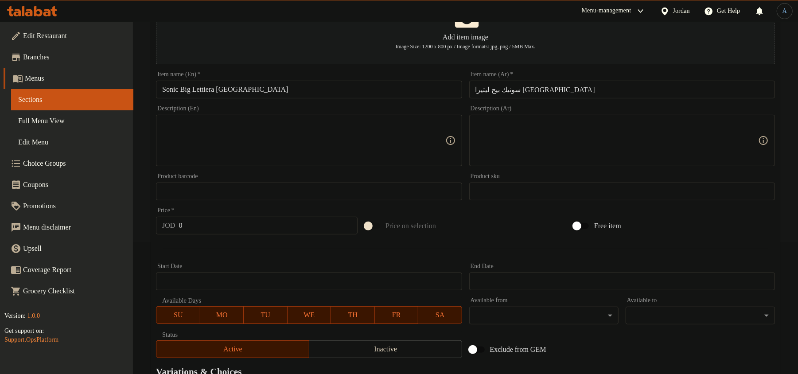
scroll to position [247, 0]
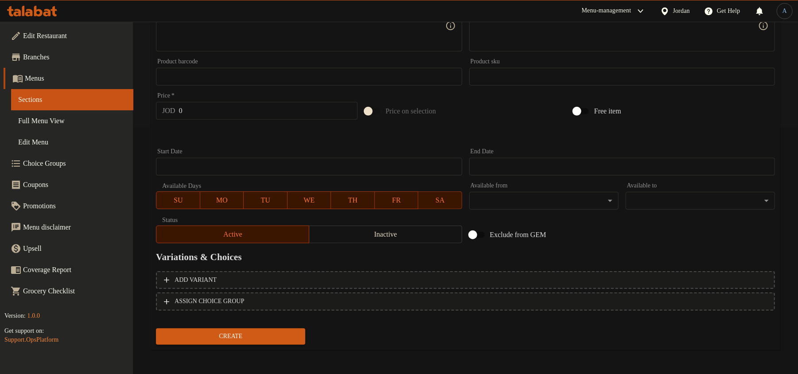
click at [234, 111] on input "0" at bounding box center [268, 111] width 179 height 18
paste input "14"
type input "14"
click at [351, 227] on button "Inactive" at bounding box center [385, 234] width 153 height 18
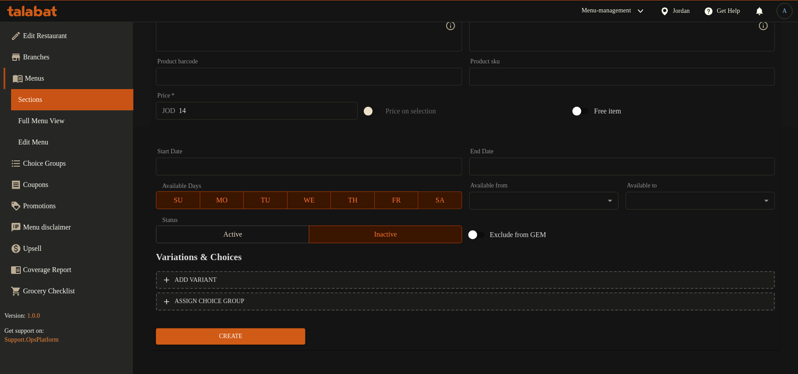
click at [263, 334] on span "Create" at bounding box center [230, 336] width 135 height 11
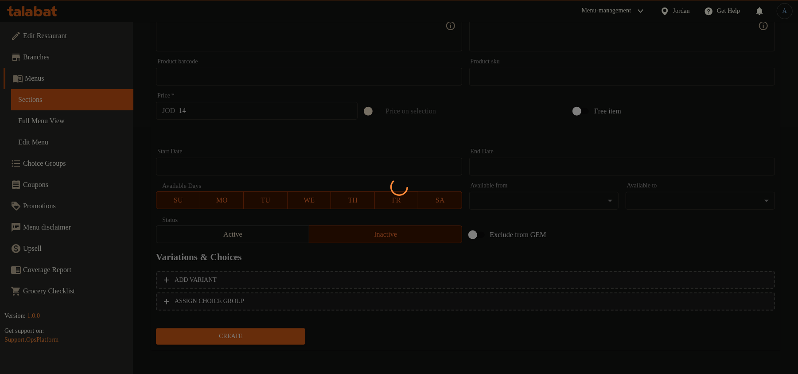
type input "0"
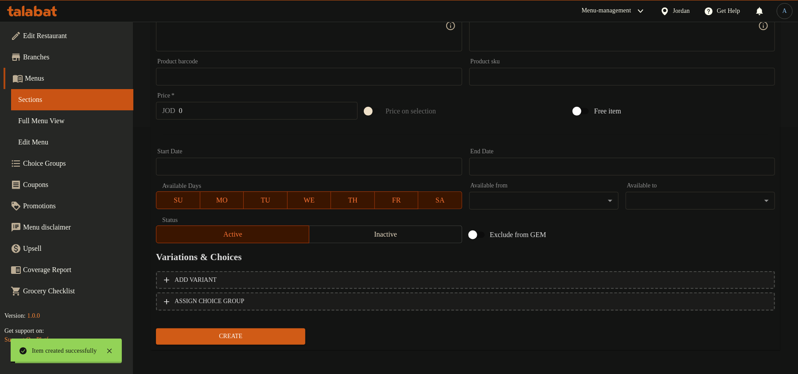
scroll to position [0, 0]
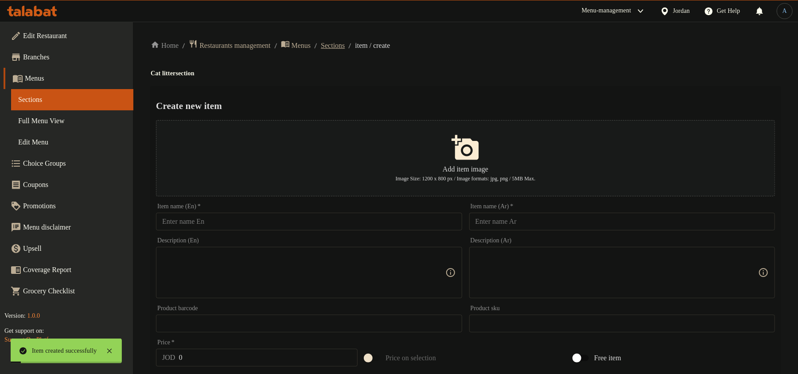
click at [344, 41] on span "Sections" at bounding box center [333, 45] width 24 height 11
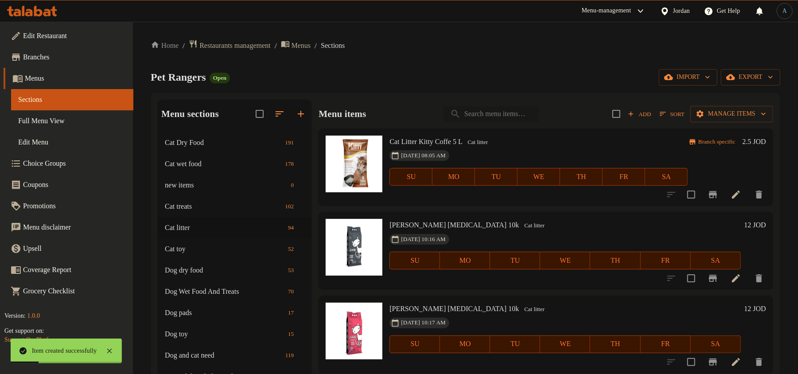
click at [496, 110] on input "search" at bounding box center [491, 114] width 96 height 16
paste input "sonic big lettiera italy"
type input "sonic big lettiera italy"
click at [481, 117] on input "search" at bounding box center [491, 114] width 96 height 16
paste input "homie adult chicken 15kg"
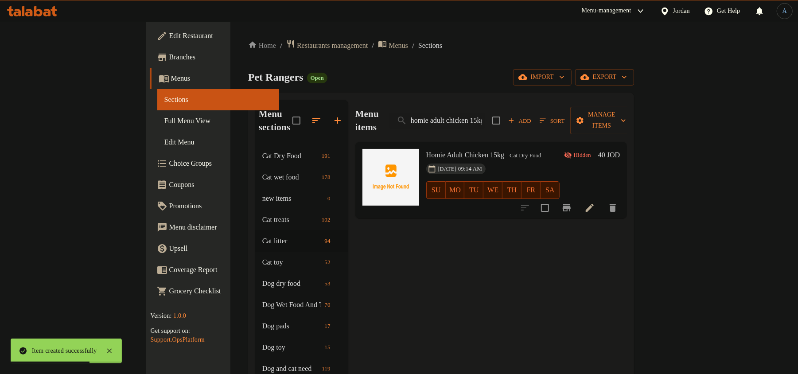
type input "homie adult chicken 15kg"
click at [511, 66] on div "Home / Restaurants management / Menus / Sections Pet Rangers Open import export…" at bounding box center [441, 267] width 386 height 457
click at [485, 113] on input "homie adult chicken 15kg" at bounding box center [437, 121] width 96 height 16
click at [508, 71] on div "Pet Rangers Open import export" at bounding box center [441, 77] width 386 height 16
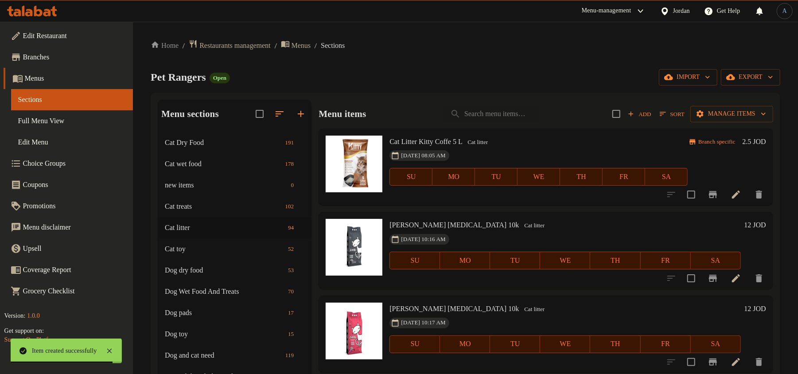
click at [36, 122] on span "Full Menu View" at bounding box center [72, 121] width 108 height 11
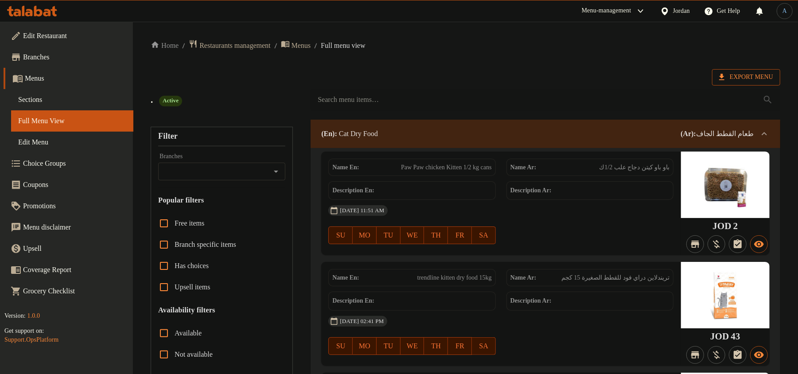
click at [758, 82] on span "Export Menu" at bounding box center [746, 77] width 54 height 11
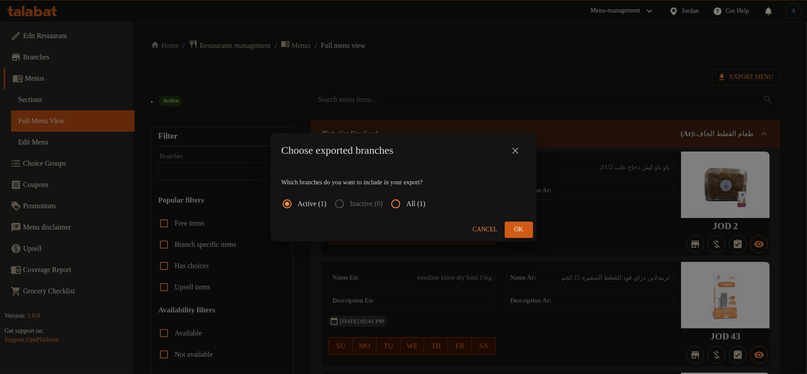
click at [406, 198] on input "All (1)" at bounding box center [395, 203] width 21 height 21
radio input "true"
click at [509, 224] on button "Ok" at bounding box center [519, 229] width 28 height 16
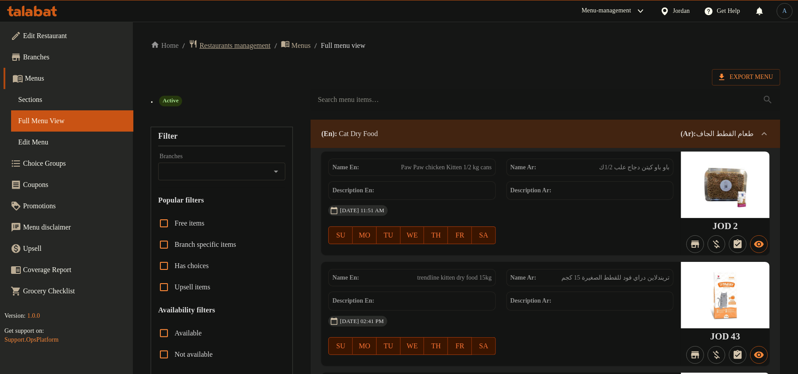
click at [230, 43] on span "Restaurants management" at bounding box center [234, 45] width 71 height 11
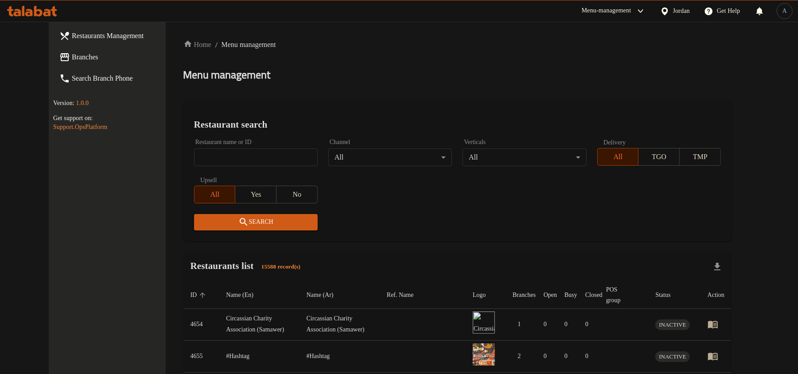
drag, startPoint x: 408, startPoint y: 93, endPoint x: 388, endPoint y: 93, distance: 19.5
click at [408, 93] on div "Home / Menu management Menu management Restaurant search Restaurant name or ID …" at bounding box center [457, 310] width 548 height 543
click at [681, 13] on div "Jordan" at bounding box center [681, 11] width 17 height 10
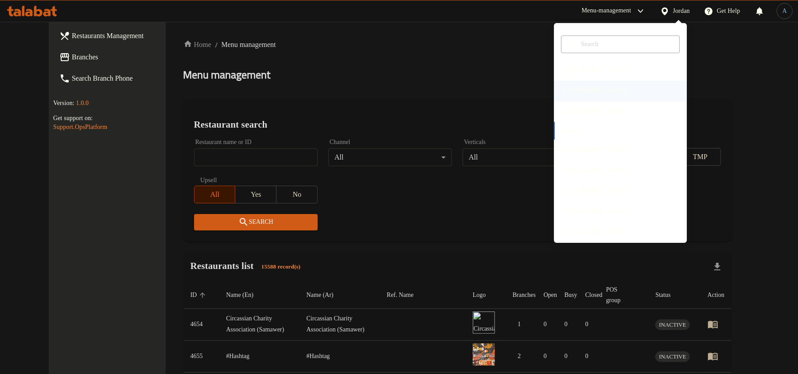
click at [567, 90] on div "[GEOGRAPHIC_DATA]" at bounding box center [594, 91] width 65 height 10
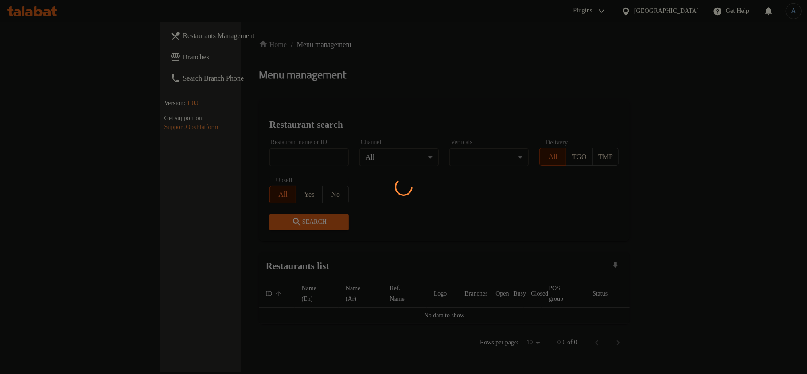
click at [471, 89] on div at bounding box center [403, 187] width 807 height 374
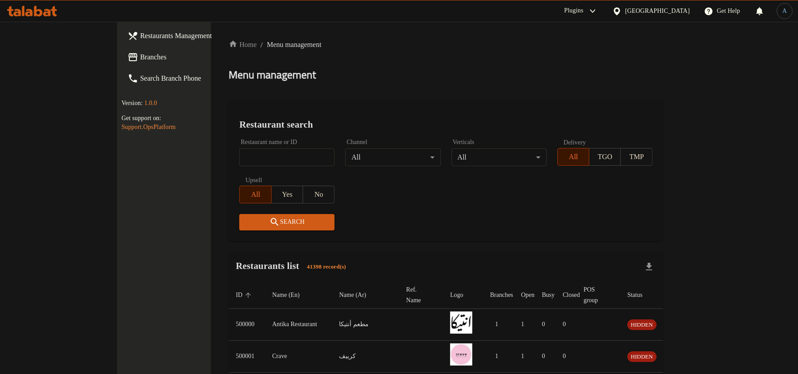
click at [243, 163] on input "search" at bounding box center [286, 157] width 95 height 18
paste input "703893"
click button "Search" at bounding box center [286, 222] width 95 height 16
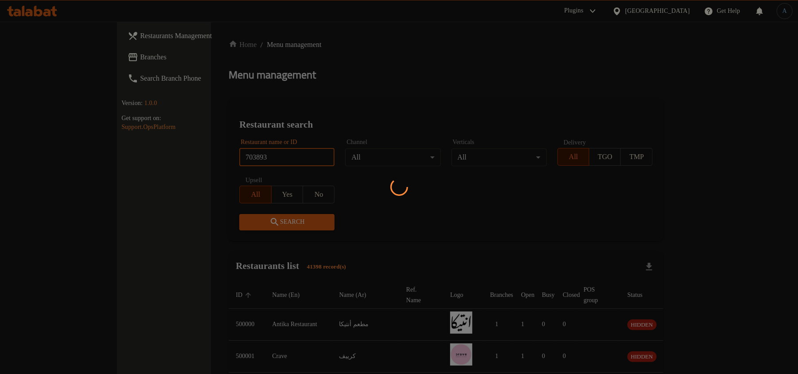
type input "703893"
click at [300, 116] on div at bounding box center [399, 187] width 798 height 374
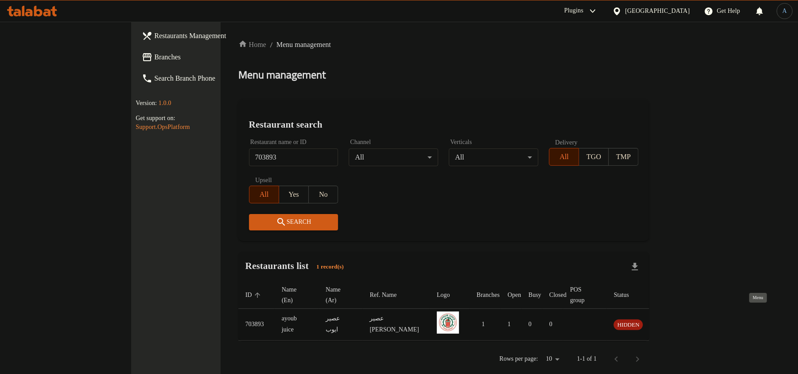
click at [671, 321] on icon "enhanced table" at bounding box center [666, 325] width 10 height 8
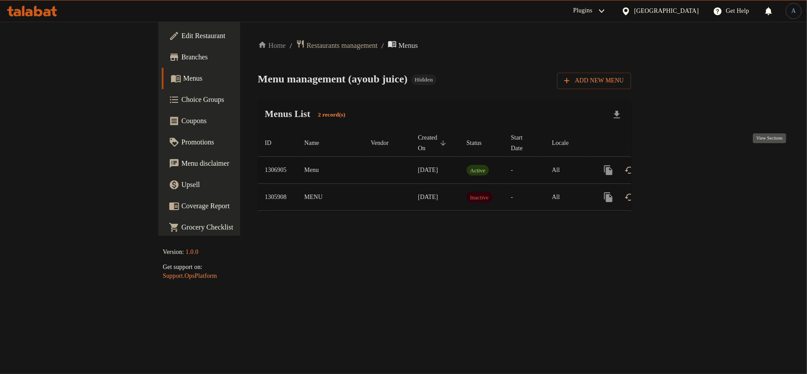
click at [677, 165] on icon "enhanced table" at bounding box center [672, 170] width 11 height 11
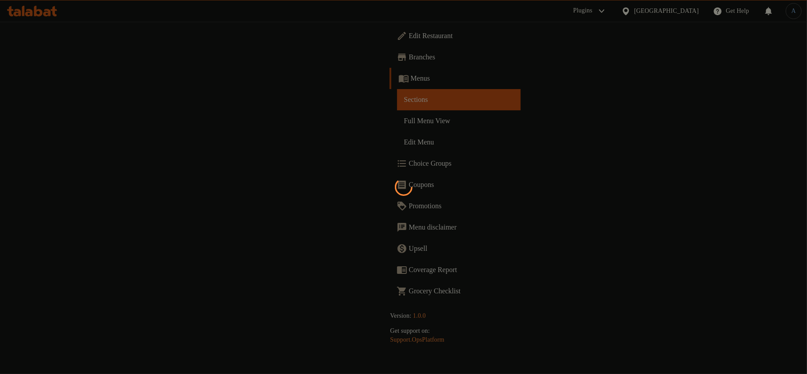
click at [376, 112] on div at bounding box center [403, 187] width 807 height 374
click at [369, 101] on div at bounding box center [403, 187] width 807 height 374
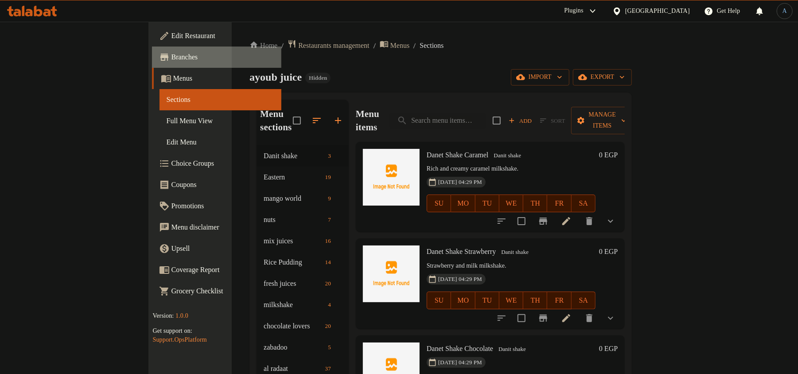
click at [171, 62] on span "Branches" at bounding box center [222, 57] width 103 height 11
